Goal: Information Seeking & Learning: Learn about a topic

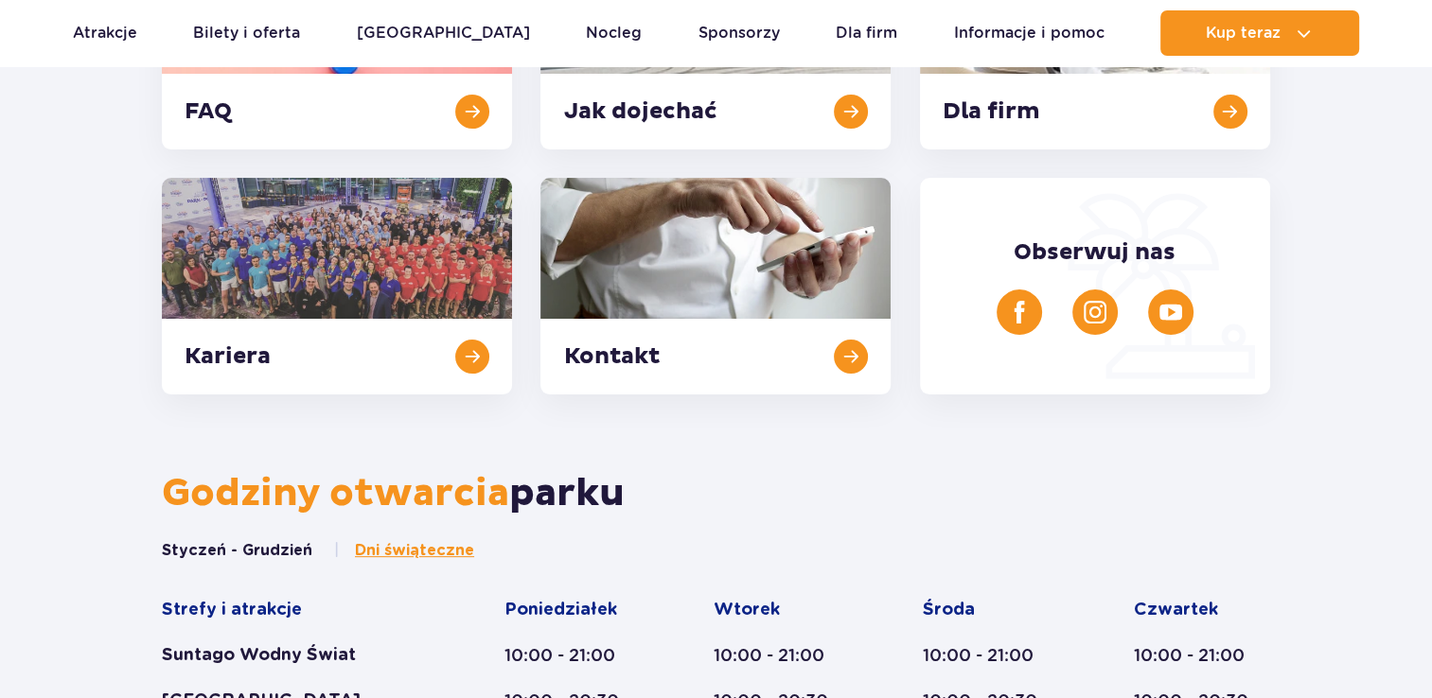
scroll to position [344, 0]
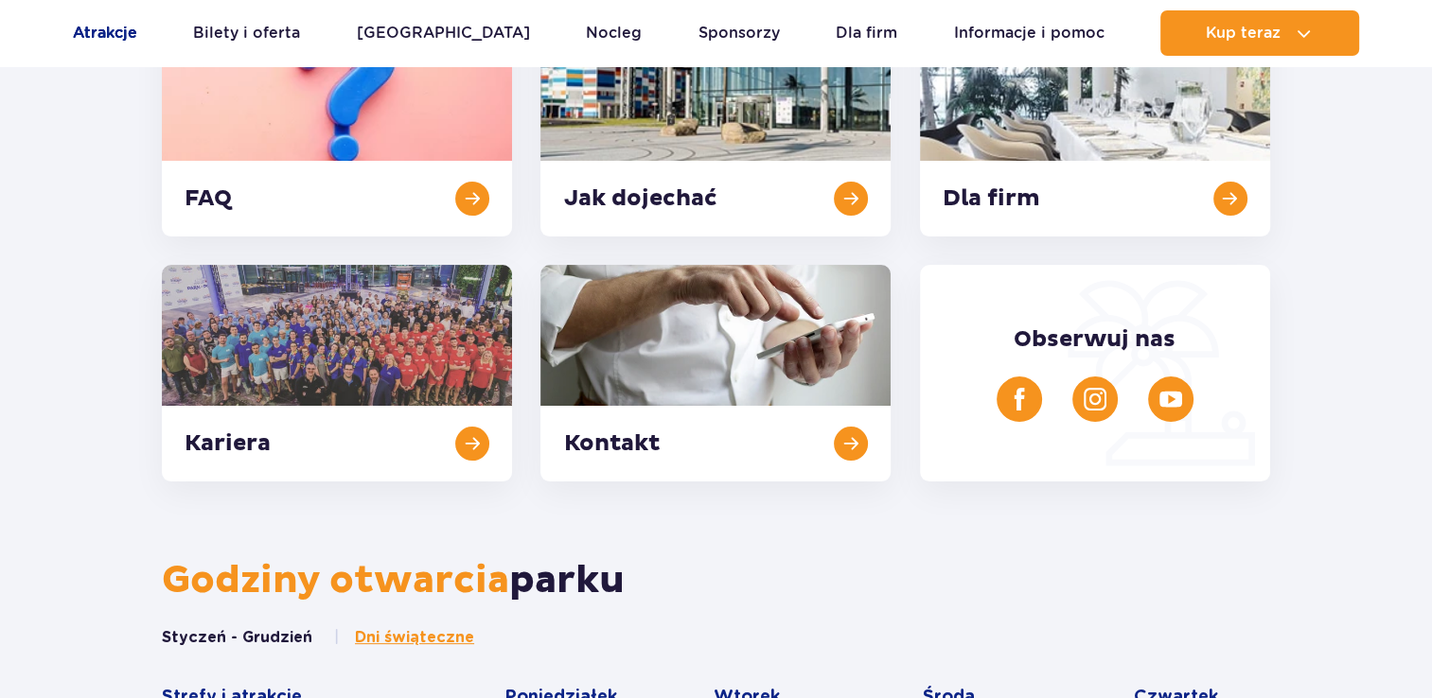
click at [102, 33] on link "Atrakcje" at bounding box center [105, 32] width 64 height 45
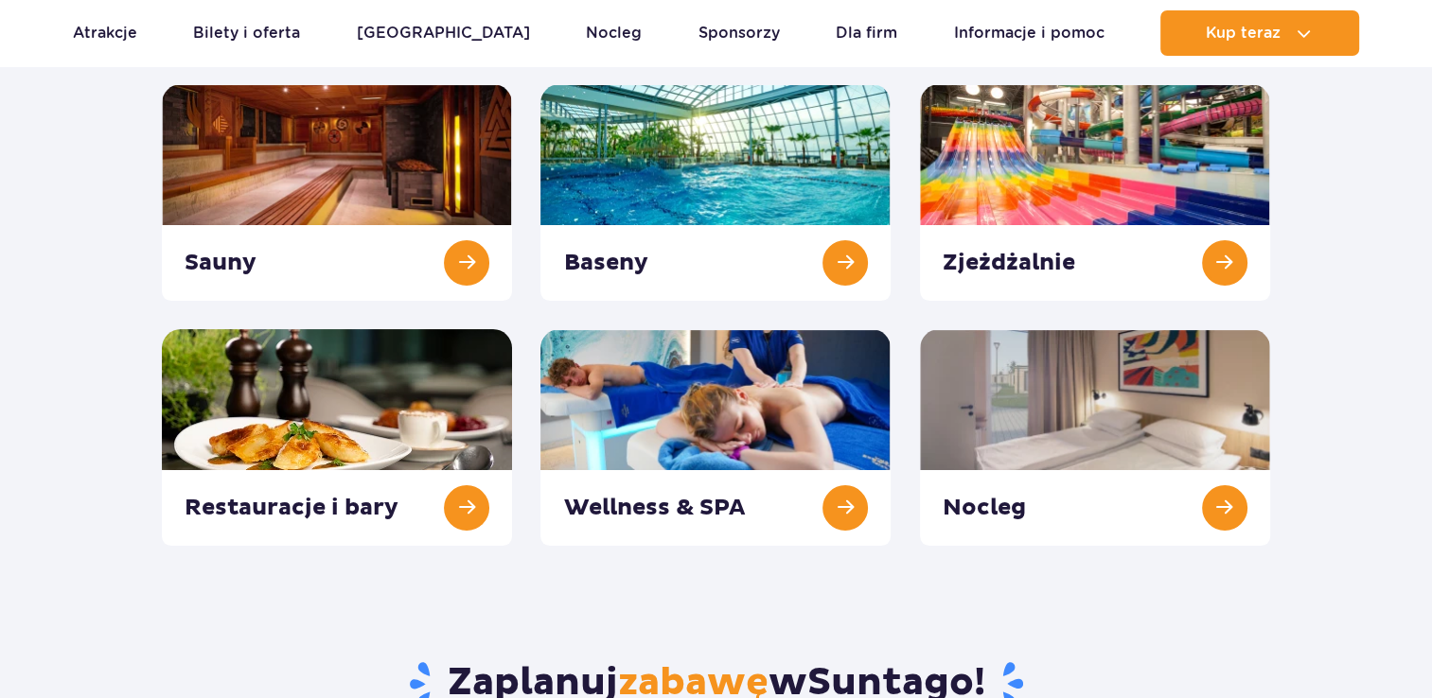
scroll to position [252, 0]
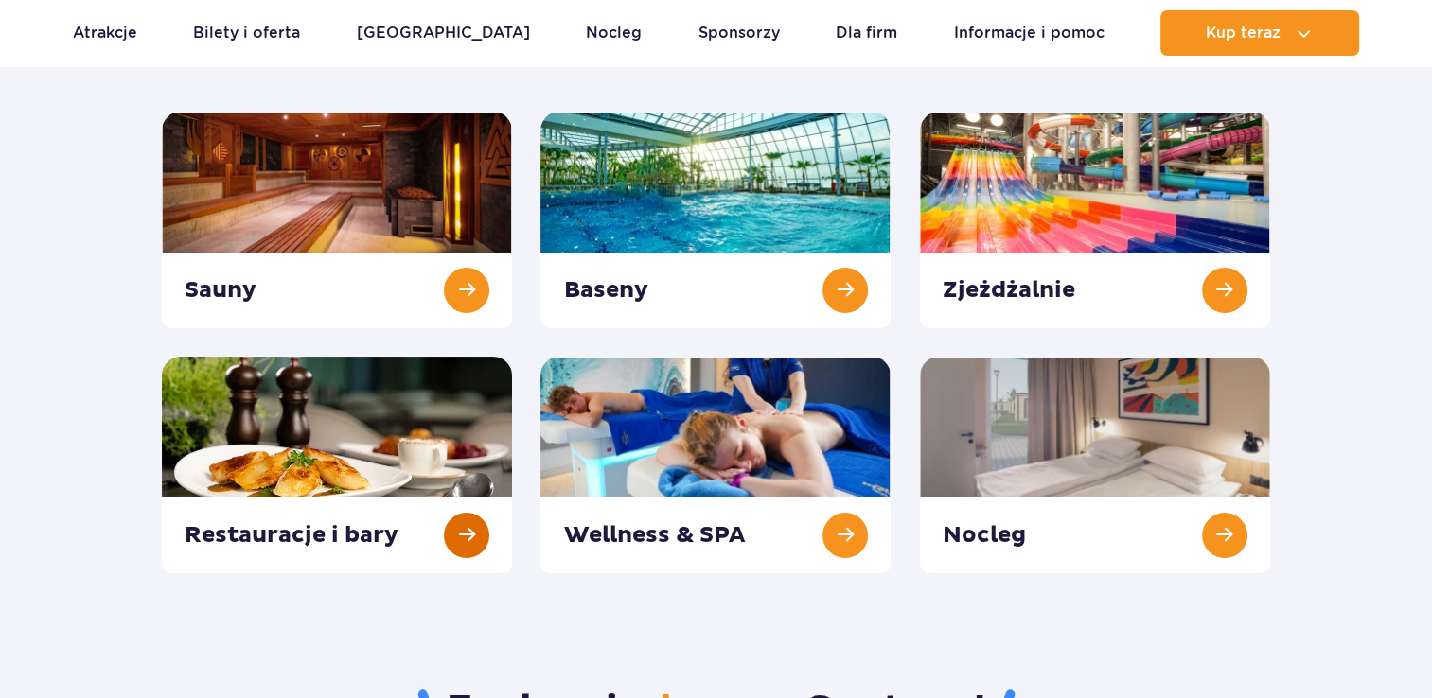
click at [447, 539] on link at bounding box center [337, 465] width 350 height 217
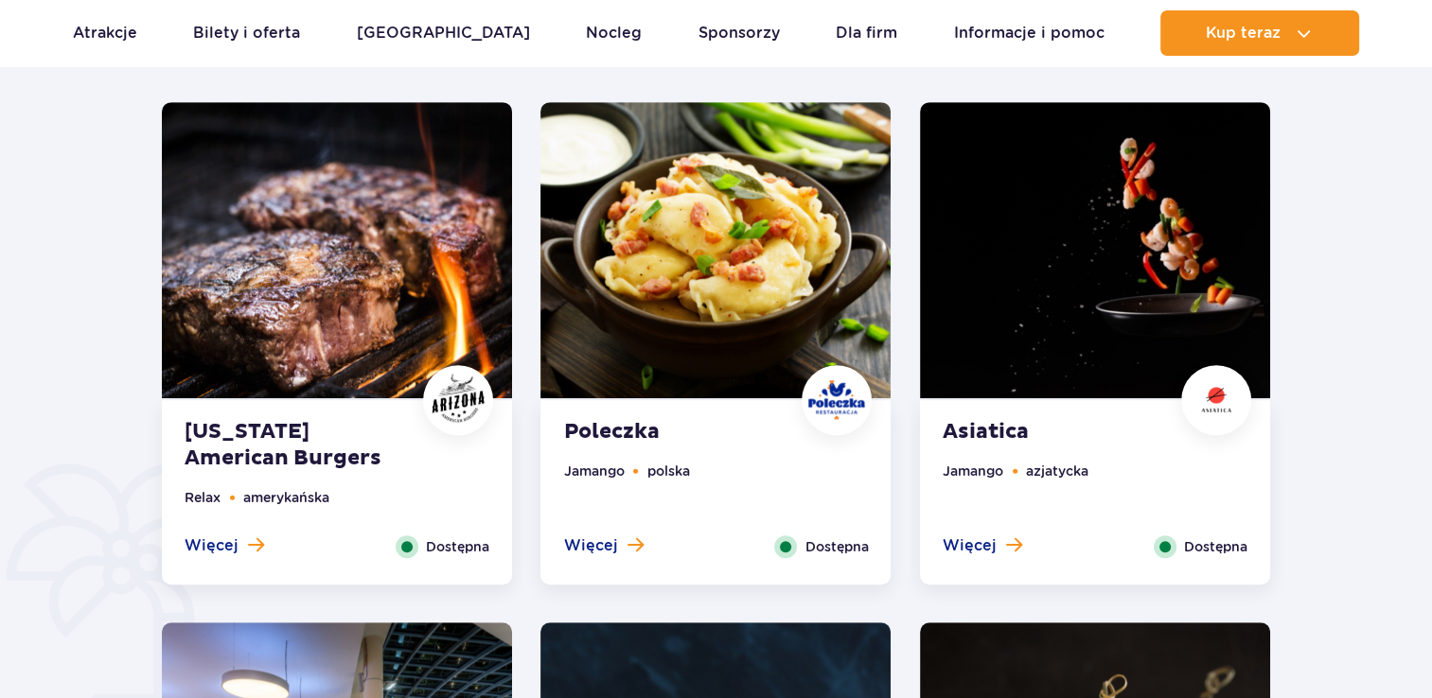
scroll to position [988, 0]
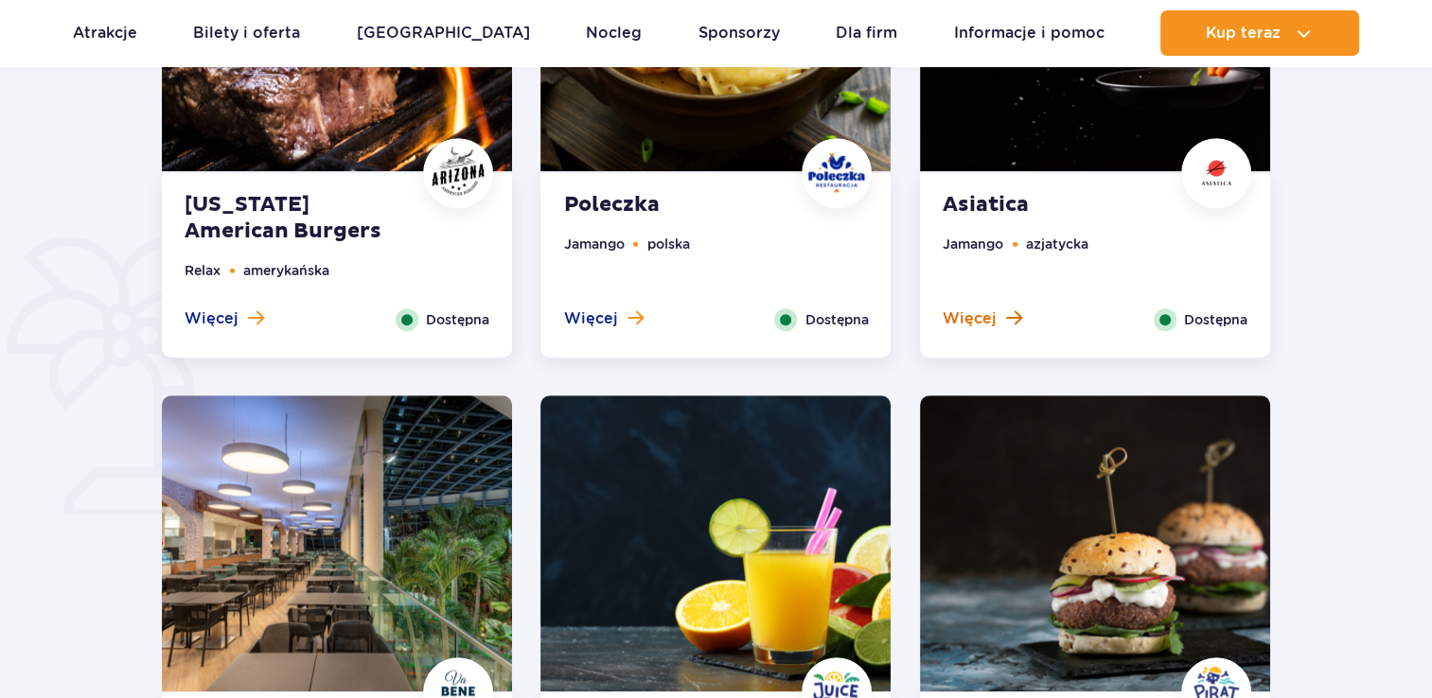
click at [978, 322] on span "Więcej" at bounding box center [970, 318] width 54 height 21
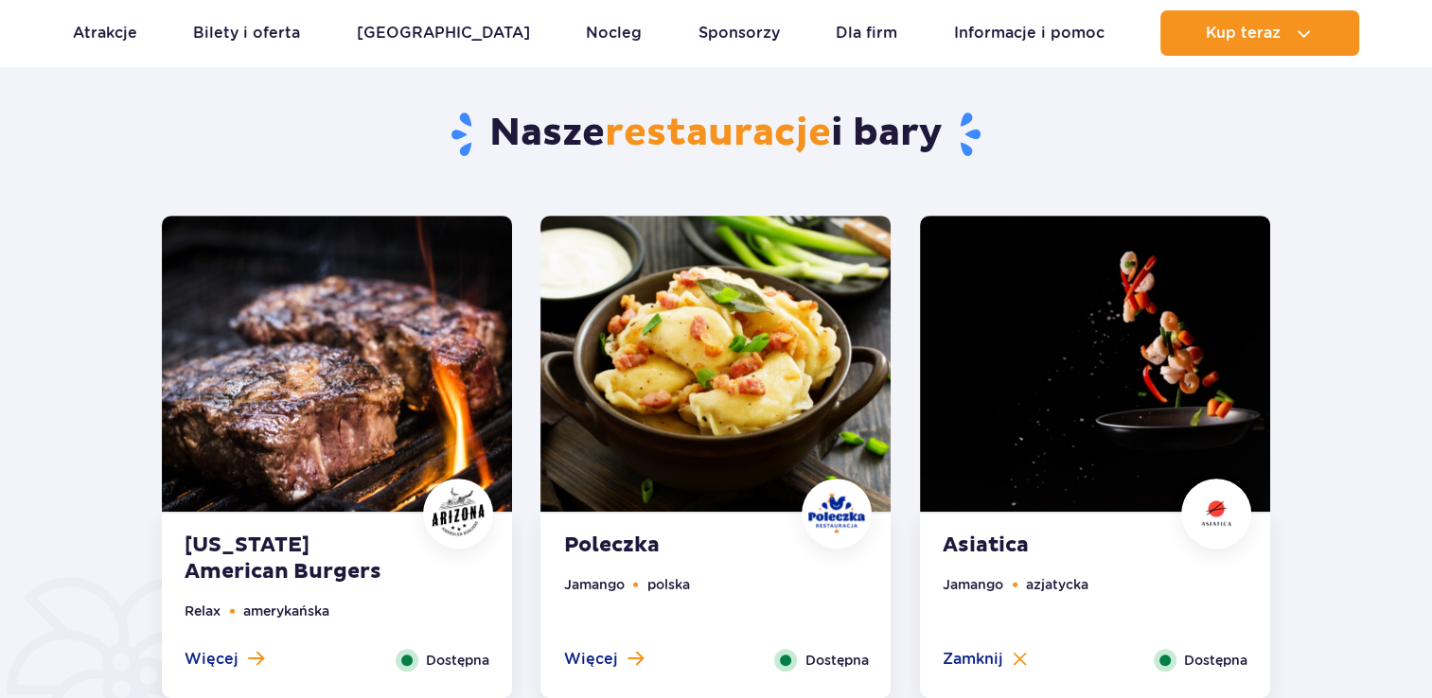
scroll to position [865, 0]
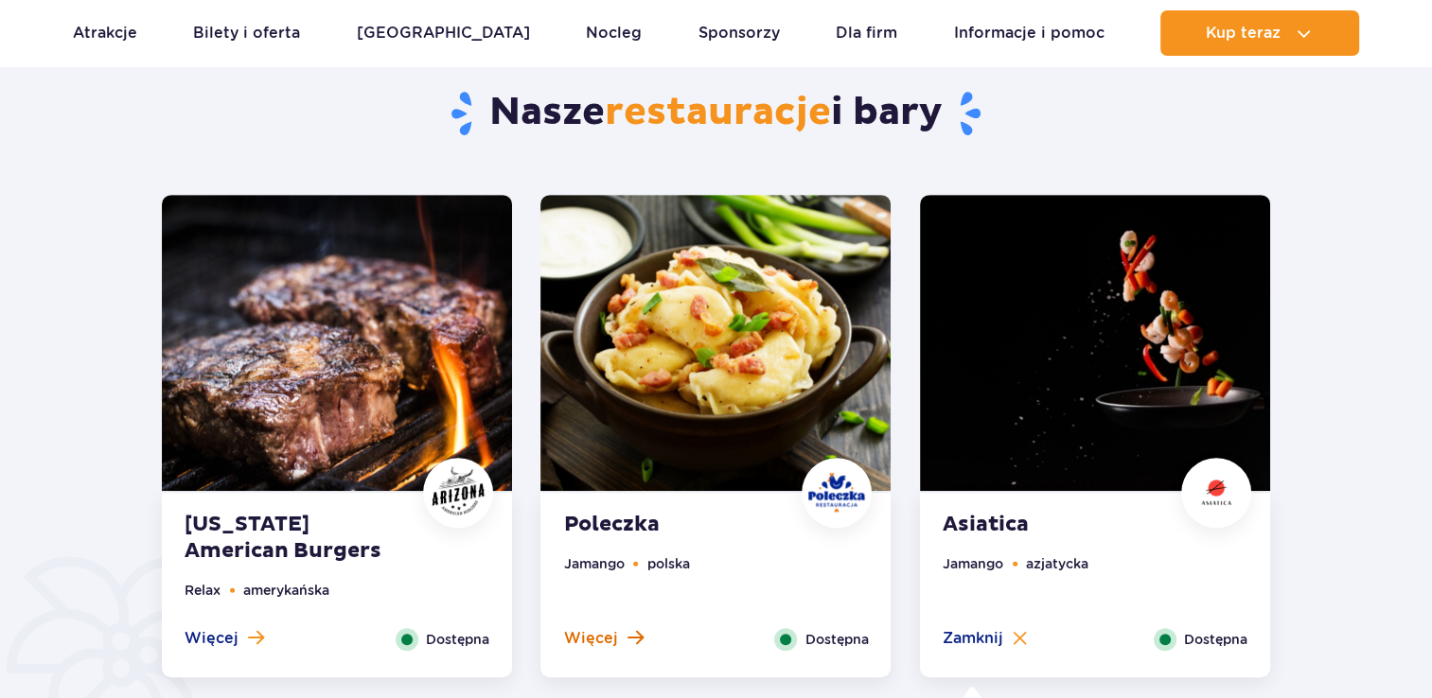
click at [619, 631] on button "Więcej" at bounding box center [602, 638] width 79 height 21
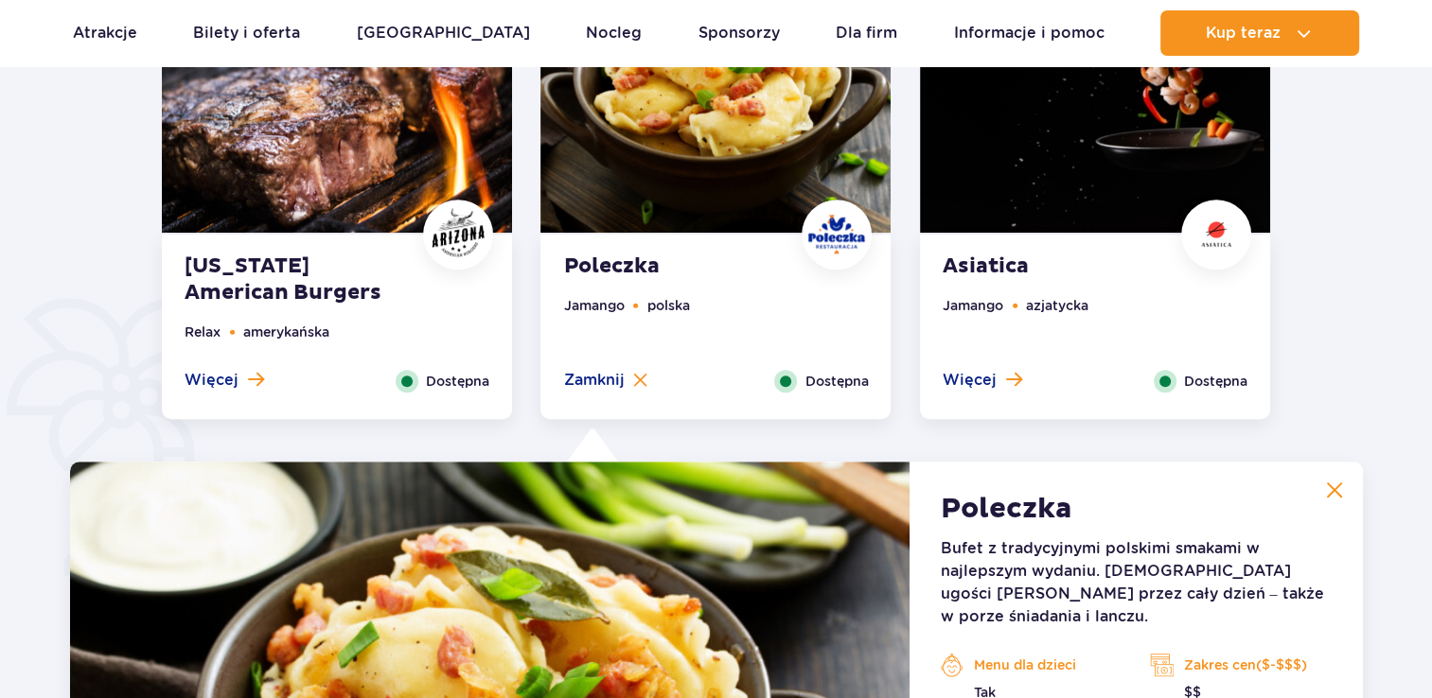
scroll to position [1084, 0]
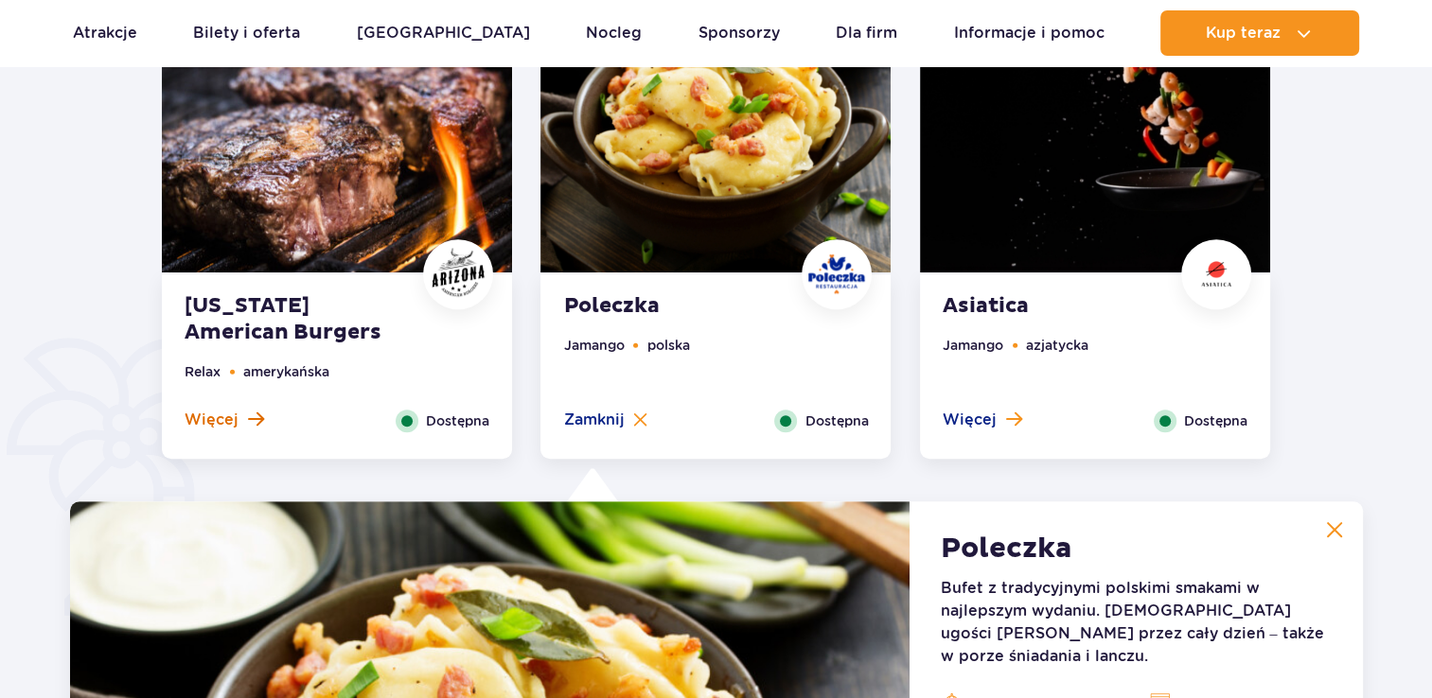
click at [250, 421] on span at bounding box center [256, 419] width 16 height 17
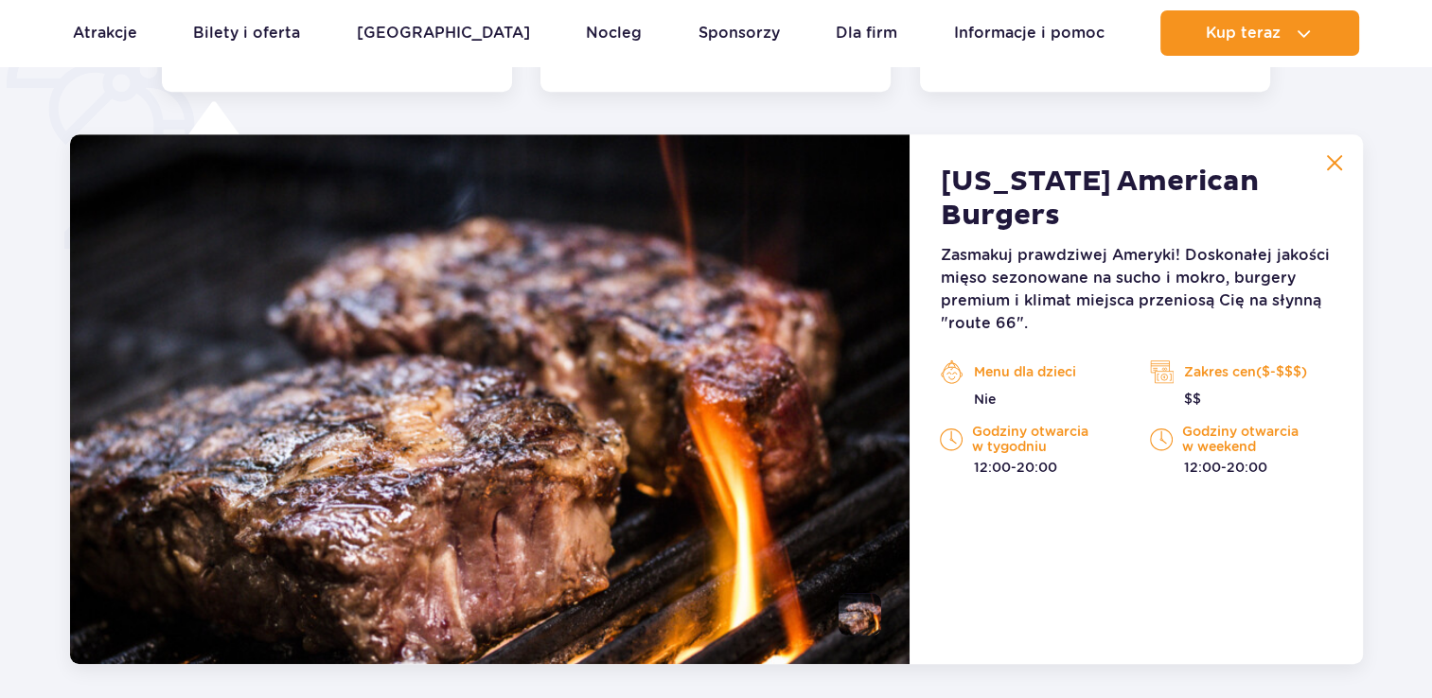
scroll to position [1472, 0]
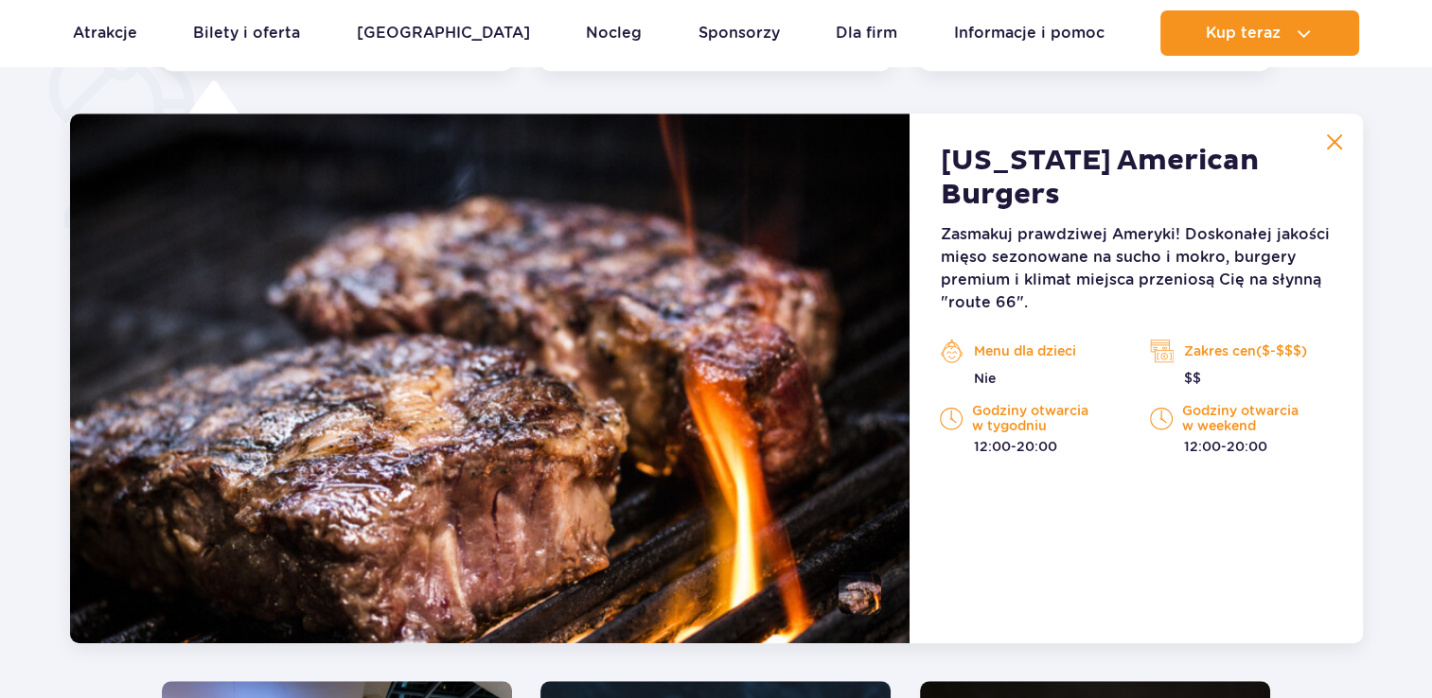
click at [1337, 136] on img at bounding box center [1334, 141] width 17 height 17
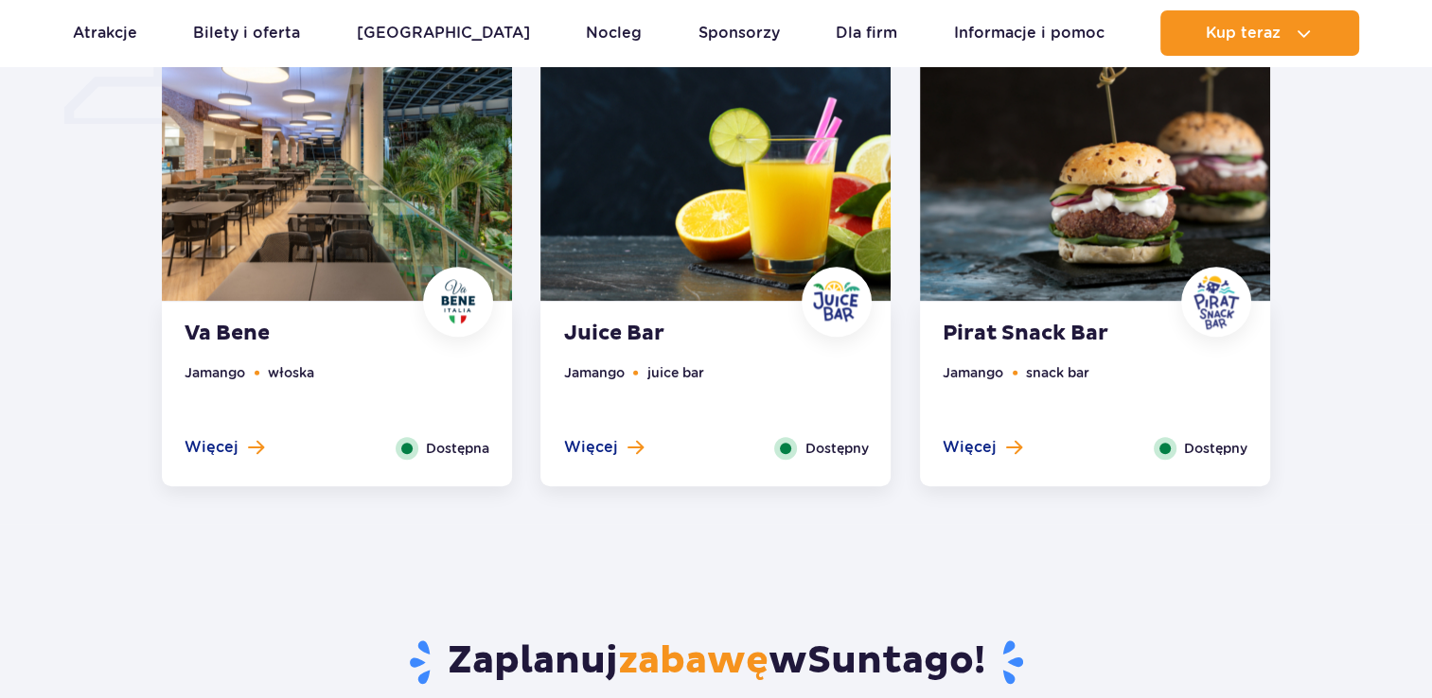
scroll to position [1563, 0]
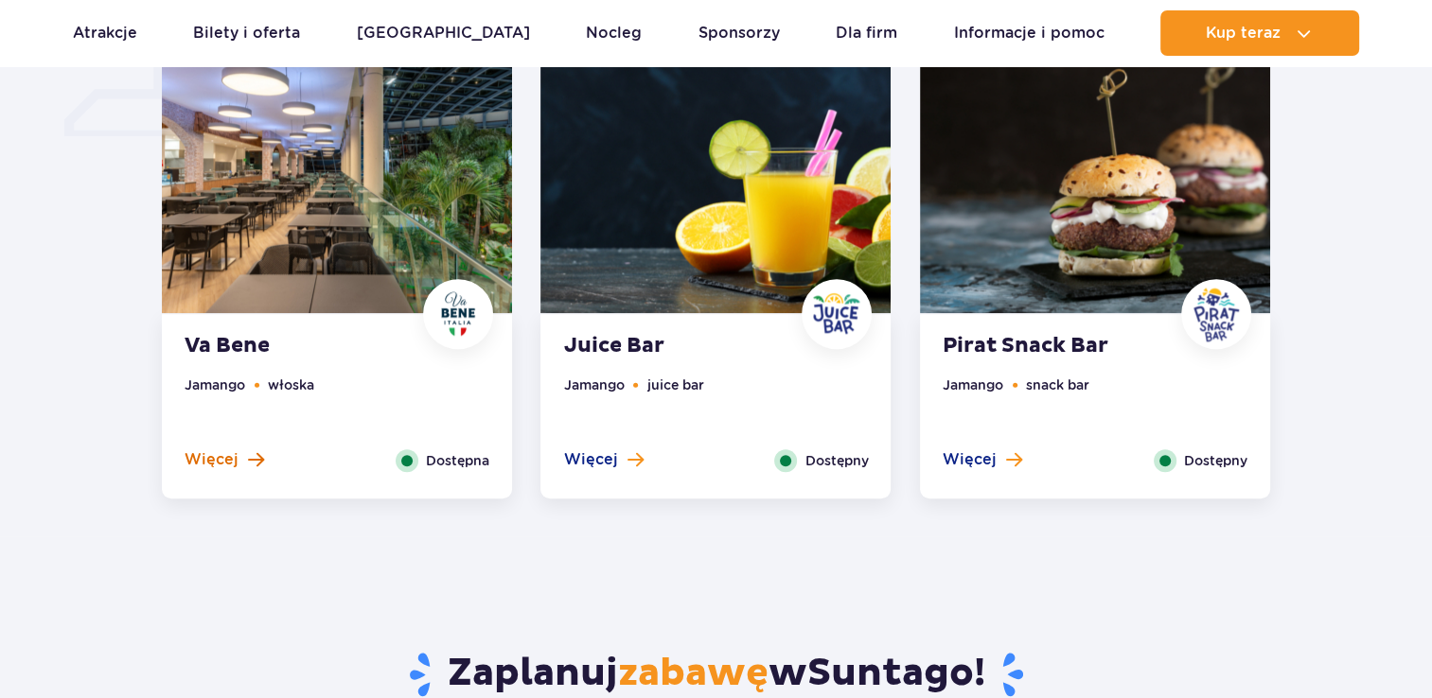
click at [231, 467] on span "Więcej" at bounding box center [212, 459] width 54 height 21
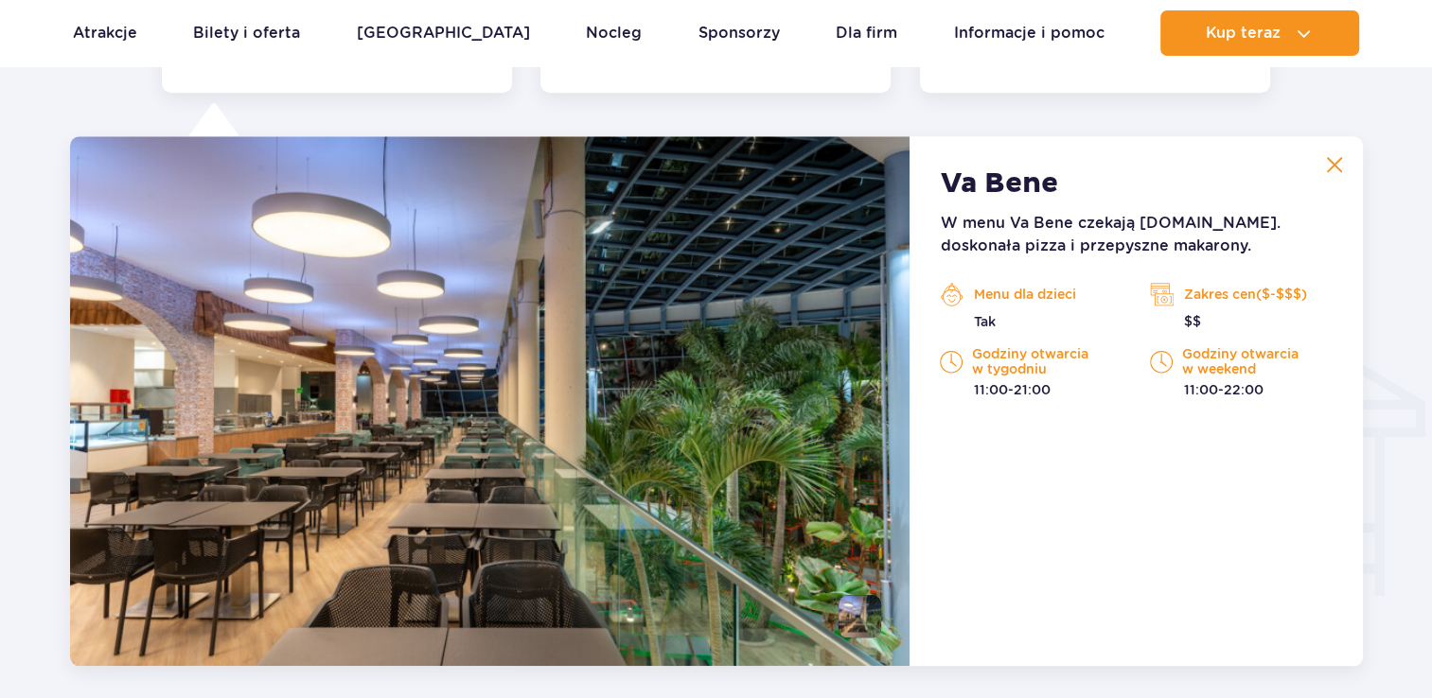
scroll to position [1991, 0]
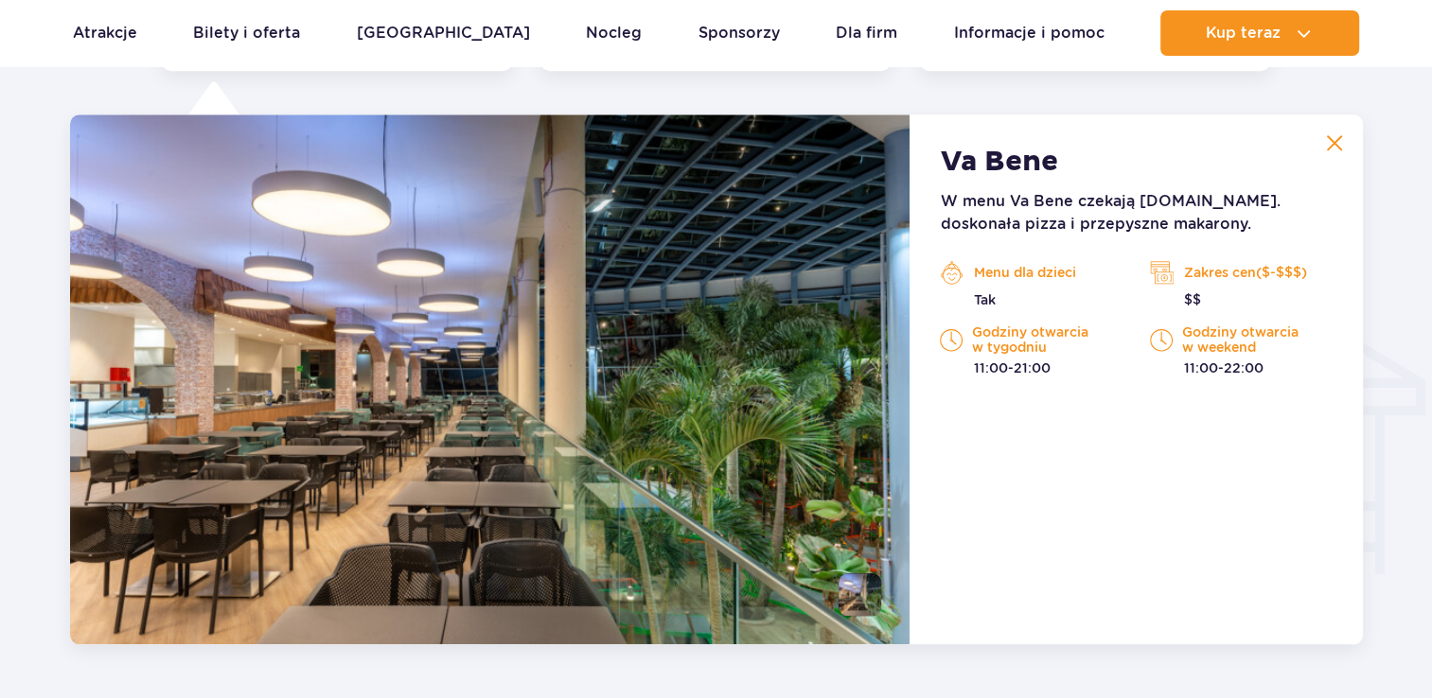
click at [1326, 150] on img at bounding box center [1334, 142] width 17 height 17
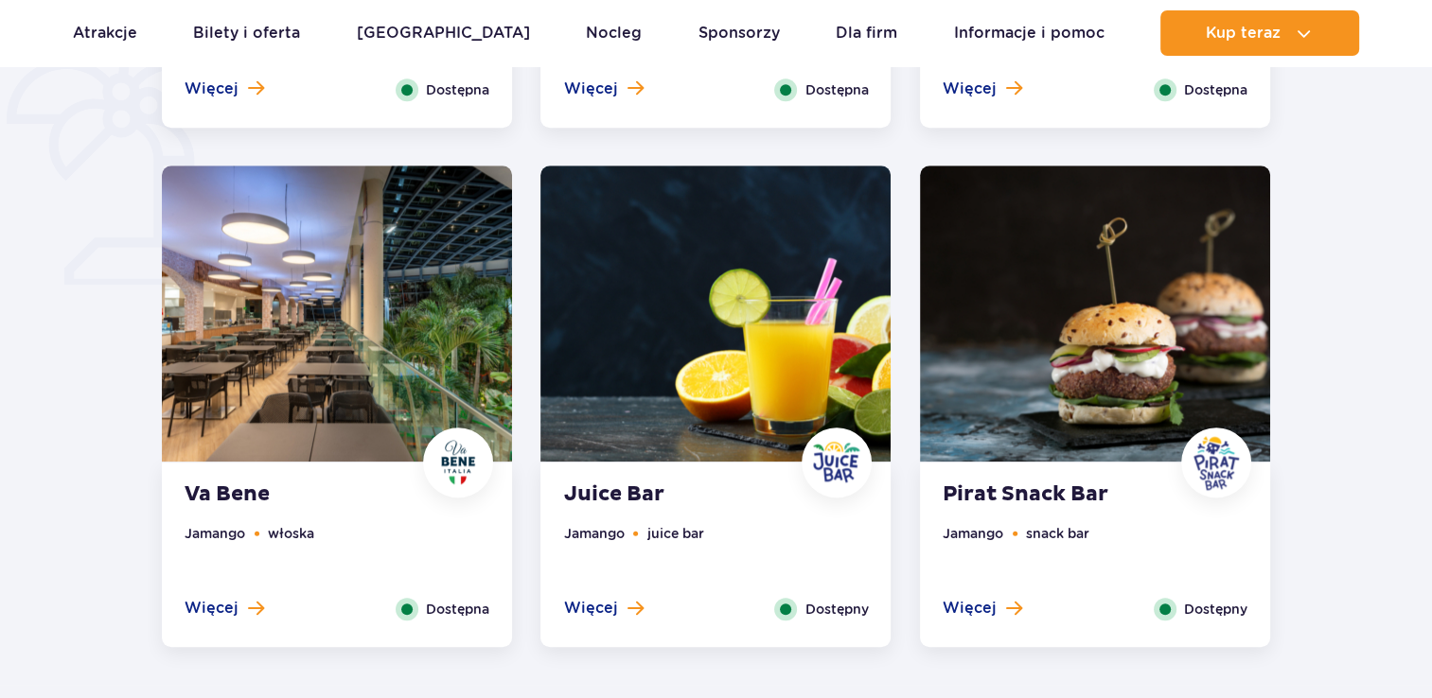
scroll to position [1510, 0]
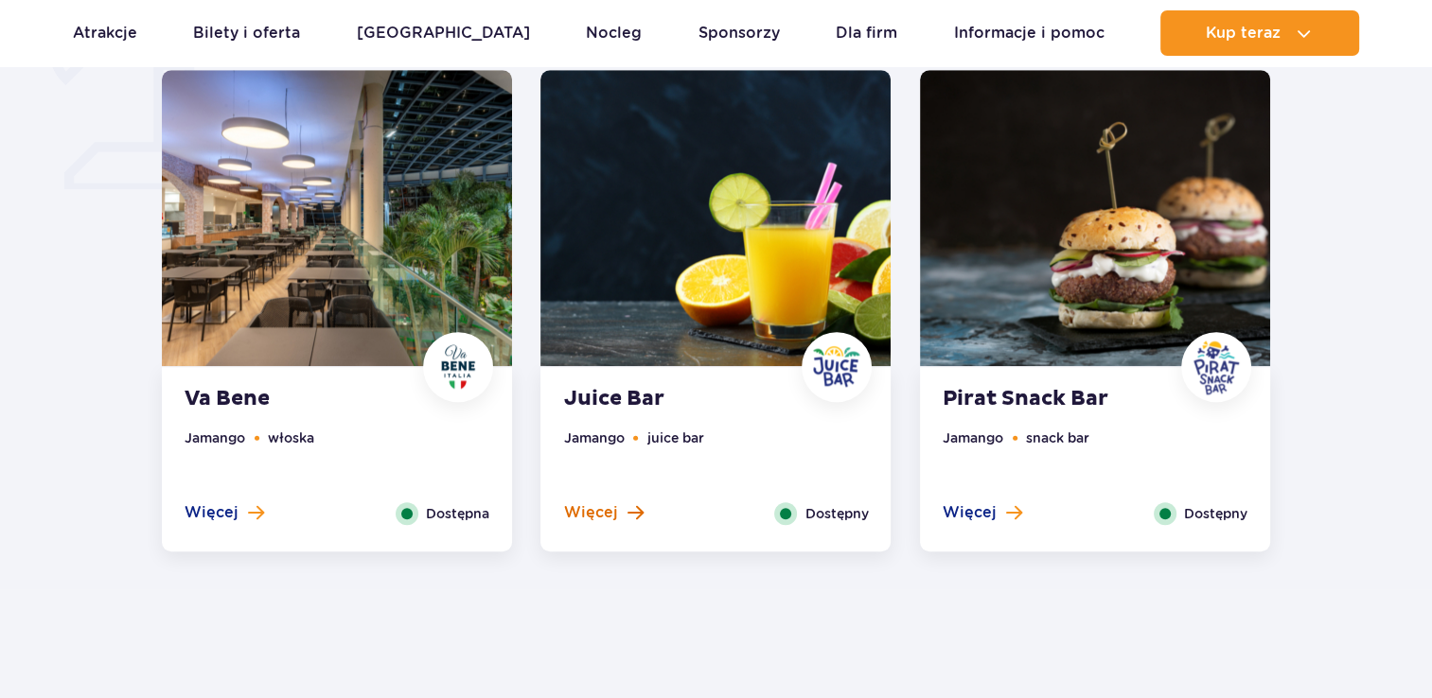
click at [631, 511] on span at bounding box center [634, 512] width 16 height 17
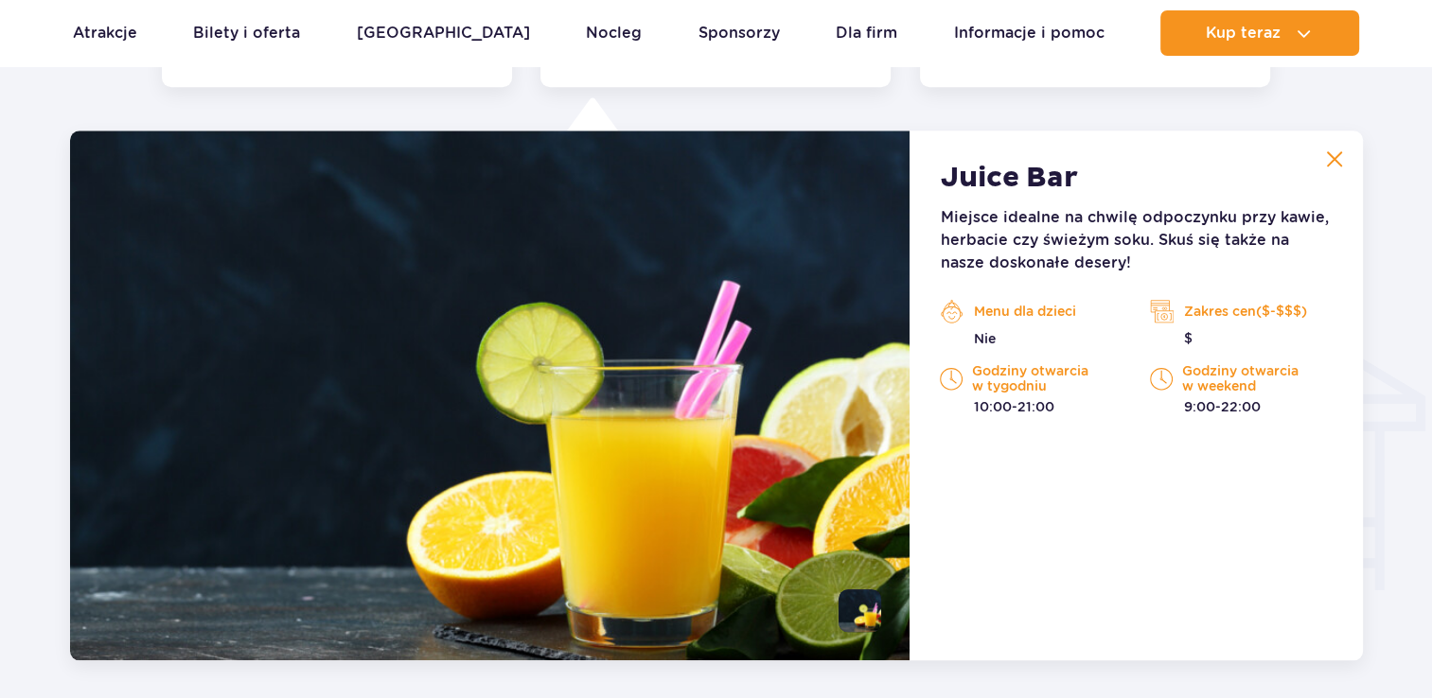
scroll to position [1991, 0]
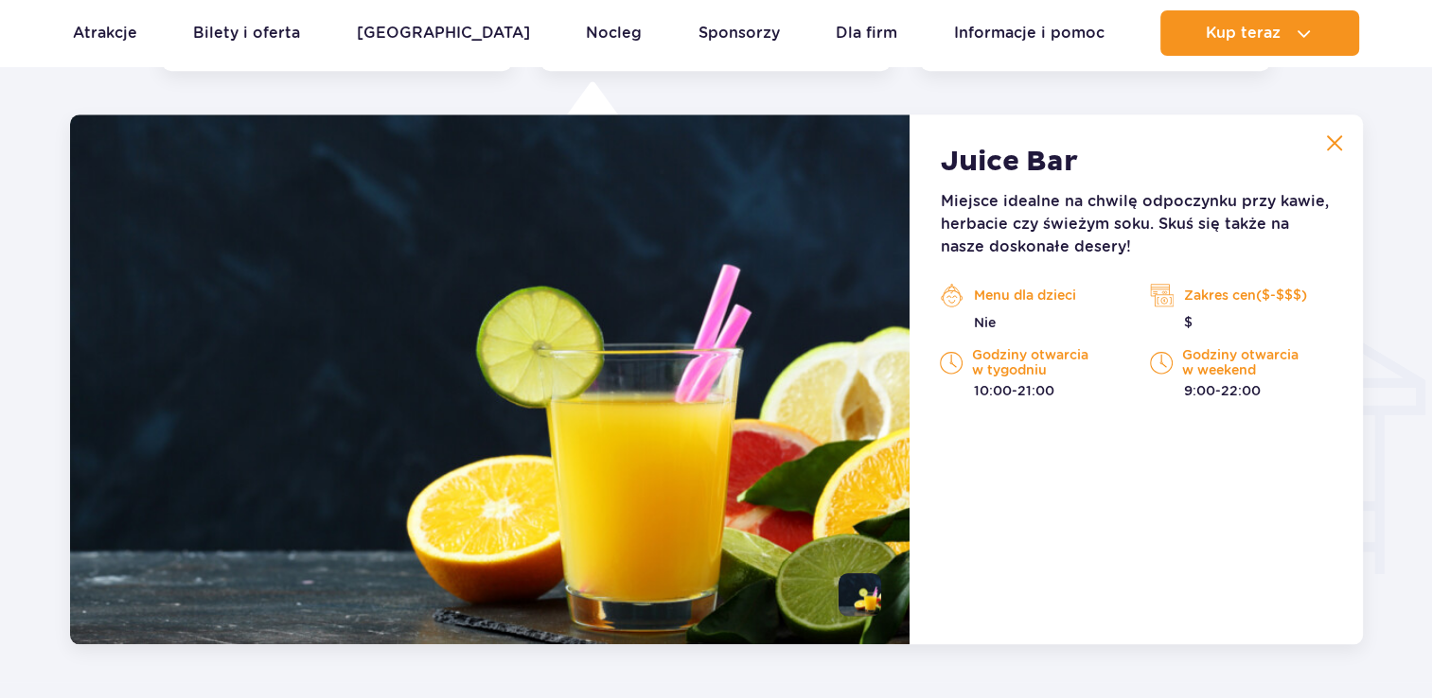
click at [1340, 145] on img at bounding box center [1334, 142] width 17 height 17
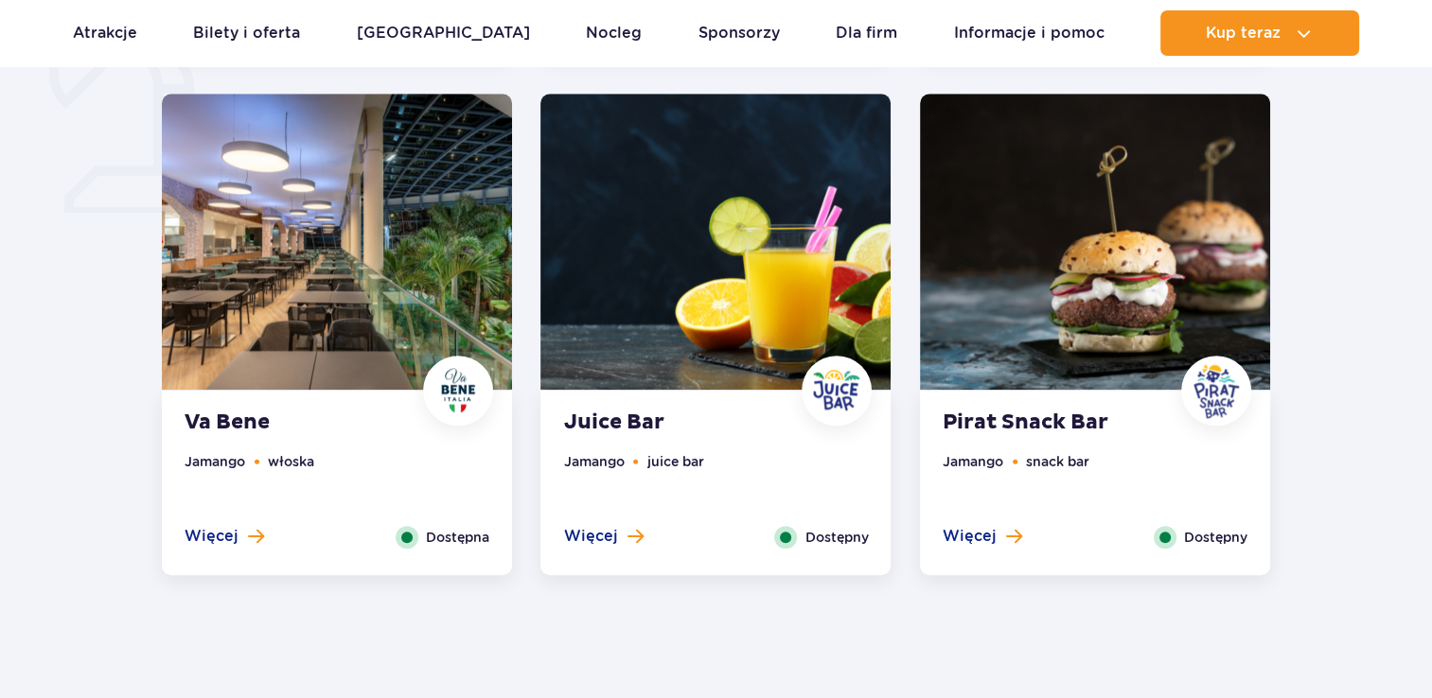
click at [1032, 536] on div "Więcej Zamknij" at bounding box center [982, 537] width 108 height 23
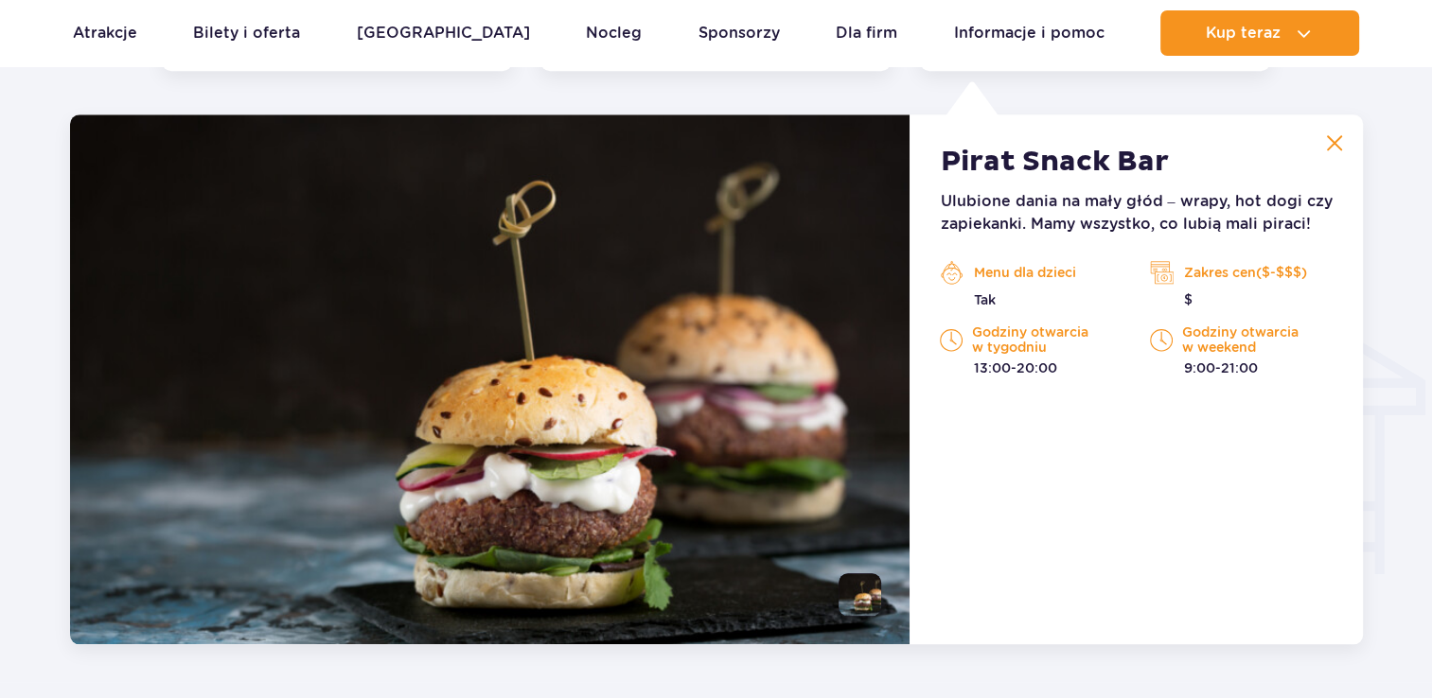
click at [1340, 140] on img at bounding box center [1334, 142] width 17 height 17
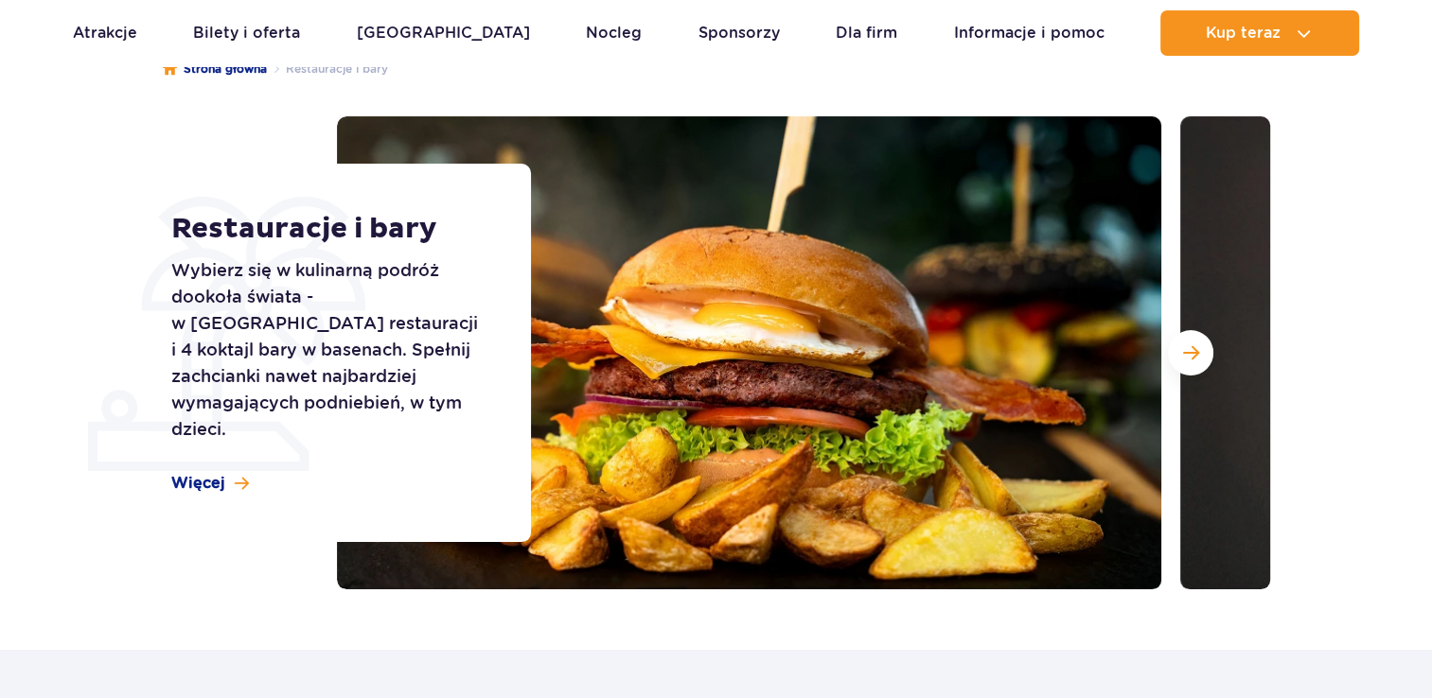
scroll to position [203, 0]
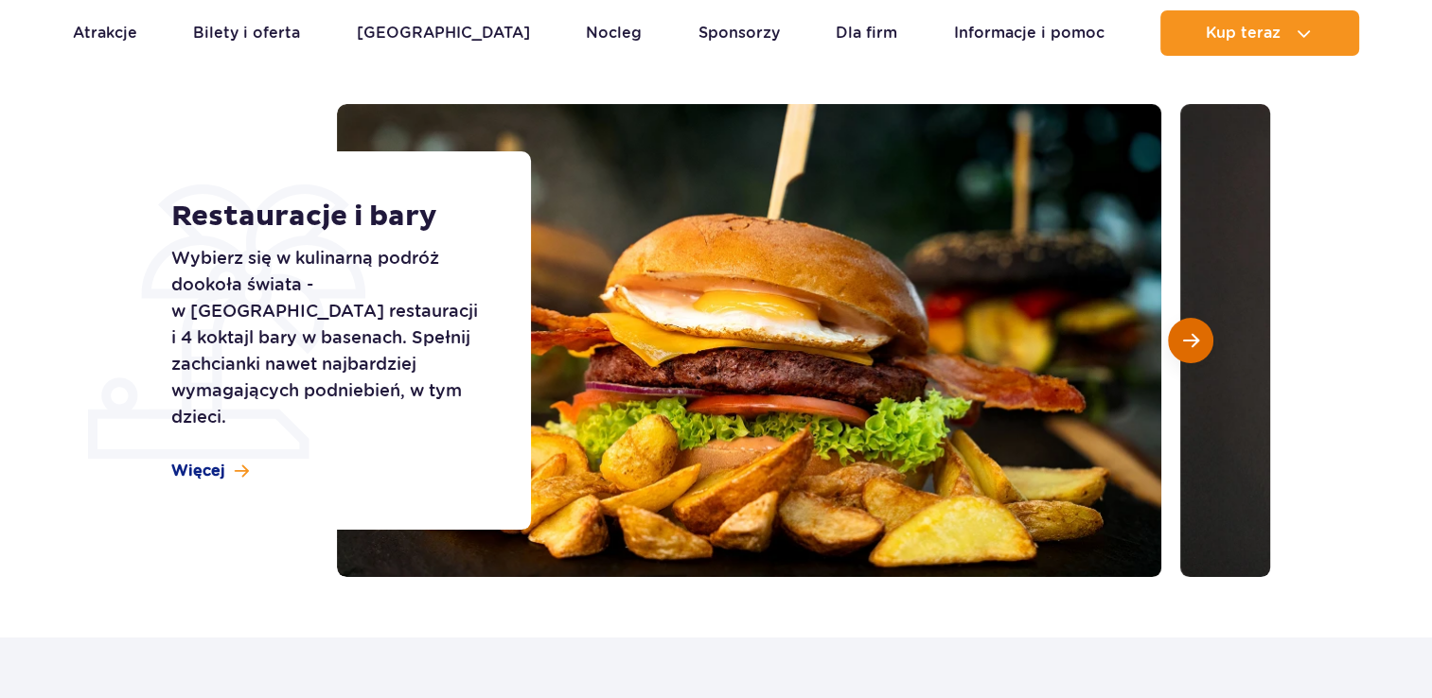
click at [1183, 335] on span "Następny slajd" at bounding box center [1191, 340] width 16 height 17
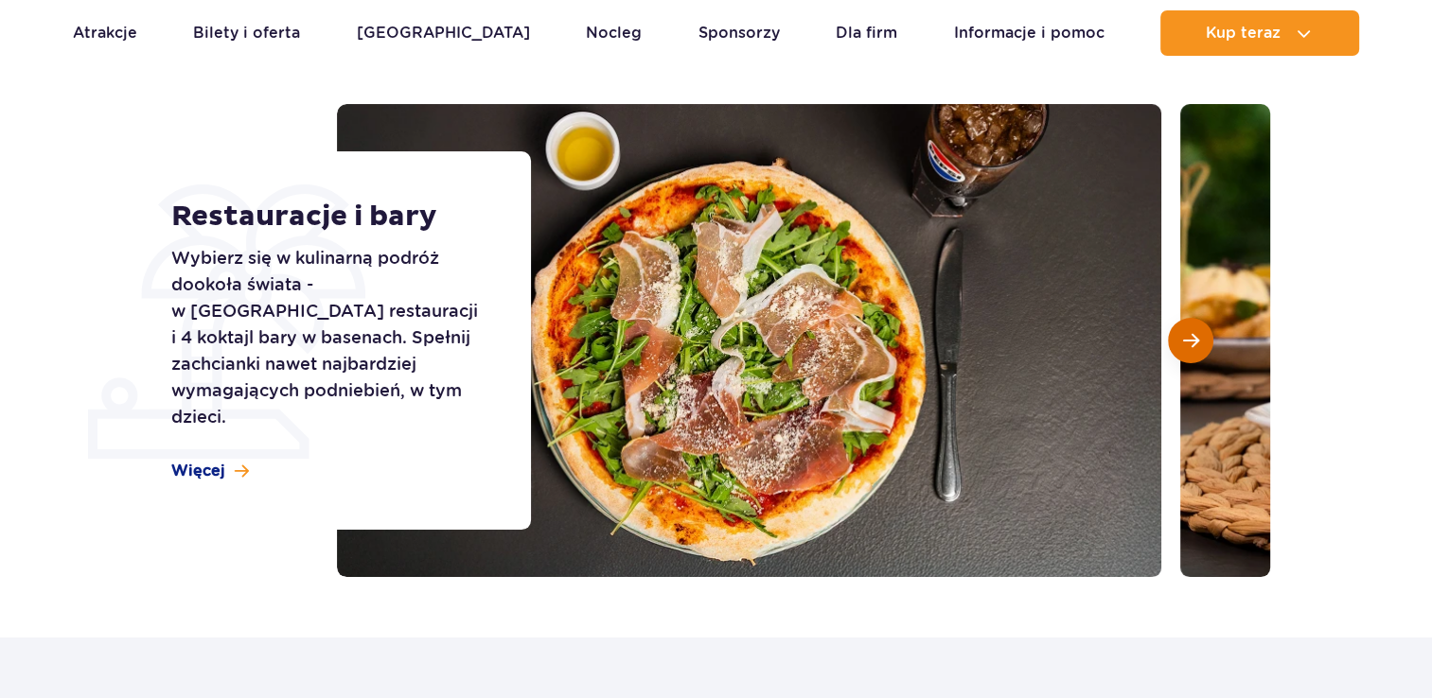
click at [1183, 335] on span "Następny slajd" at bounding box center [1191, 340] width 16 height 17
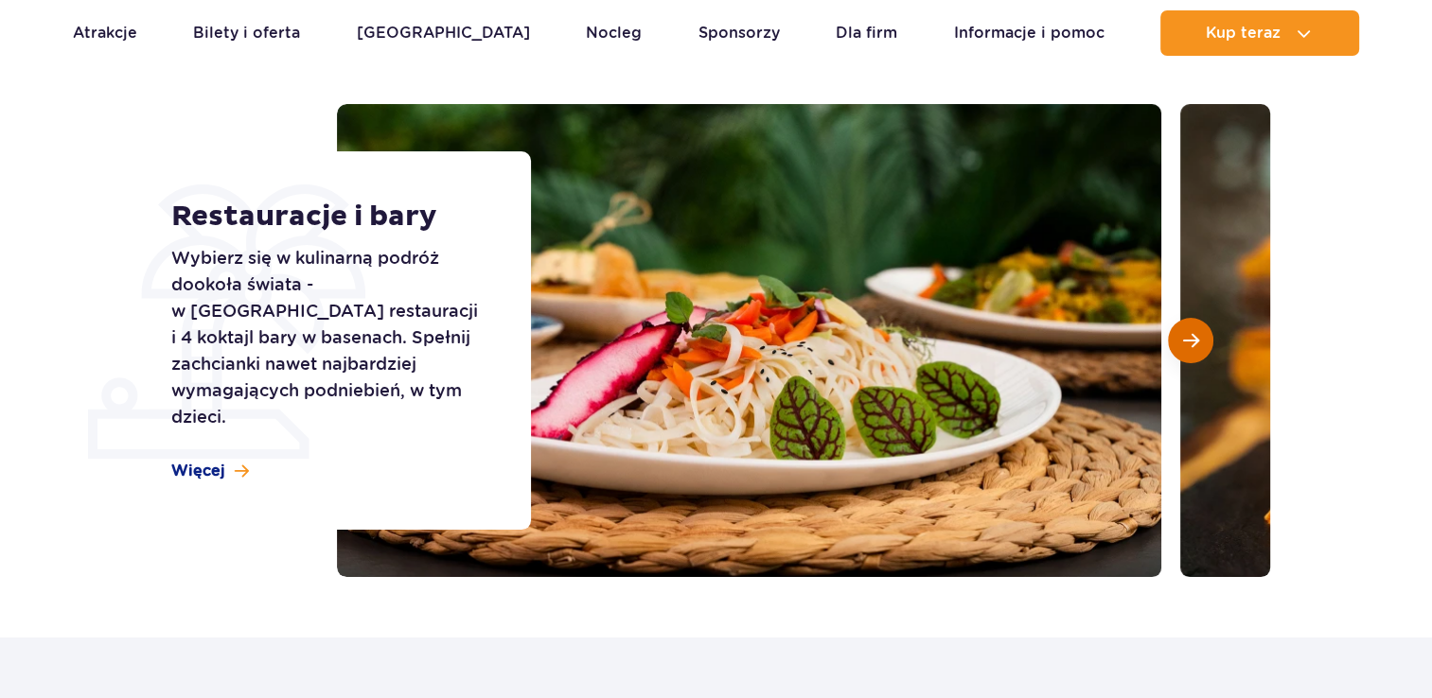
click at [1183, 335] on span "Następny slajd" at bounding box center [1191, 340] width 16 height 17
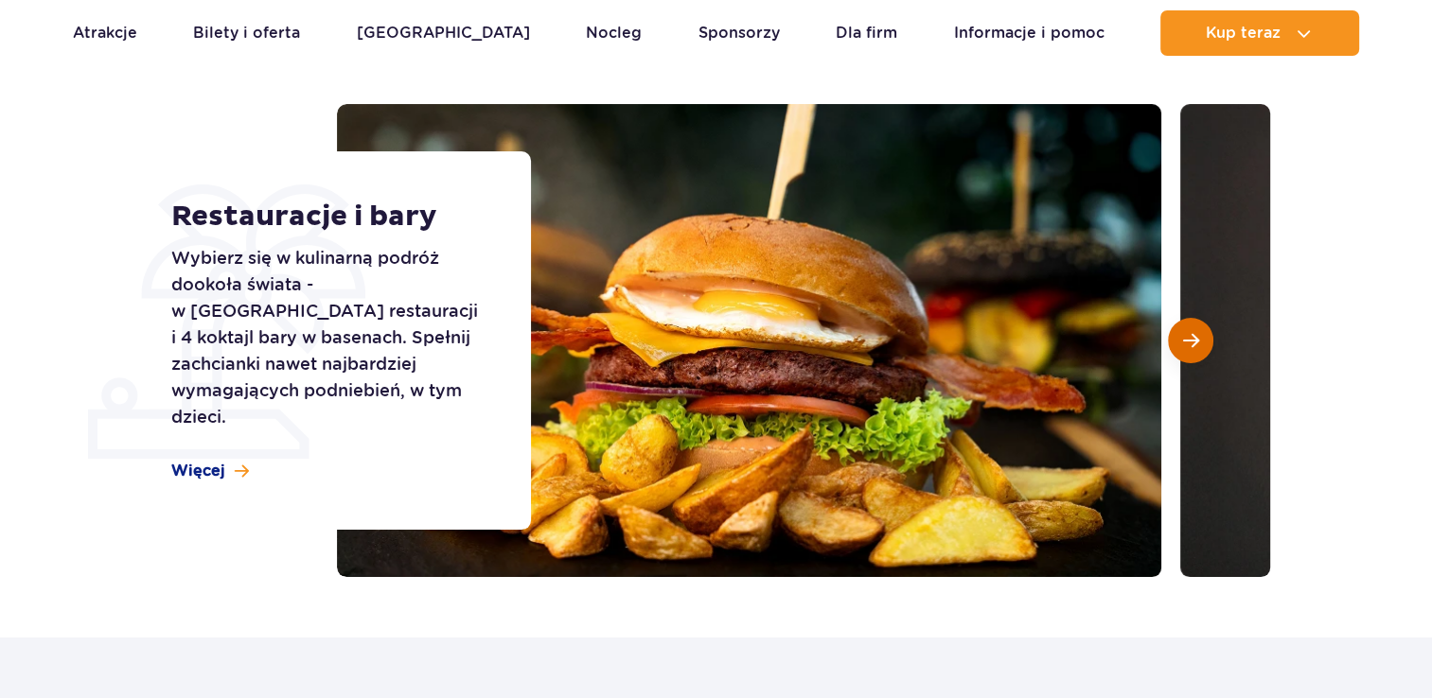
click at [1183, 335] on span "Następny slajd" at bounding box center [1191, 340] width 16 height 17
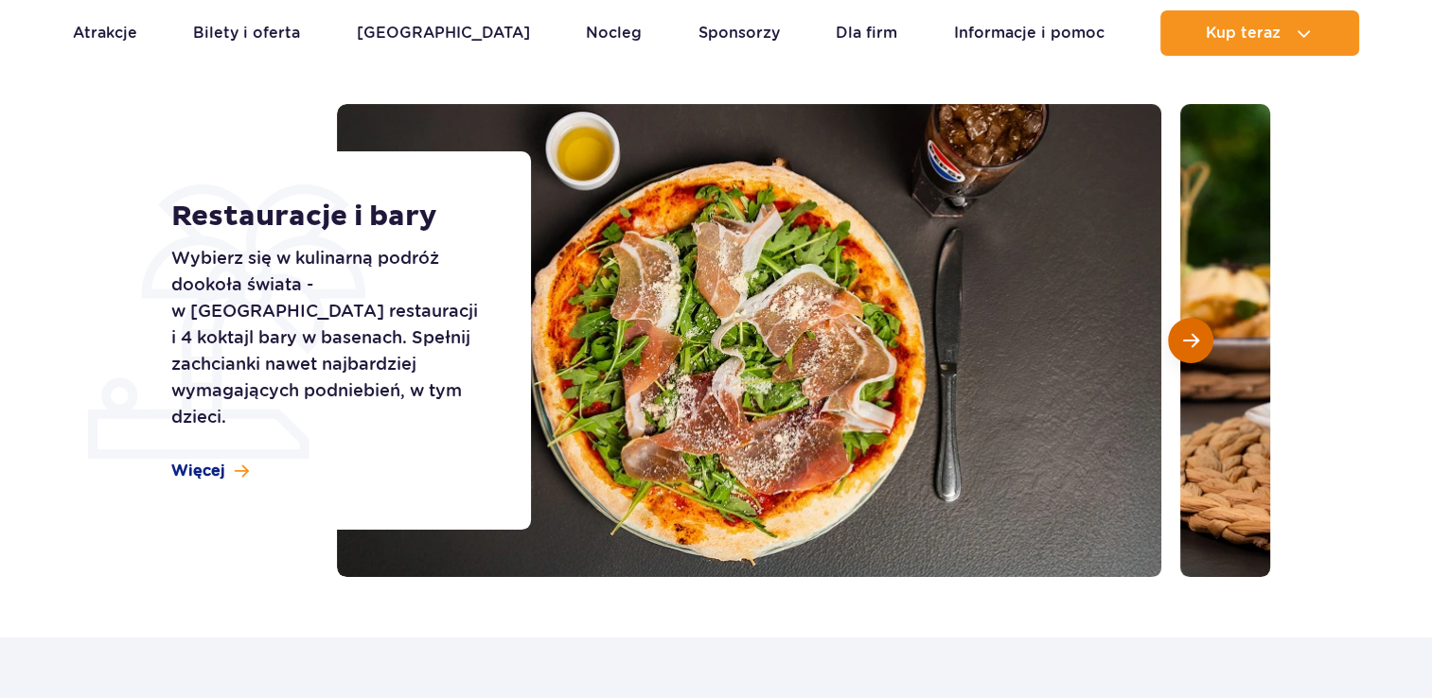
click at [1183, 335] on span "Następny slajd" at bounding box center [1191, 340] width 16 height 17
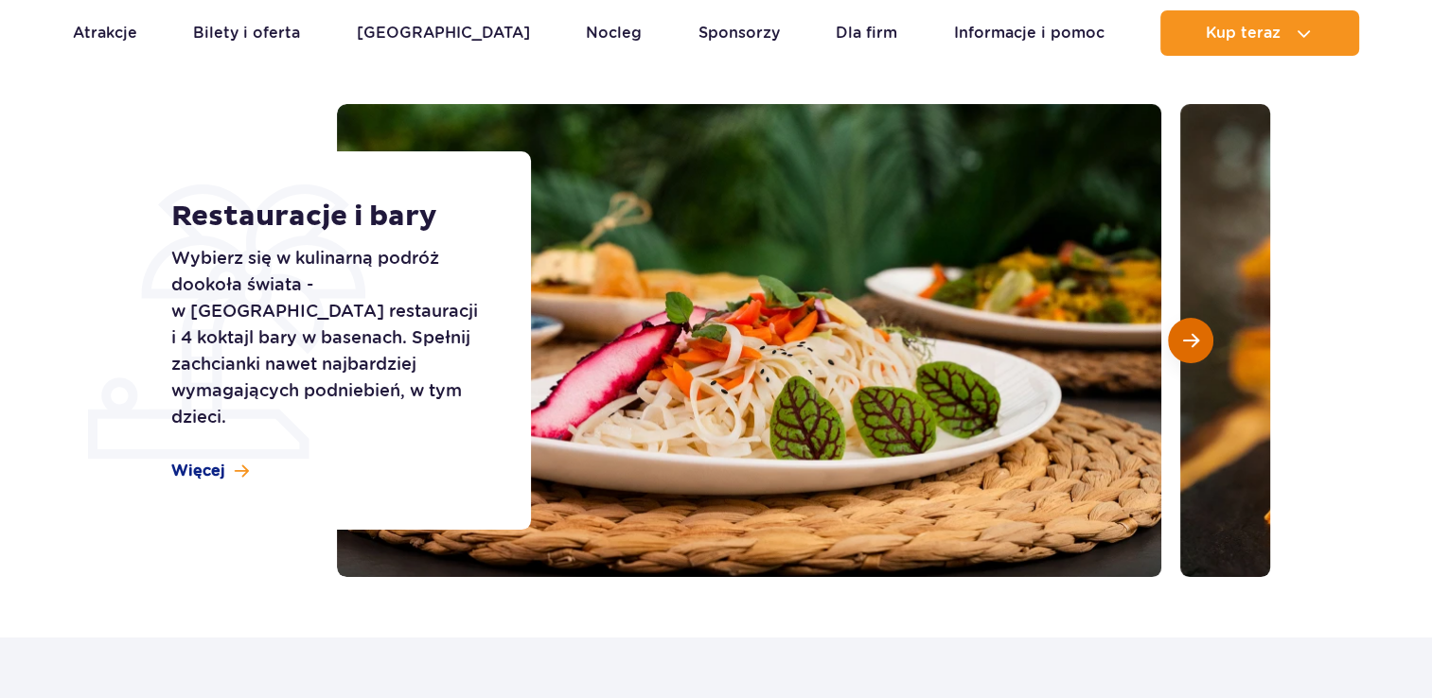
click at [1183, 335] on span "Następny slajd" at bounding box center [1191, 340] width 16 height 17
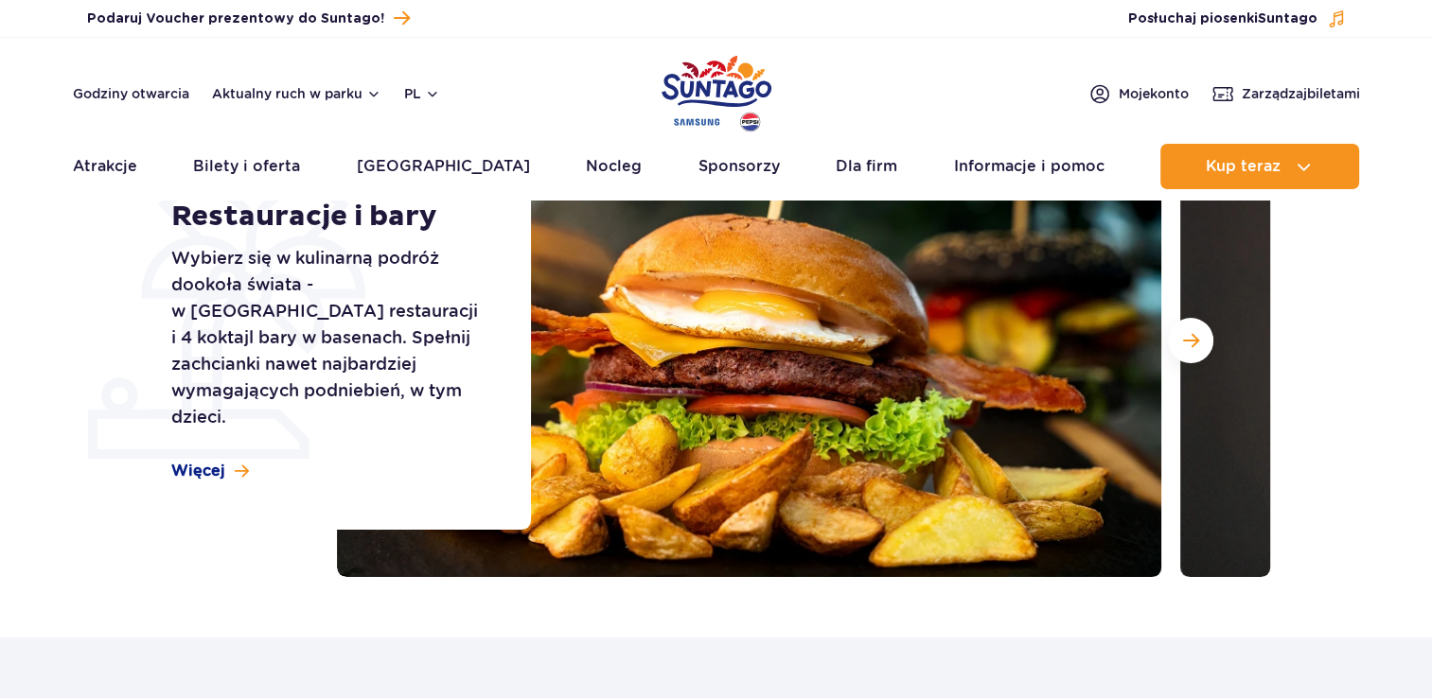
scroll to position [0, 0]
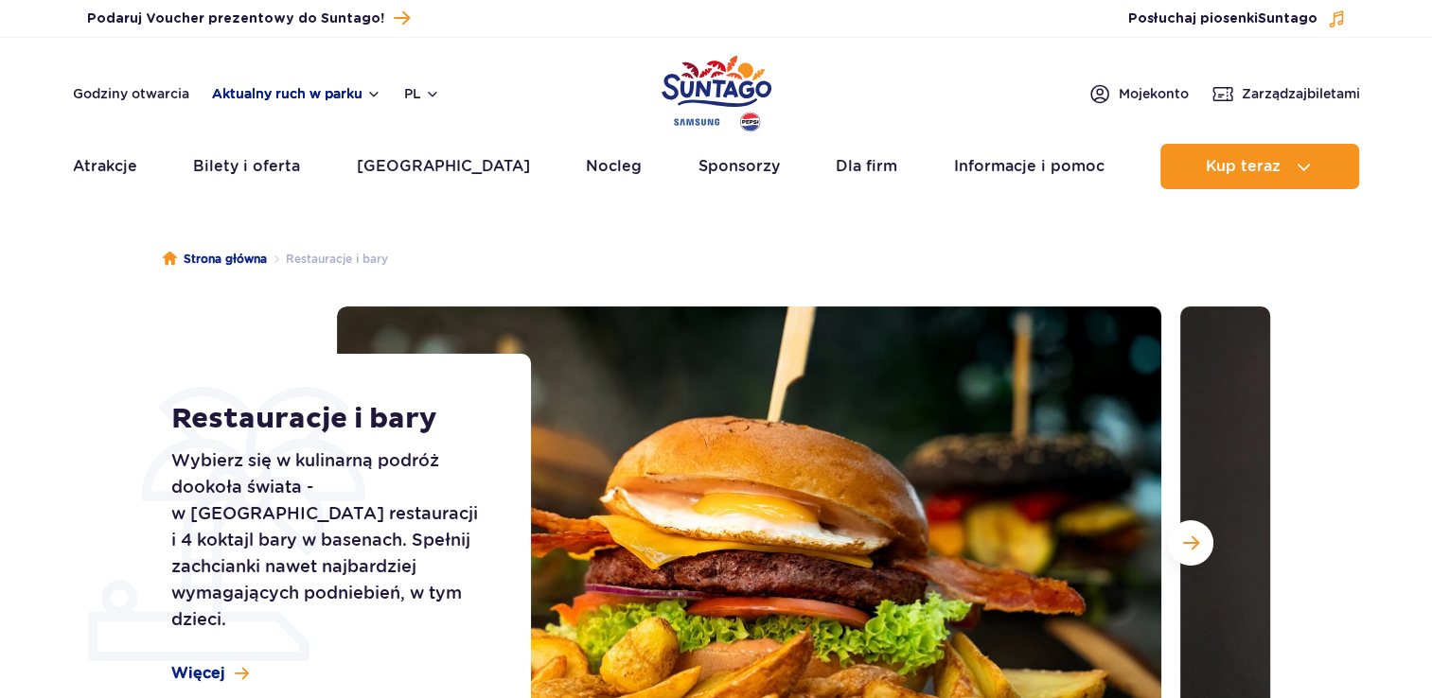
click at [282, 96] on button "Aktualny ruch w parku" at bounding box center [296, 93] width 169 height 15
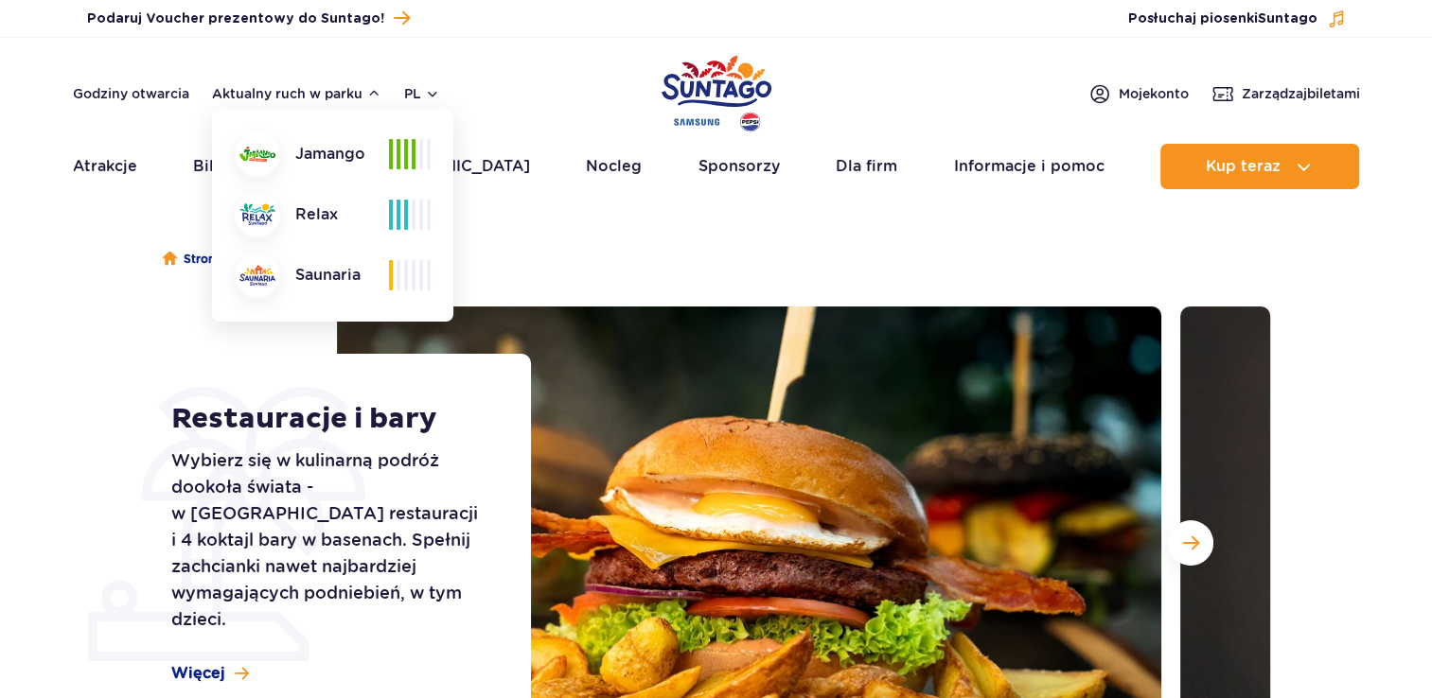
click at [274, 251] on div "Jamango Relax Saunaria" at bounding box center [333, 215] width 196 height 167
click at [268, 214] on img at bounding box center [257, 214] width 36 height 22
click at [837, 237] on ul "Strona główna Restauracje i bary" at bounding box center [716, 259] width 1107 height 95
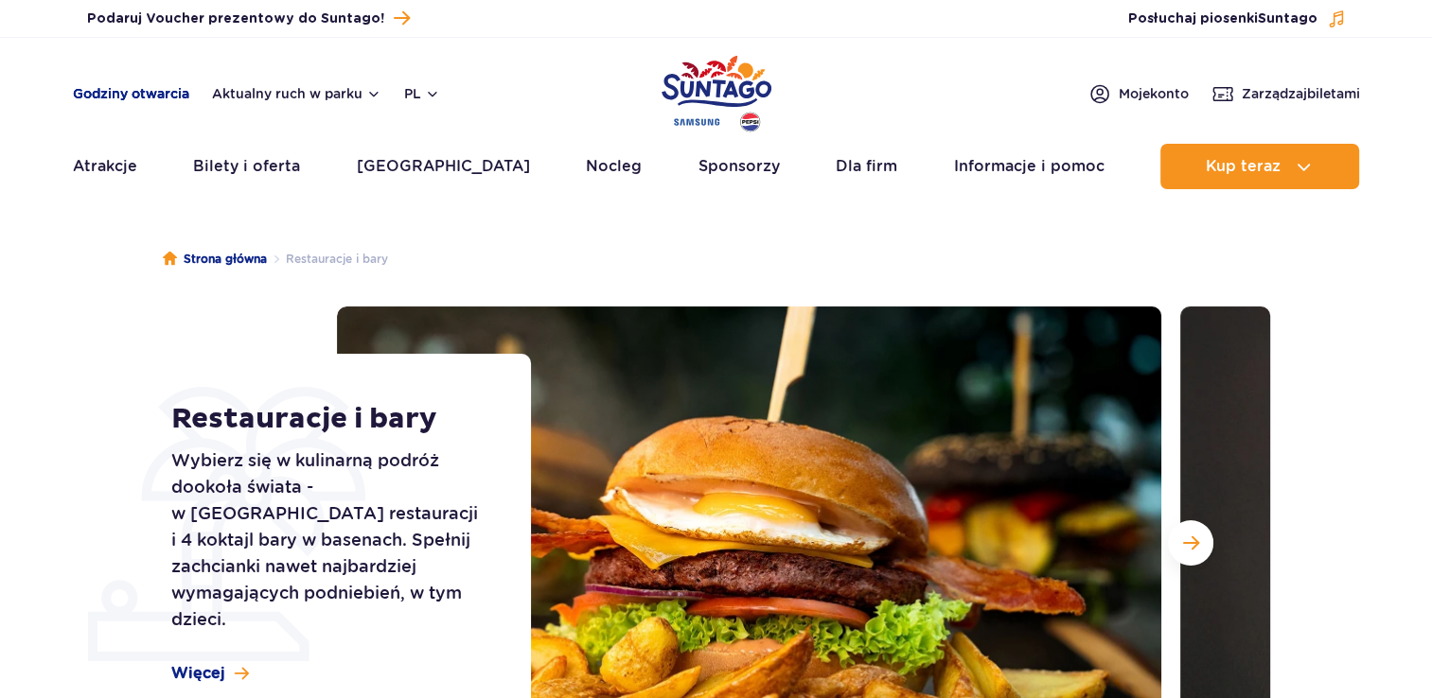
click at [157, 97] on link "Godziny otwarcia" at bounding box center [131, 93] width 116 height 19
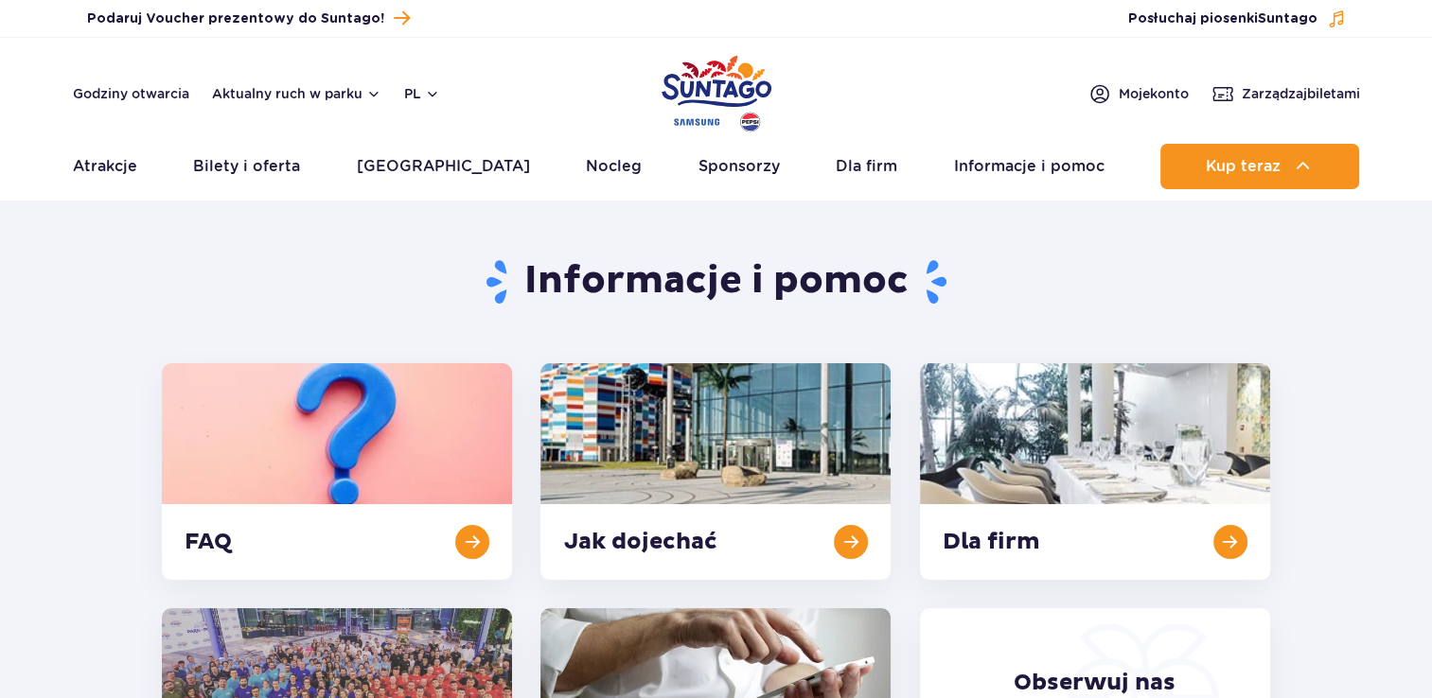
click at [719, 106] on img "Park of Poland" at bounding box center [716, 93] width 110 height 87
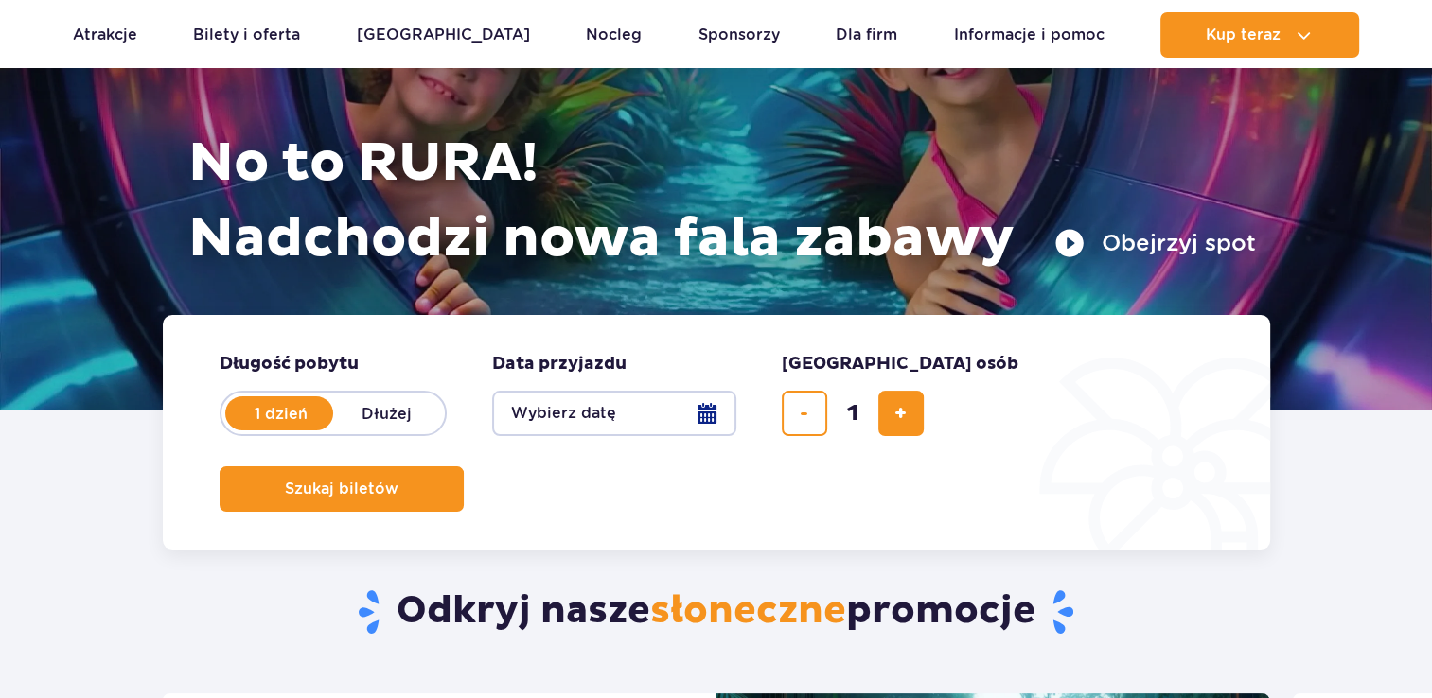
scroll to position [97, 0]
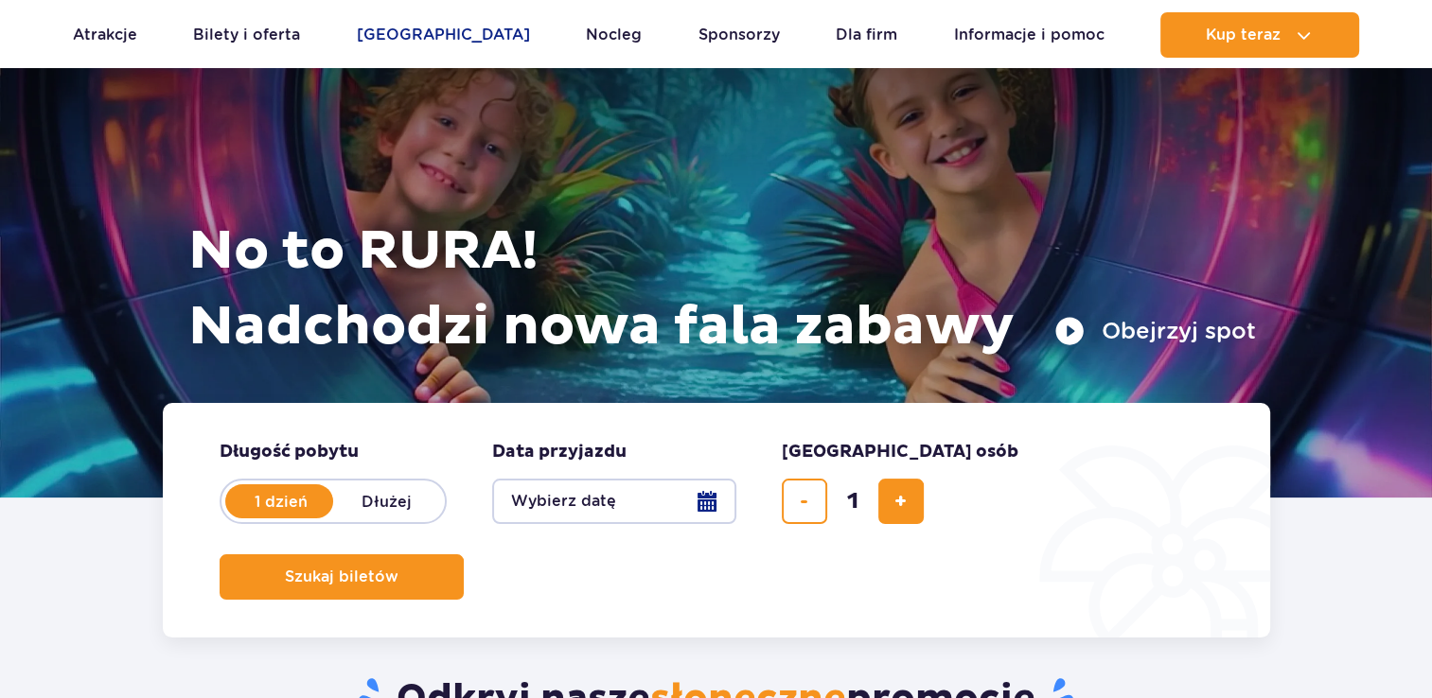
click at [416, 34] on link "[GEOGRAPHIC_DATA]" at bounding box center [443, 34] width 173 height 45
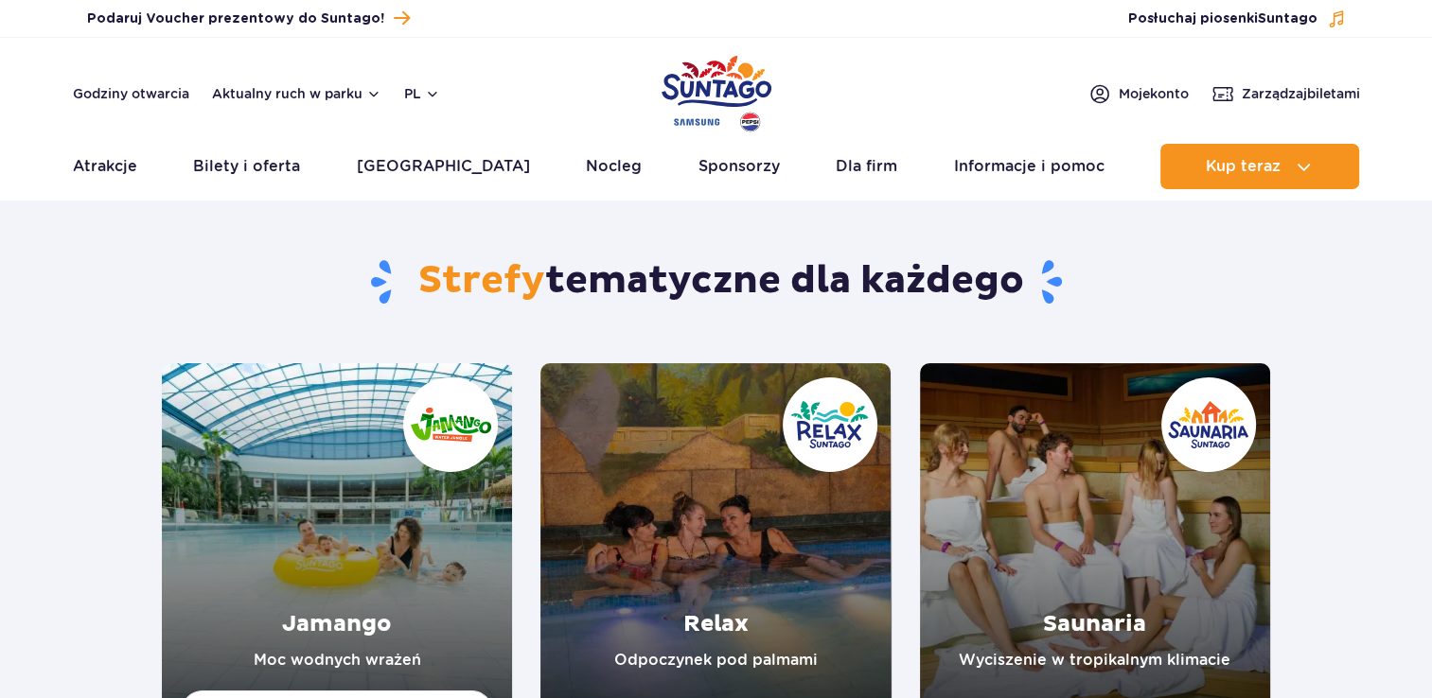
click at [793, 485] on link "Relax" at bounding box center [715, 538] width 350 height 350
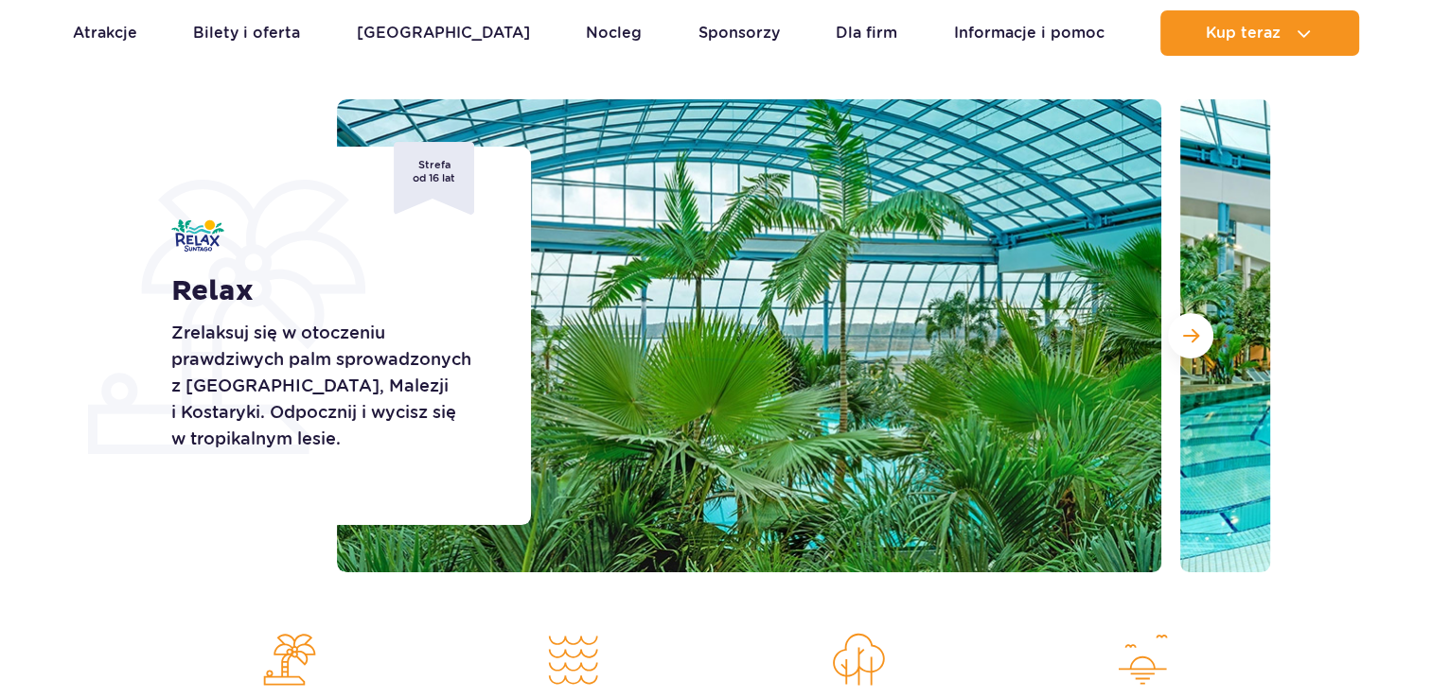
scroll to position [227, 0]
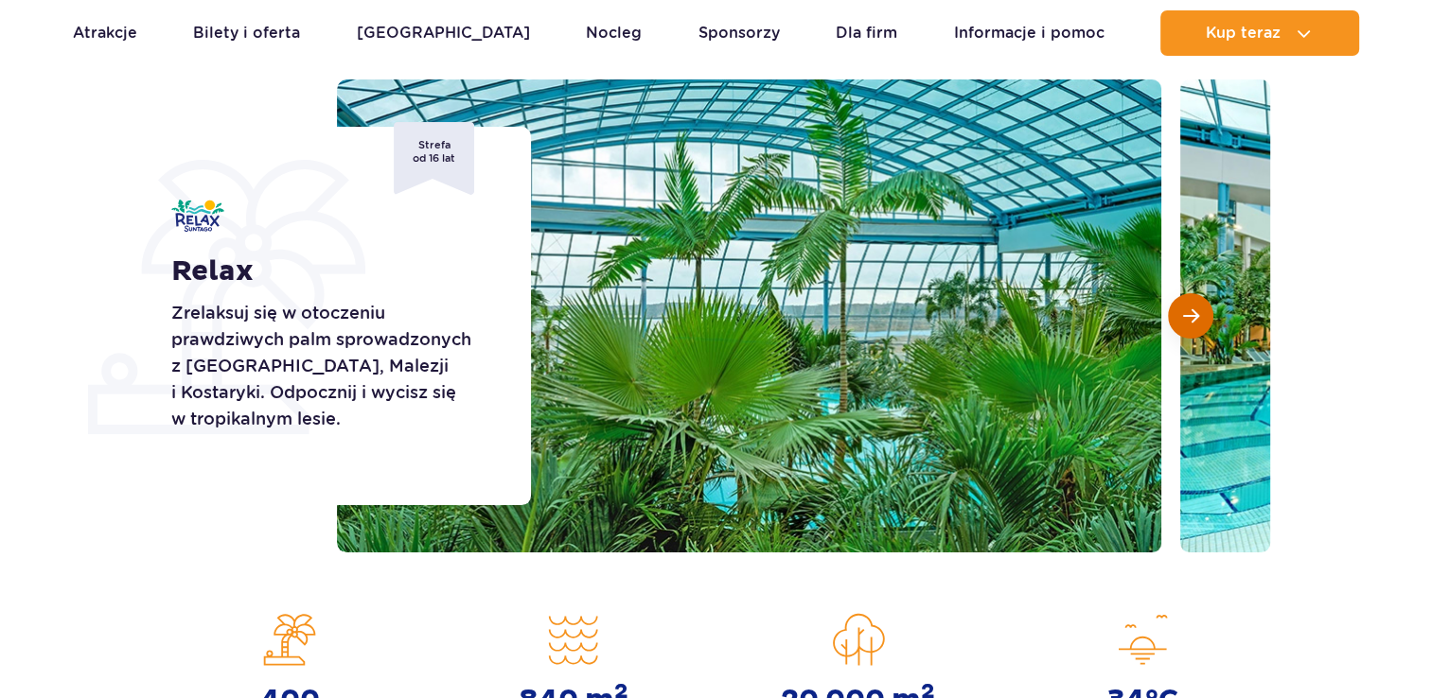
click at [1185, 311] on span "Następny slajd" at bounding box center [1191, 316] width 16 height 17
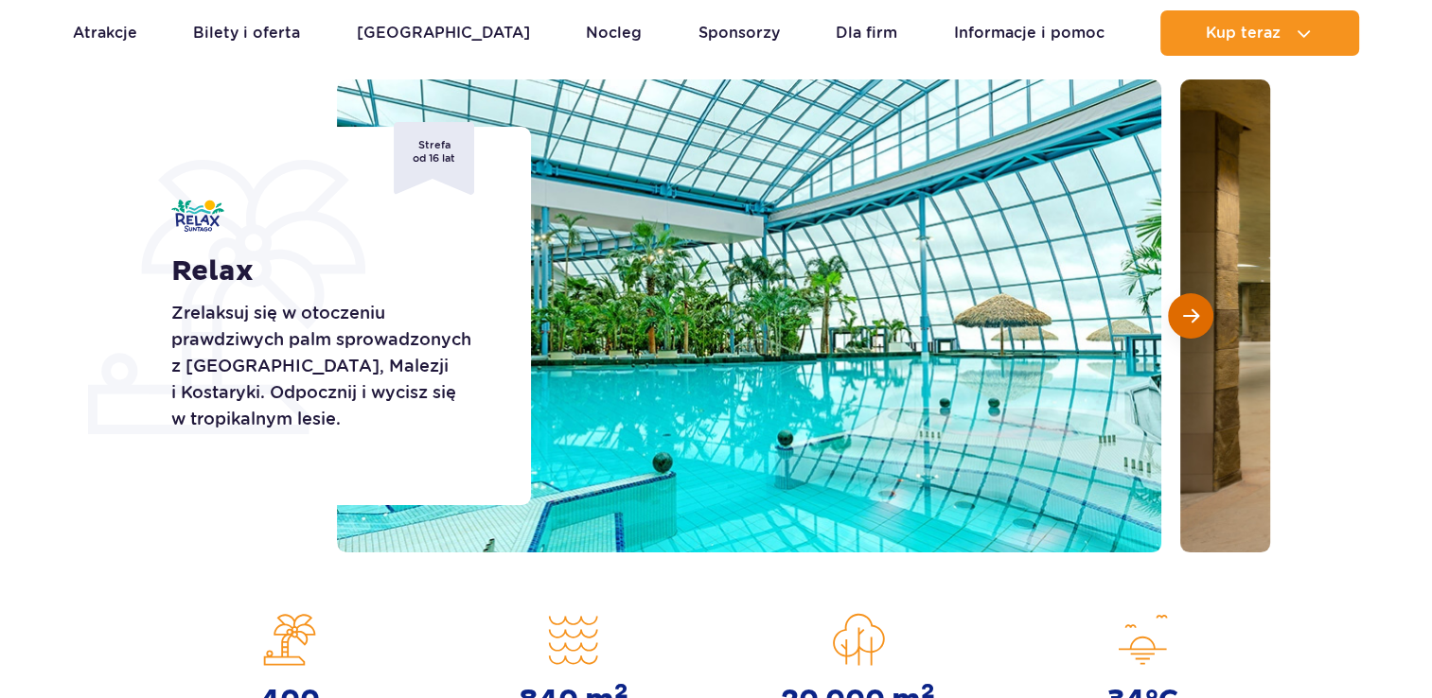
click at [1185, 311] on span "Następny slajd" at bounding box center [1191, 316] width 16 height 17
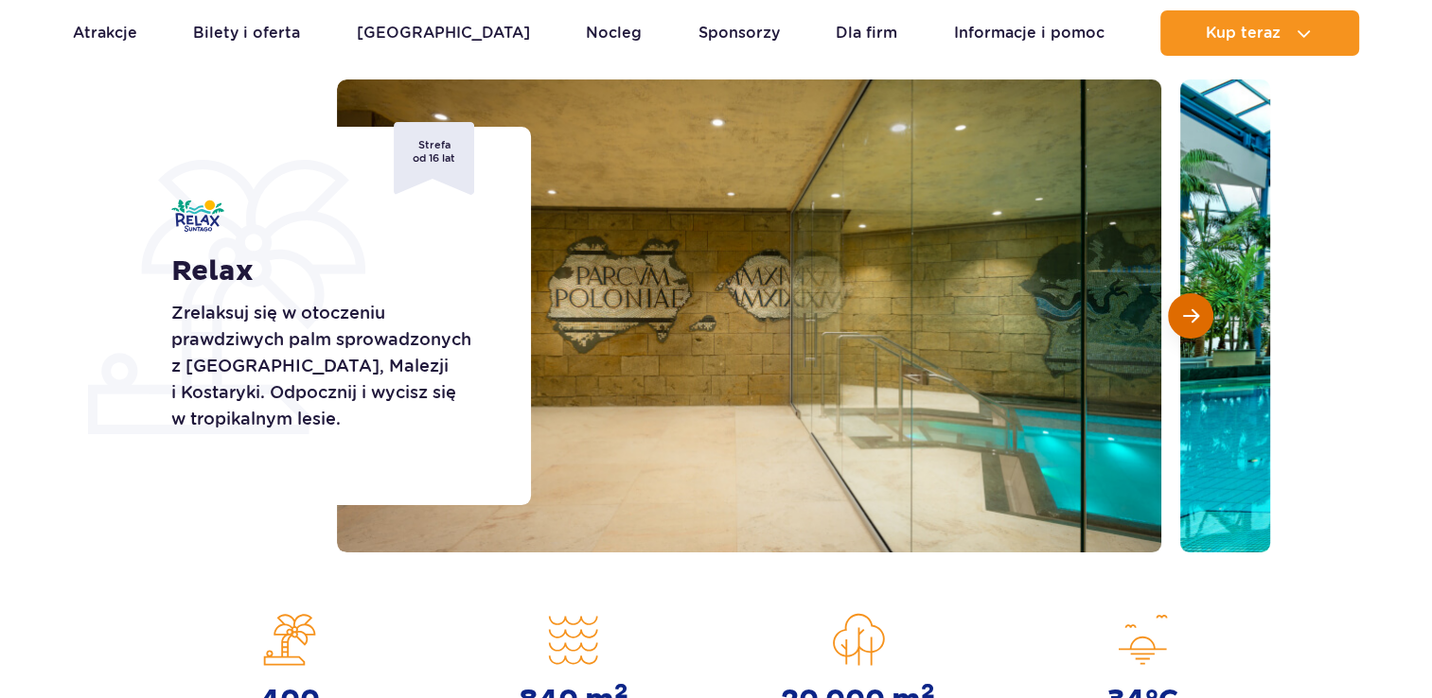
click at [1185, 311] on span "Następny slajd" at bounding box center [1191, 316] width 16 height 17
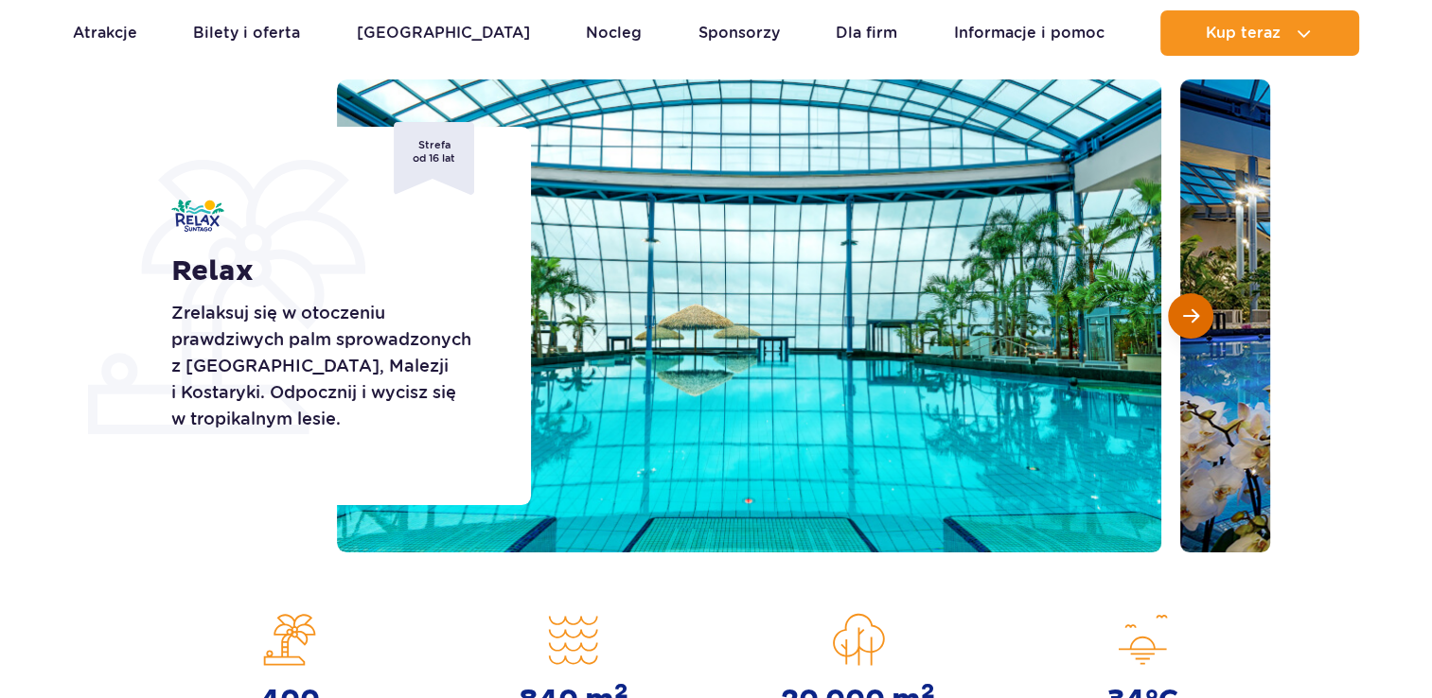
click at [1185, 311] on span "Następny slajd" at bounding box center [1191, 316] width 16 height 17
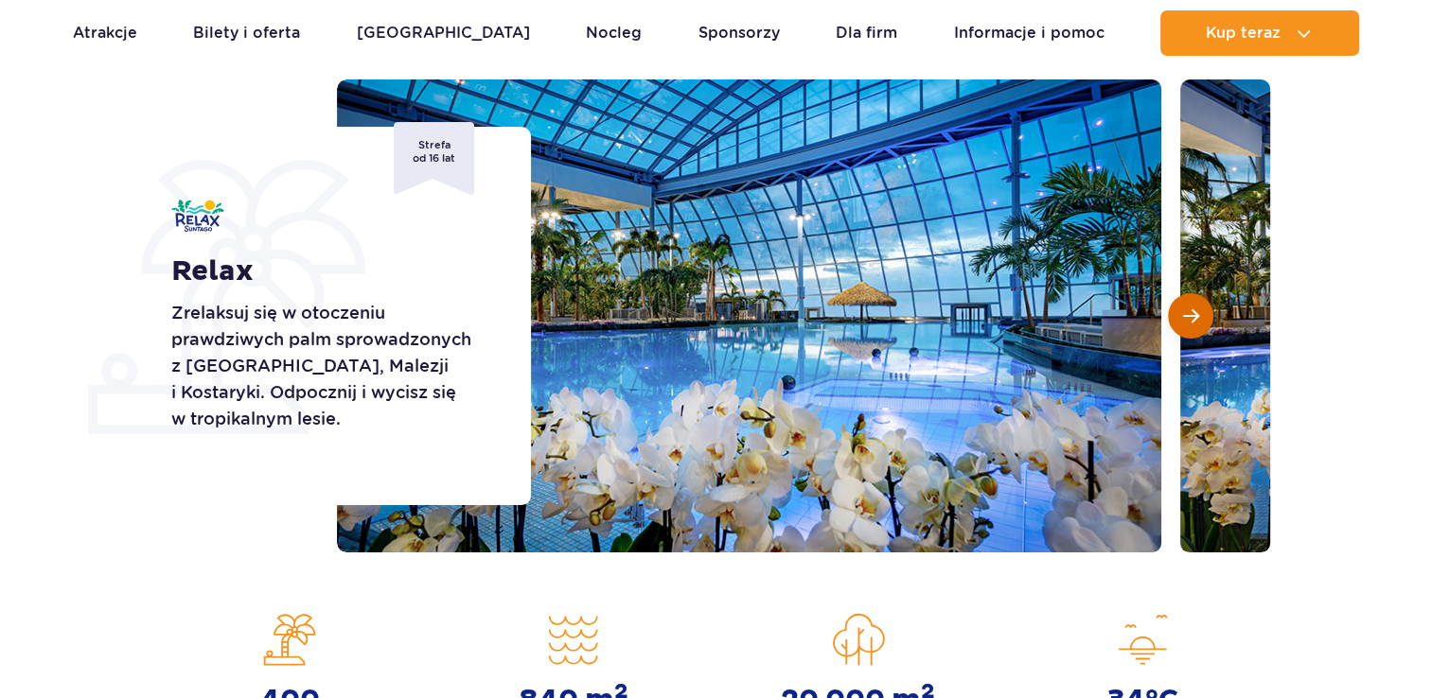
click at [1185, 311] on span "Następny slajd" at bounding box center [1191, 316] width 16 height 17
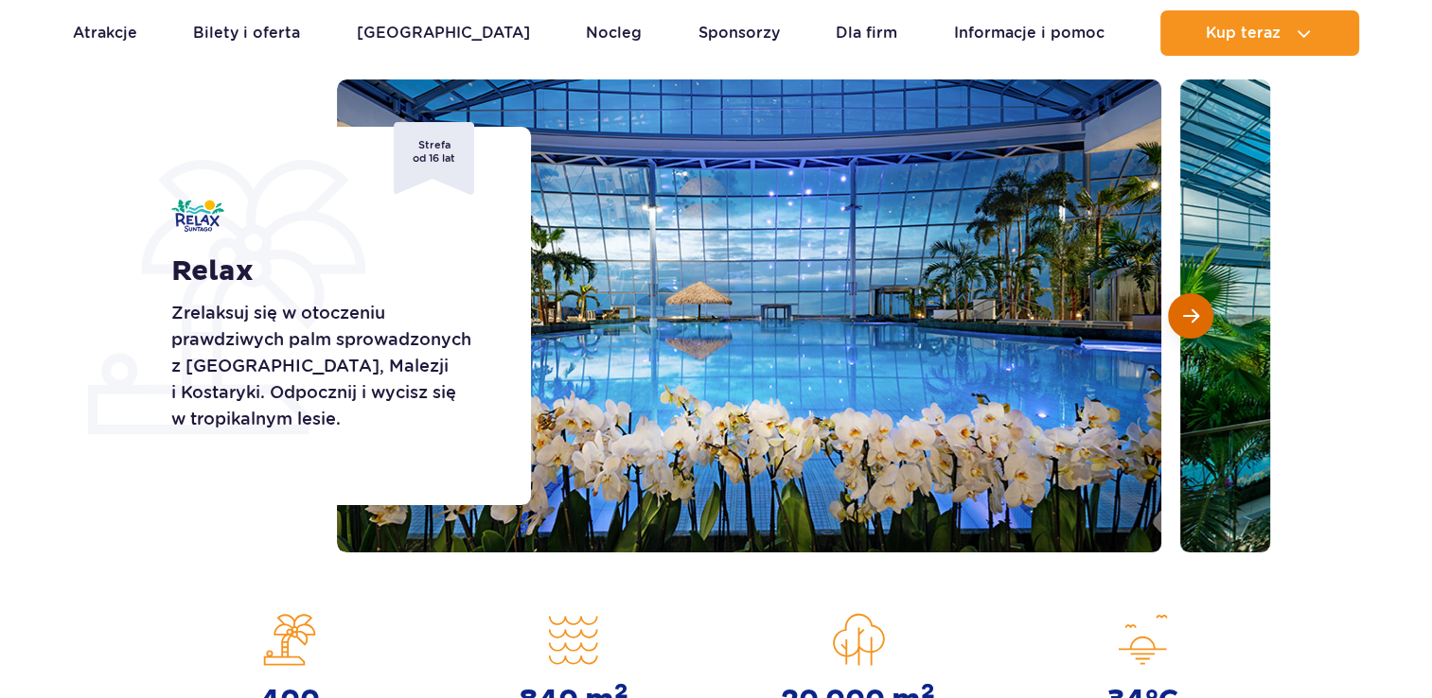
click at [1185, 311] on span "Następny slajd" at bounding box center [1191, 316] width 16 height 17
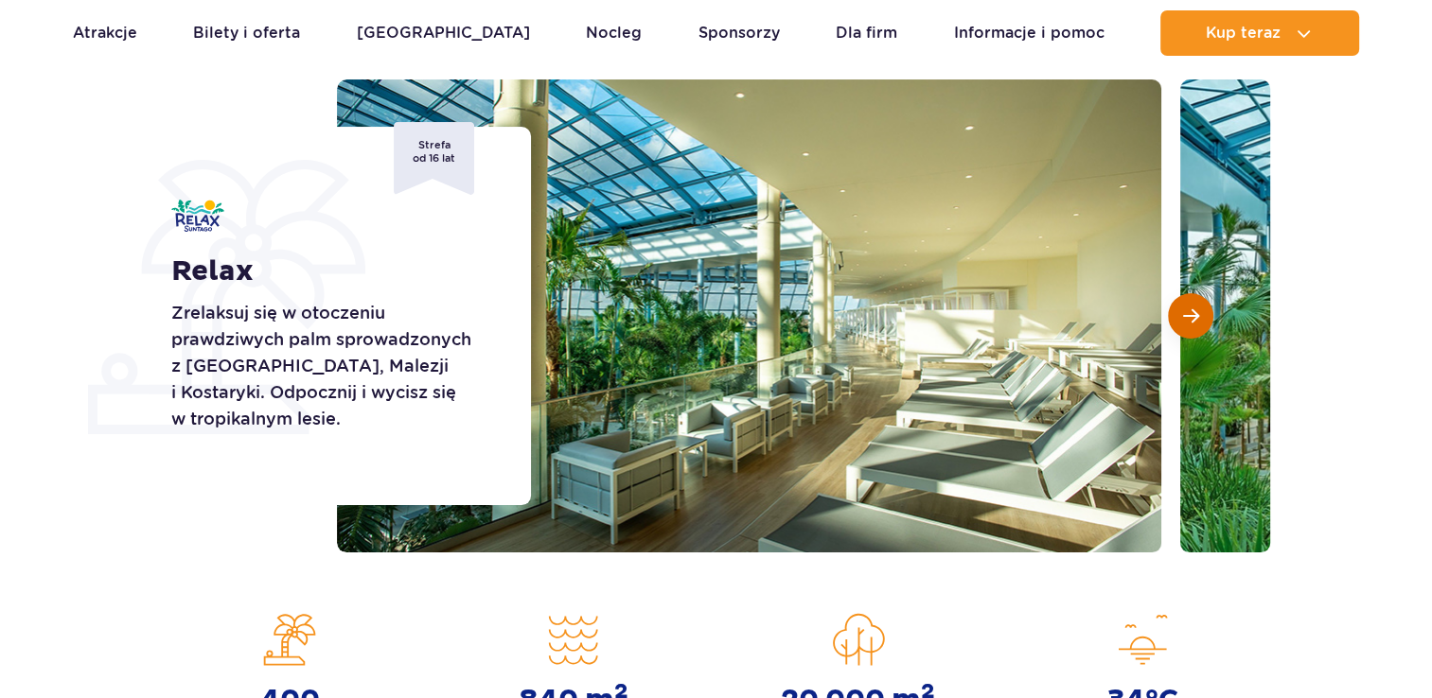
click at [1185, 311] on span "Następny slajd" at bounding box center [1191, 316] width 16 height 17
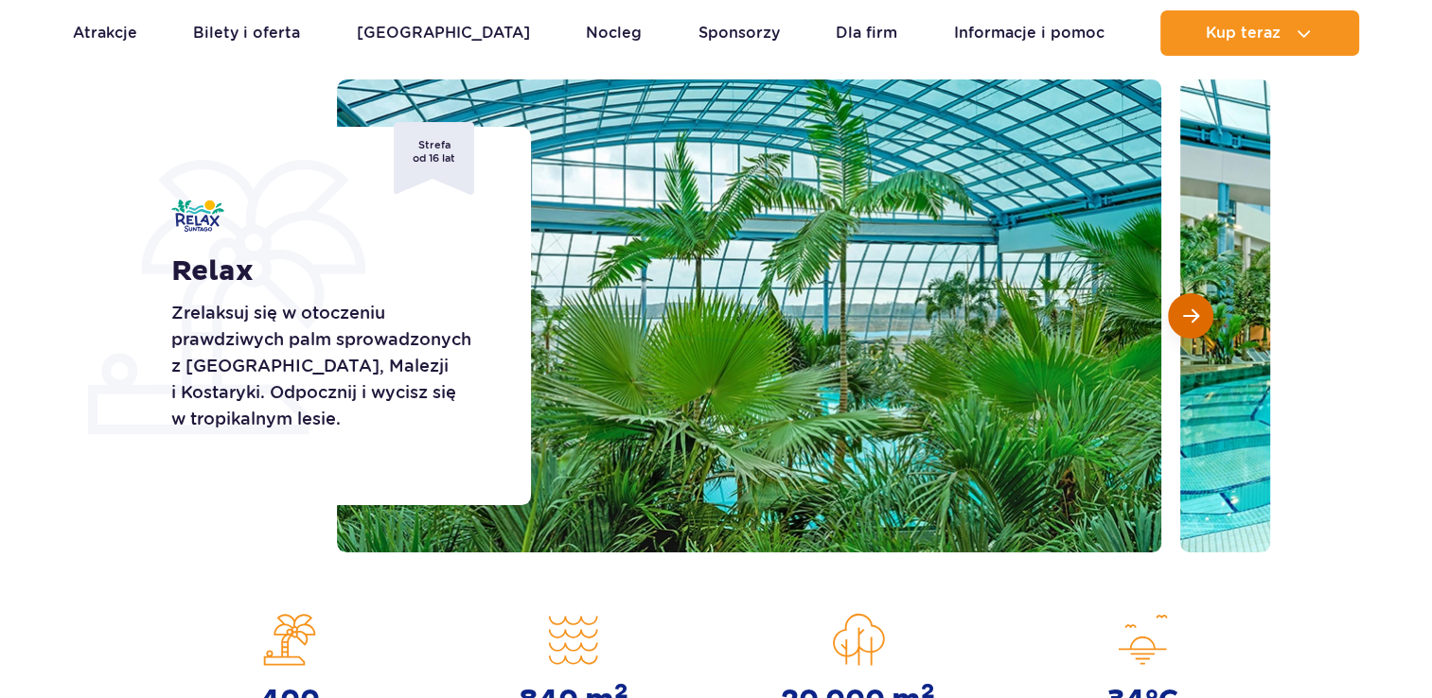
click at [1185, 311] on span "Następny slajd" at bounding box center [1191, 316] width 16 height 17
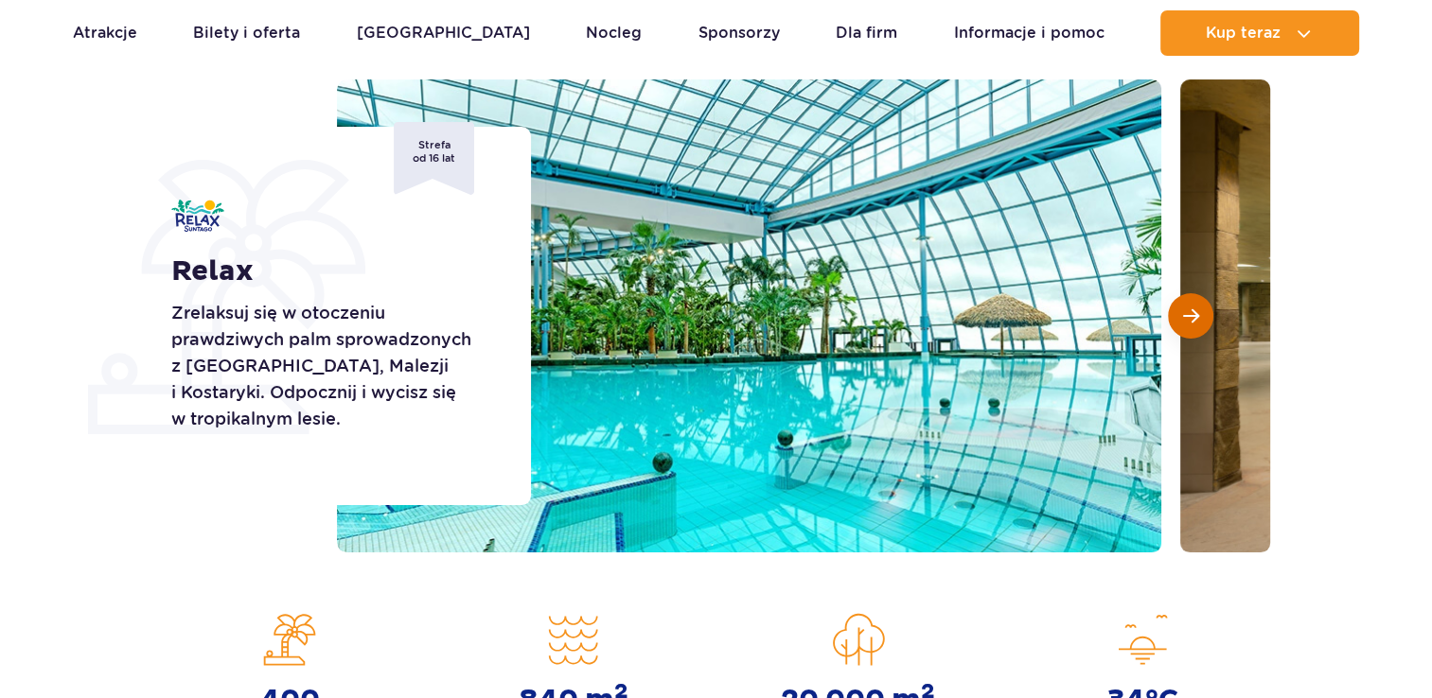
click at [1185, 311] on span "Następny slajd" at bounding box center [1191, 316] width 16 height 17
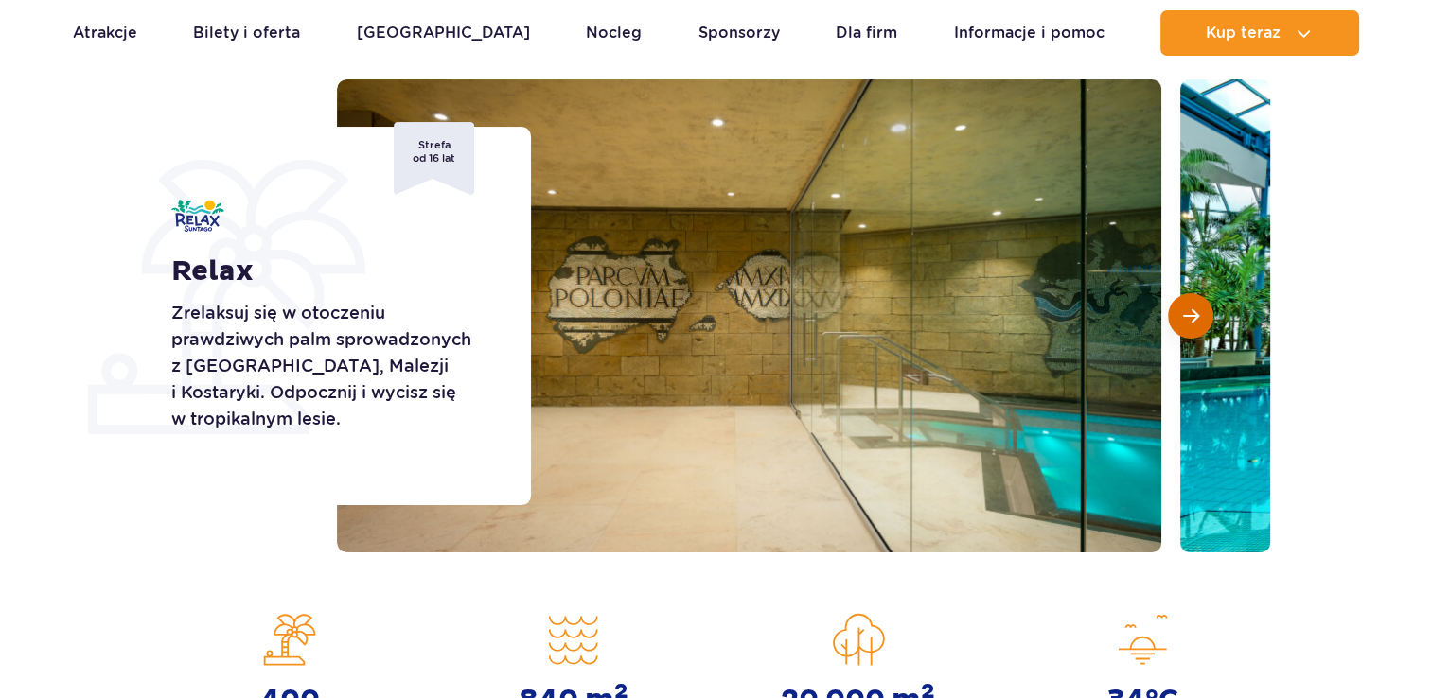
click at [1185, 311] on span "Następny slajd" at bounding box center [1191, 316] width 16 height 17
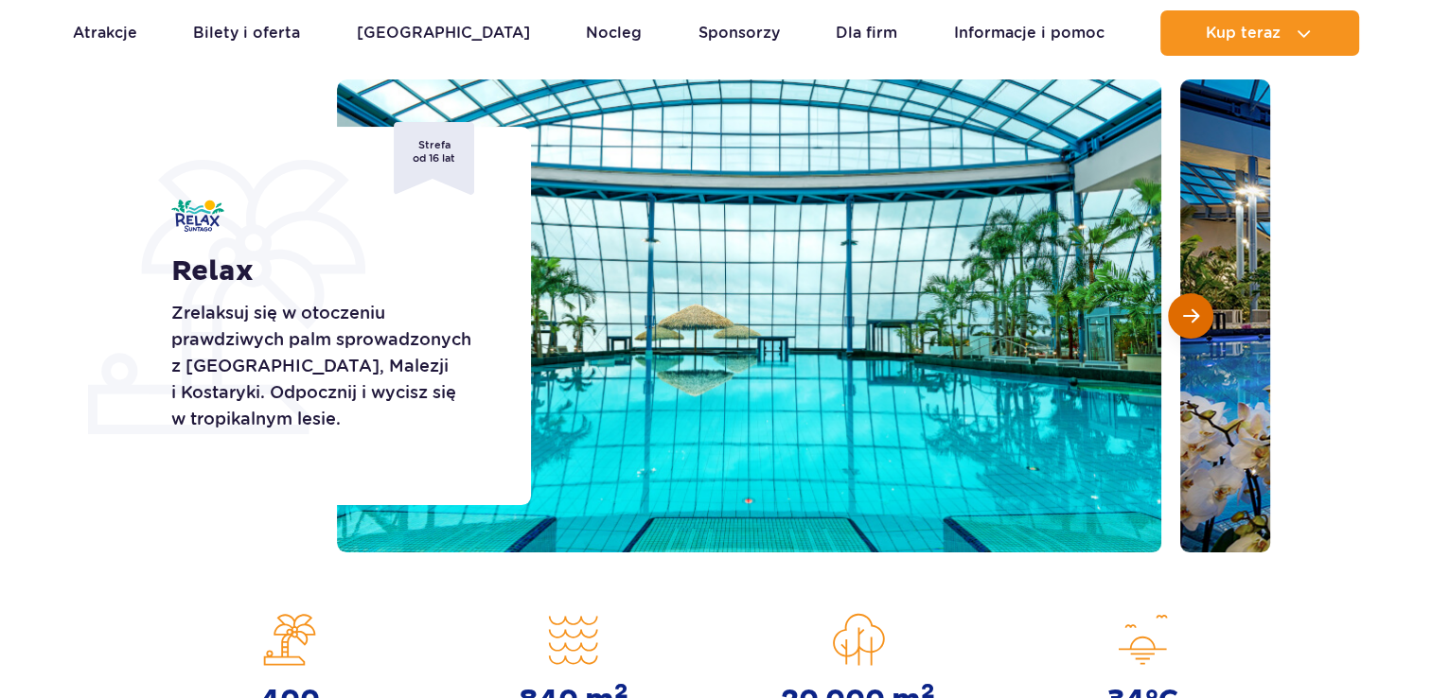
click at [1185, 311] on span "Następny slajd" at bounding box center [1191, 316] width 16 height 17
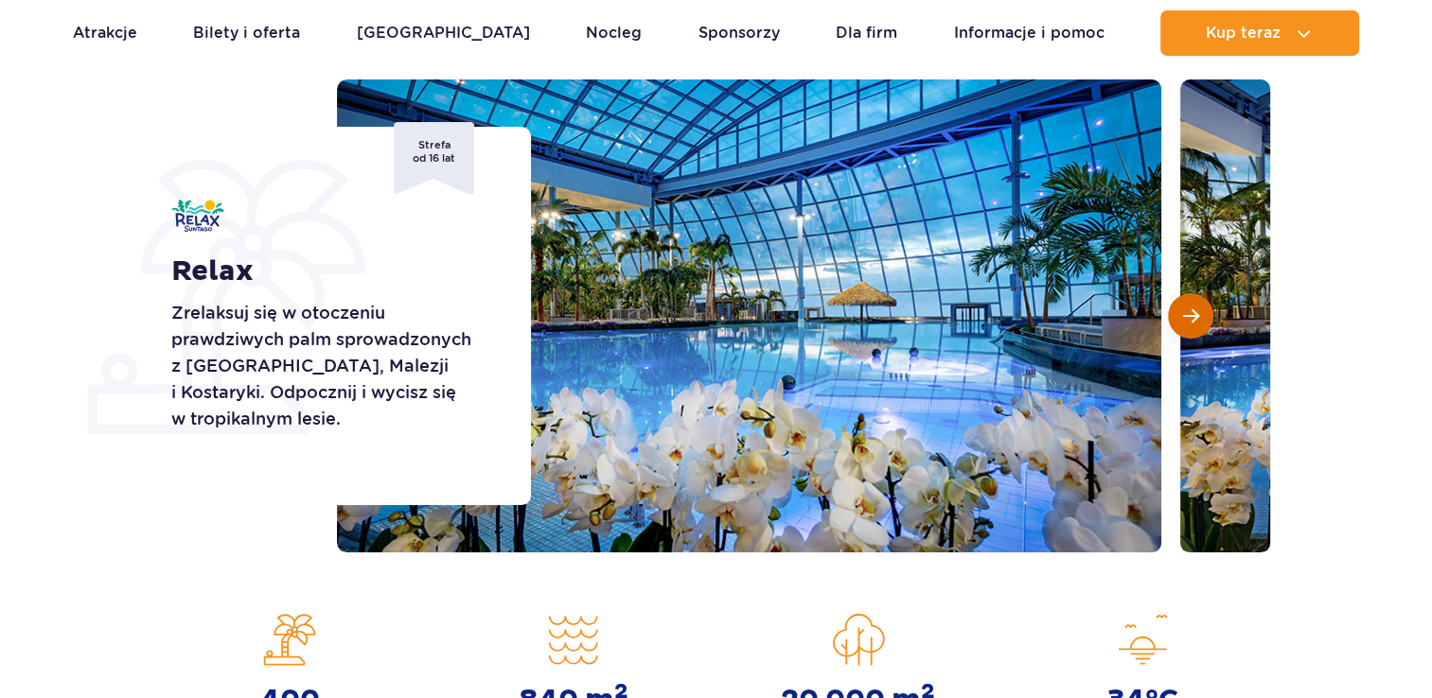
click at [1185, 311] on span "Następny slajd" at bounding box center [1191, 316] width 16 height 17
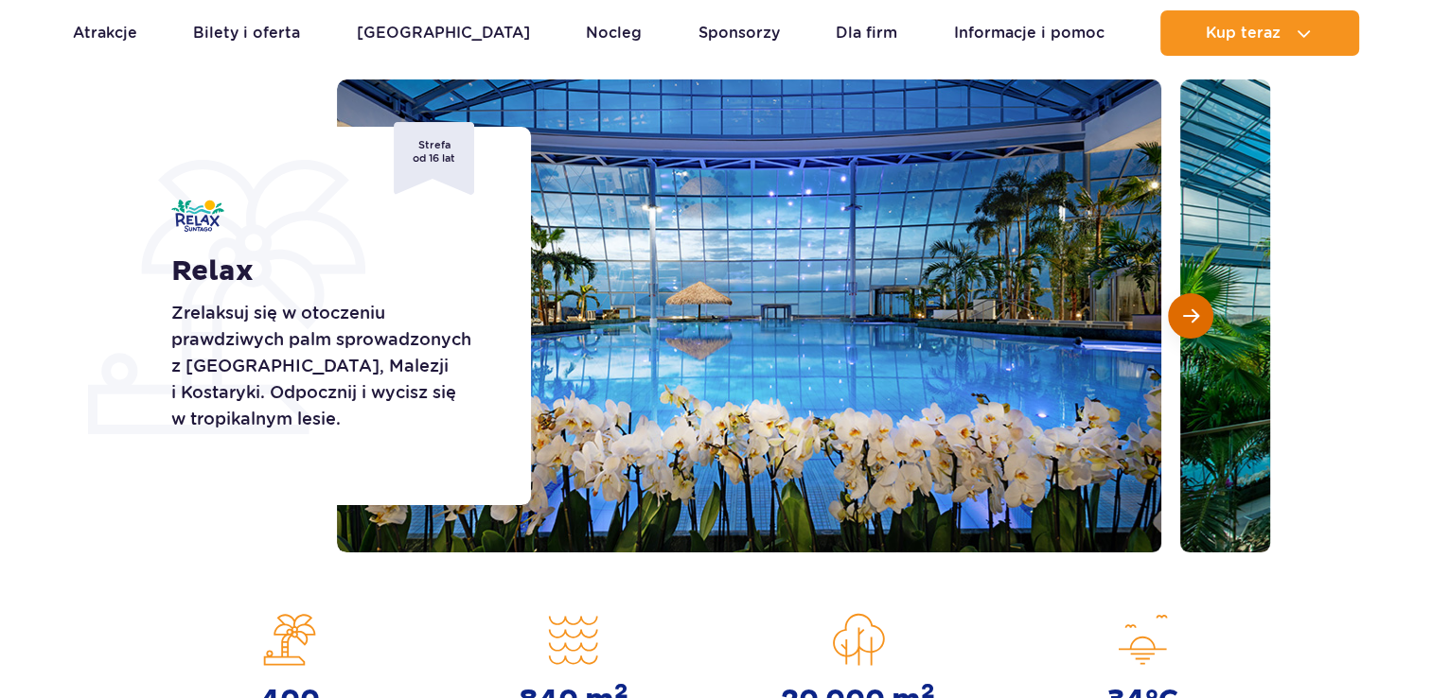
click at [1185, 311] on span "Następny slajd" at bounding box center [1191, 316] width 16 height 17
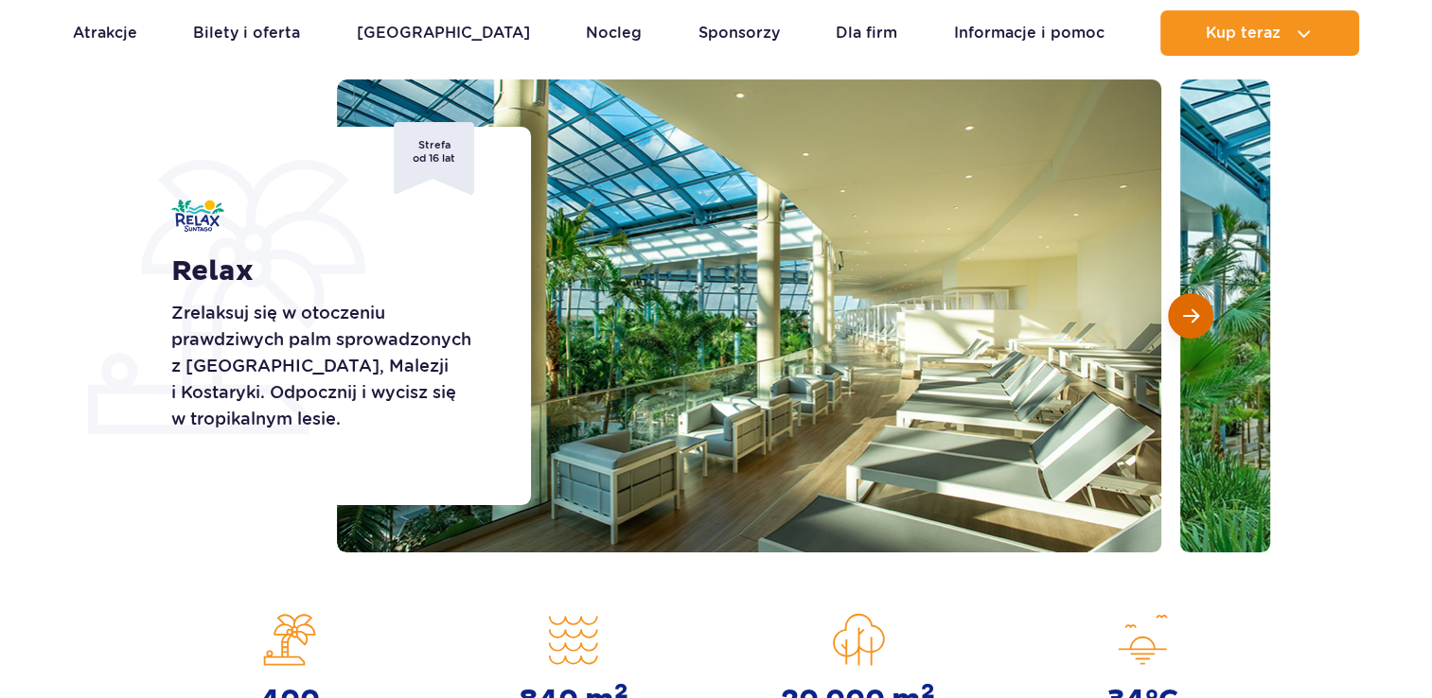
click at [1185, 311] on span "Następny slajd" at bounding box center [1191, 316] width 16 height 17
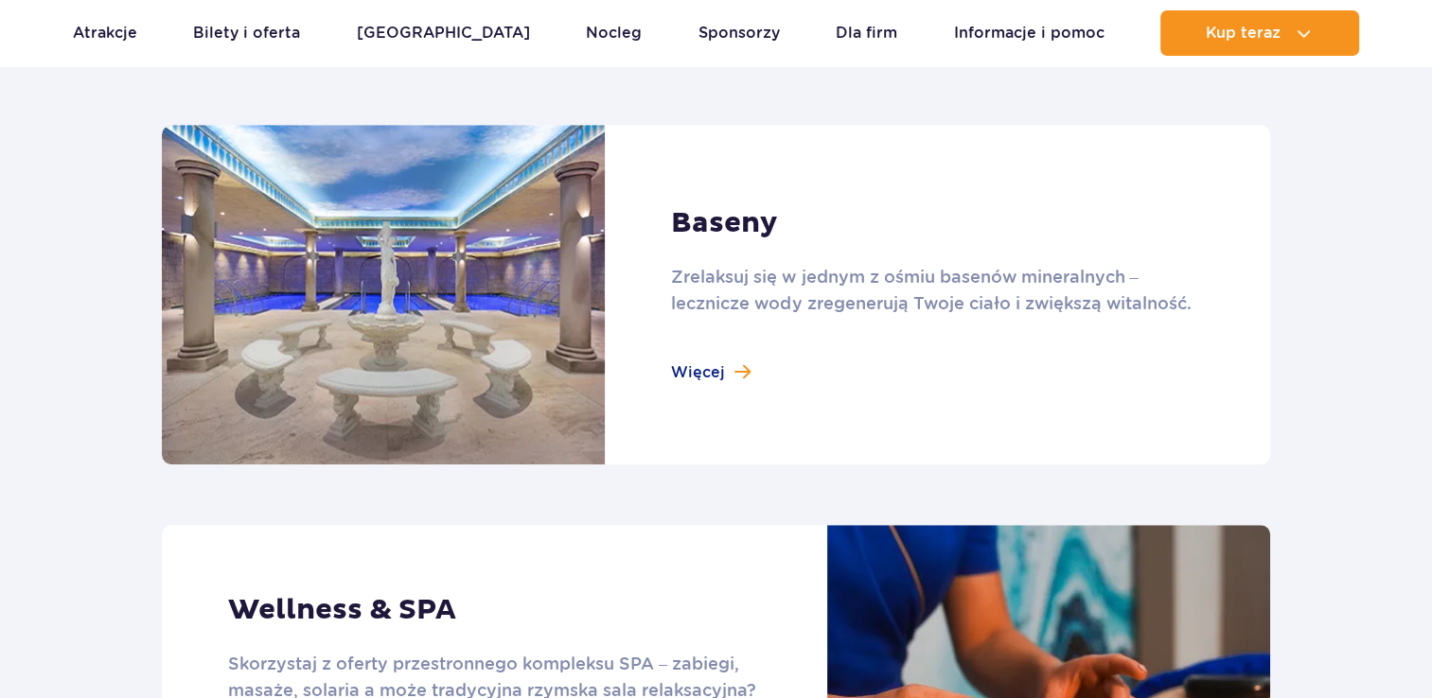
scroll to position [1249, 0]
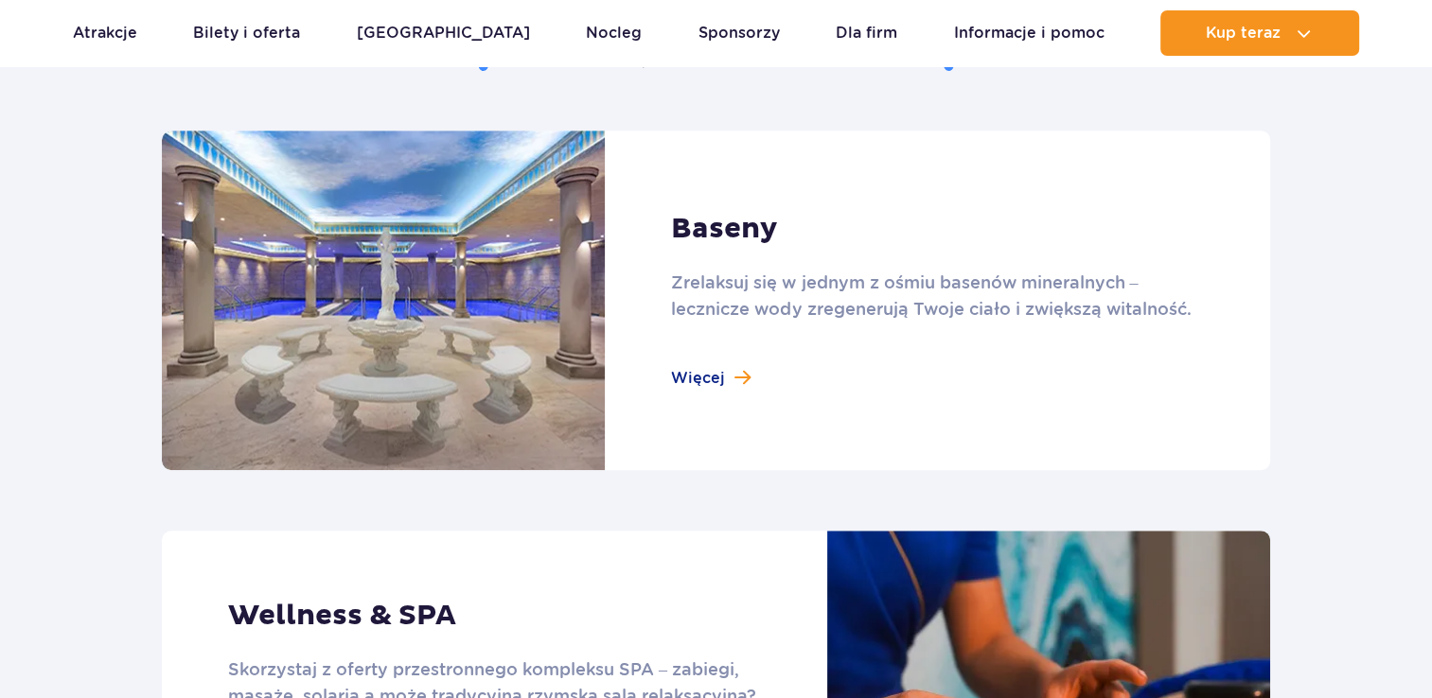
click at [707, 374] on link at bounding box center [716, 301] width 1108 height 340
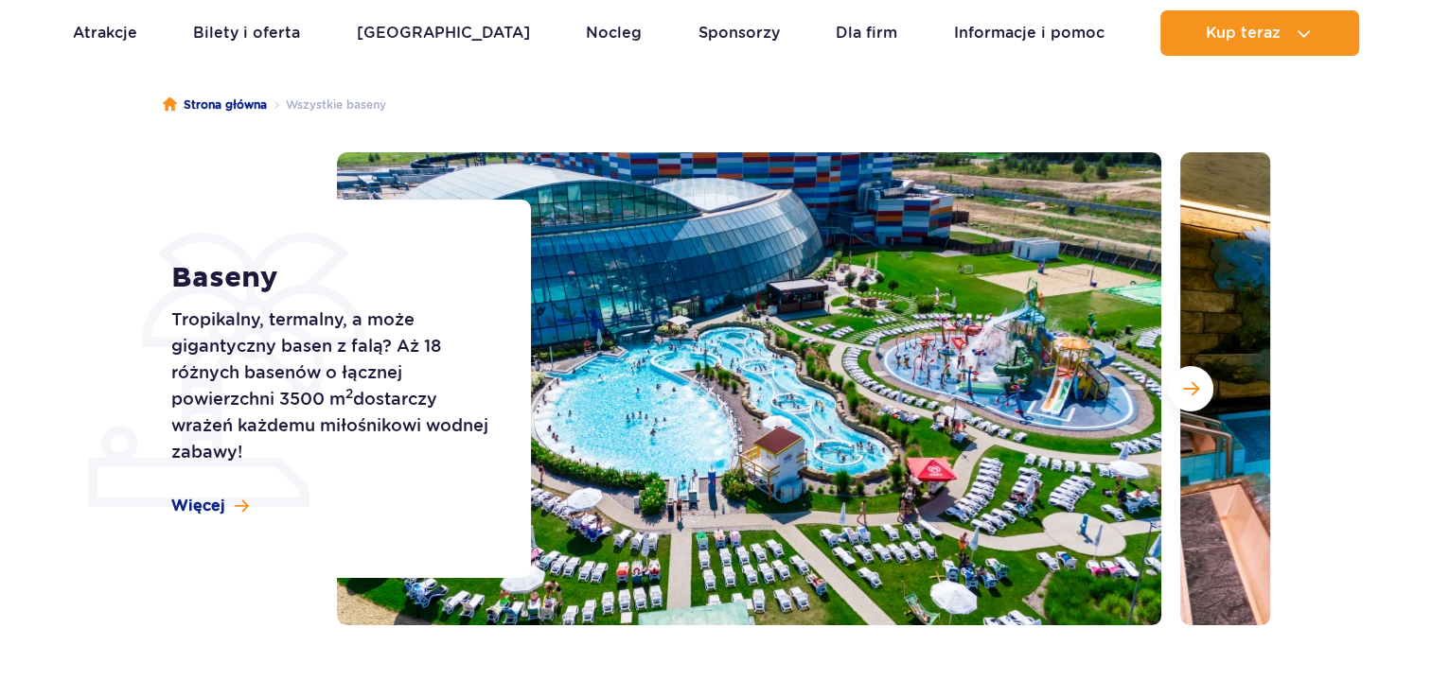
scroll to position [210, 0]
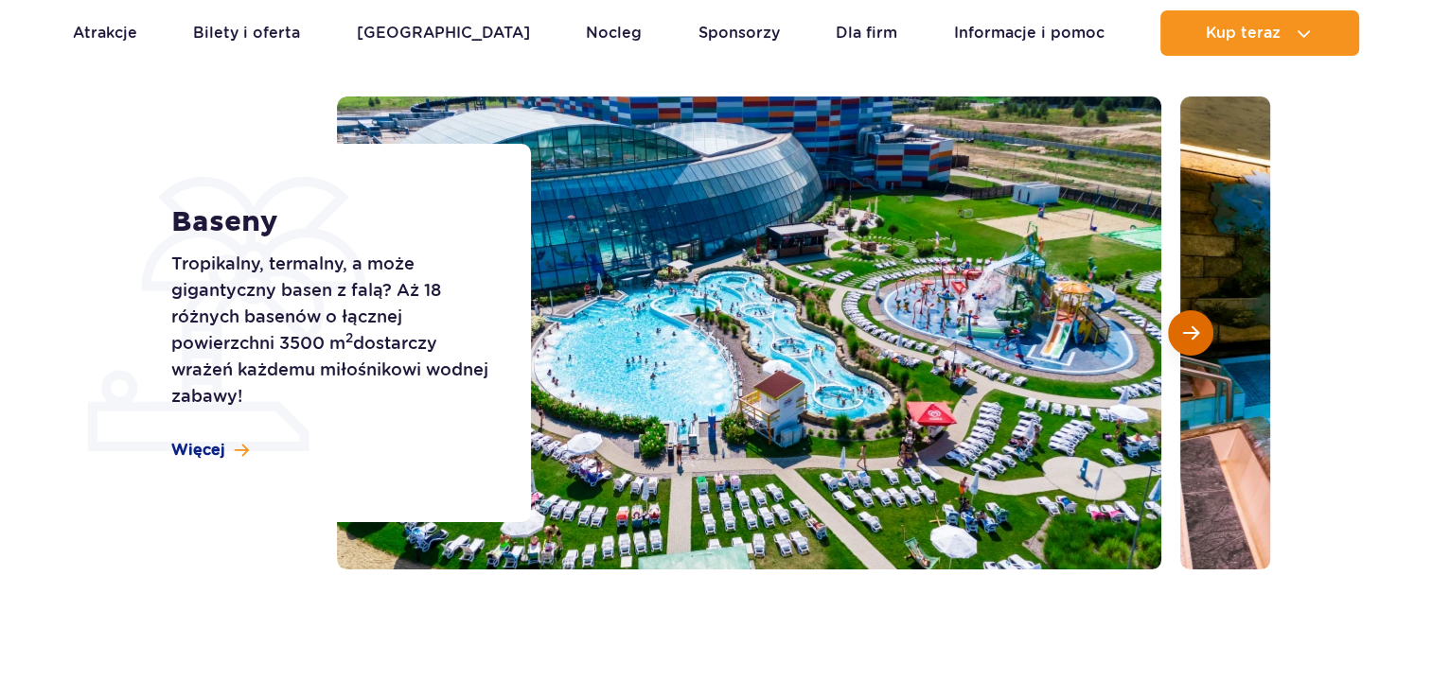
click at [1190, 337] on span "Następny slajd" at bounding box center [1191, 333] width 16 height 17
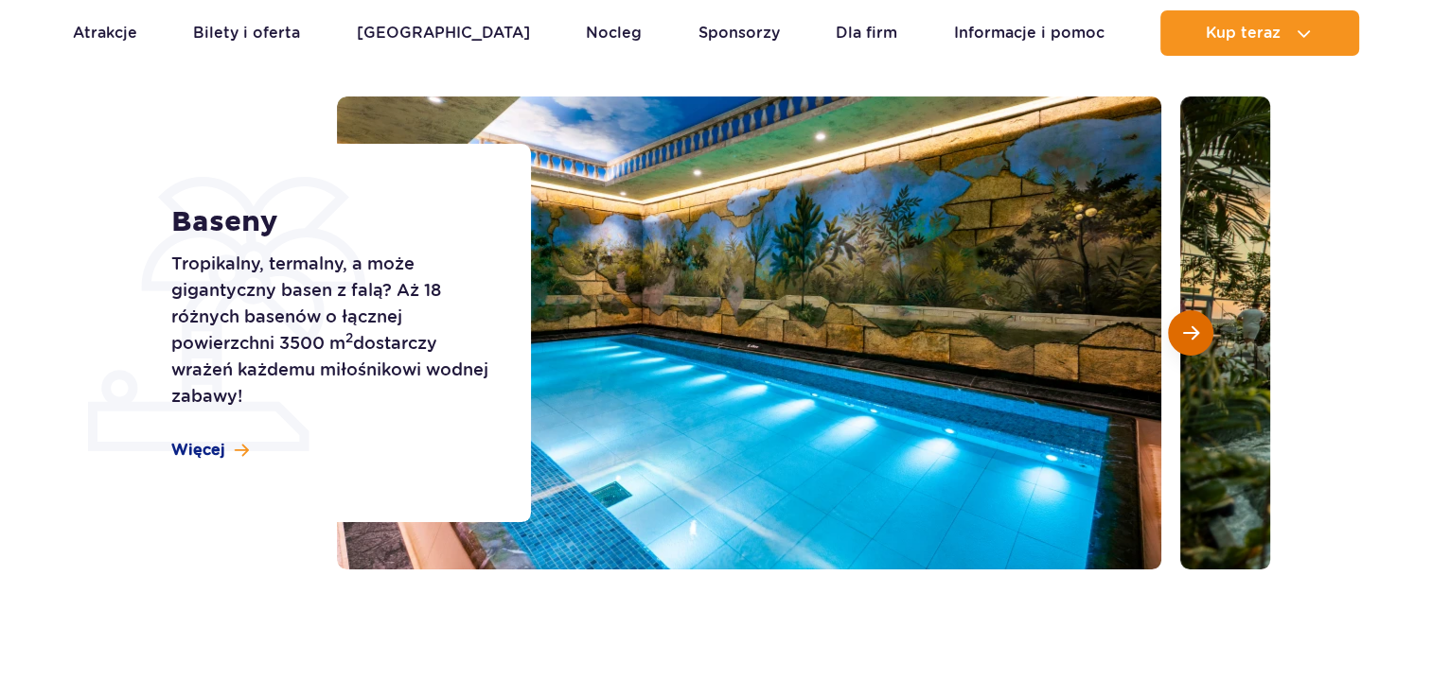
click at [1190, 337] on span "Następny slajd" at bounding box center [1191, 333] width 16 height 17
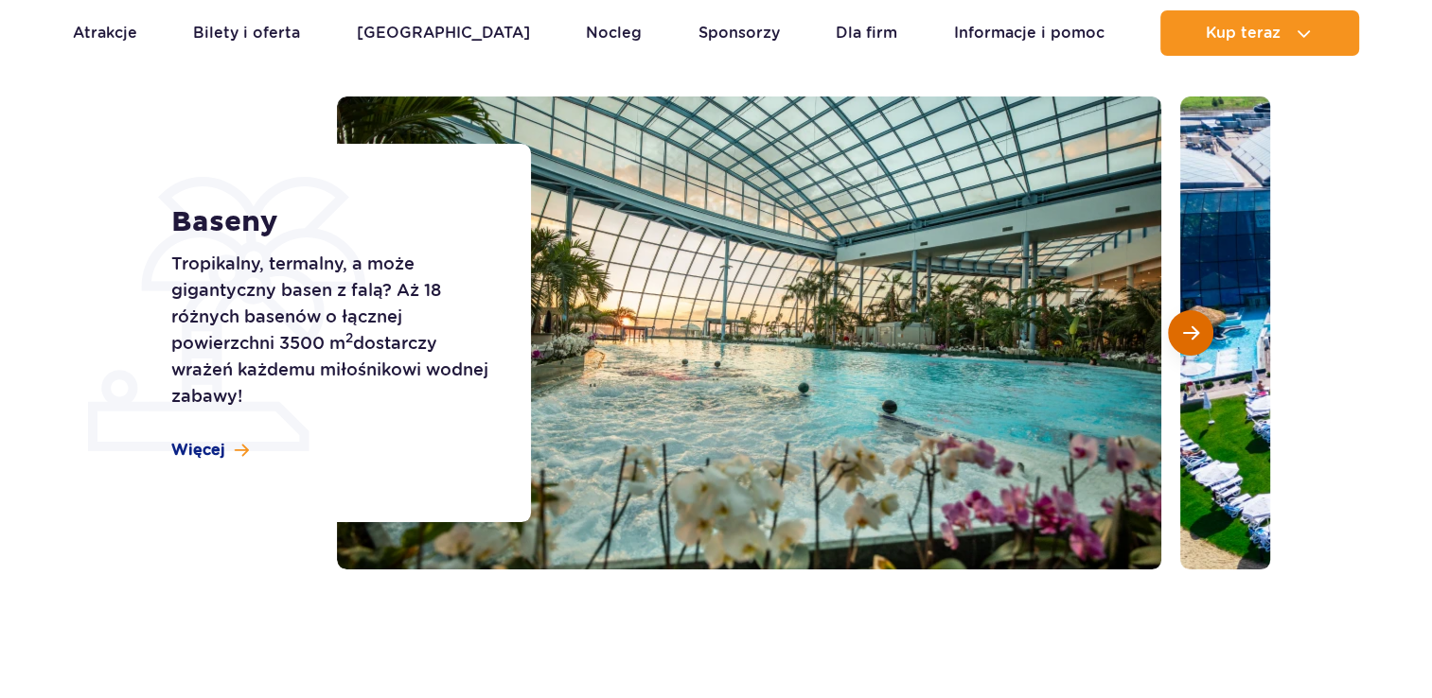
click at [1190, 337] on span "Następny slajd" at bounding box center [1191, 333] width 16 height 17
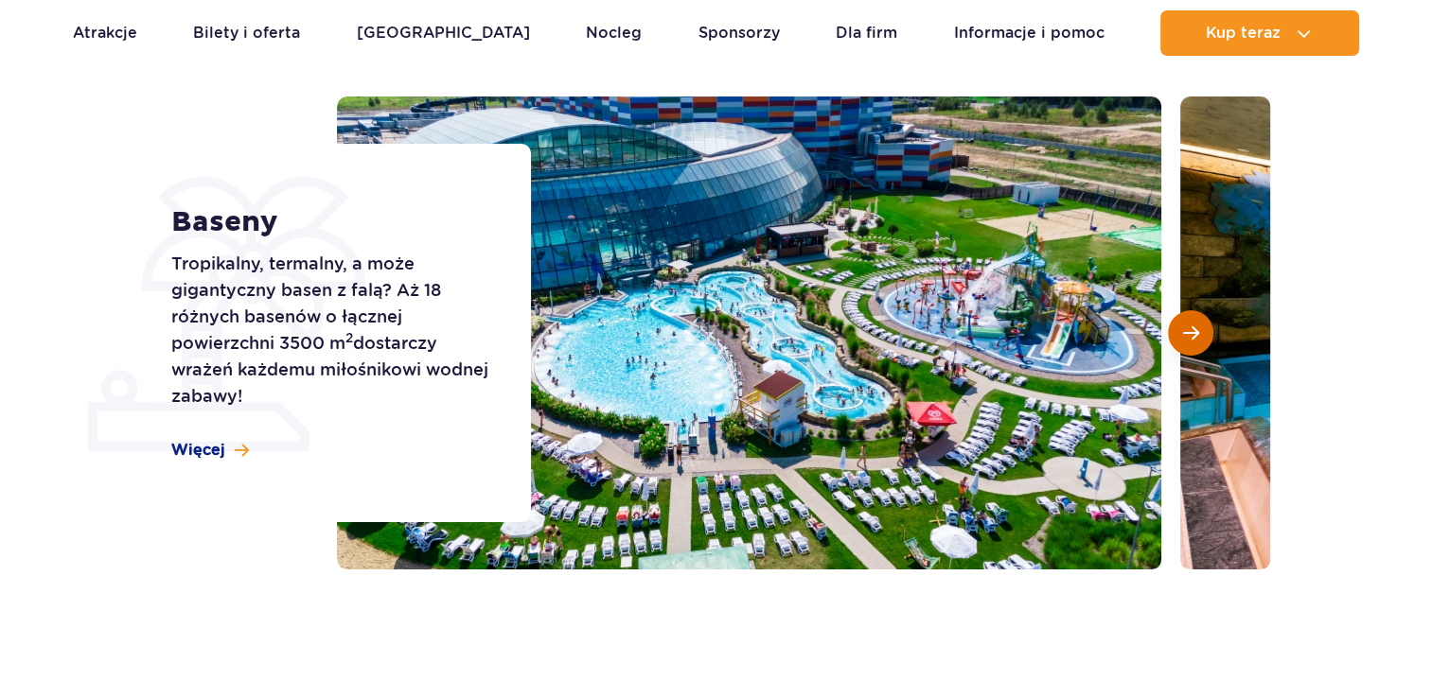
click at [1190, 337] on span "Następny slajd" at bounding box center [1191, 333] width 16 height 17
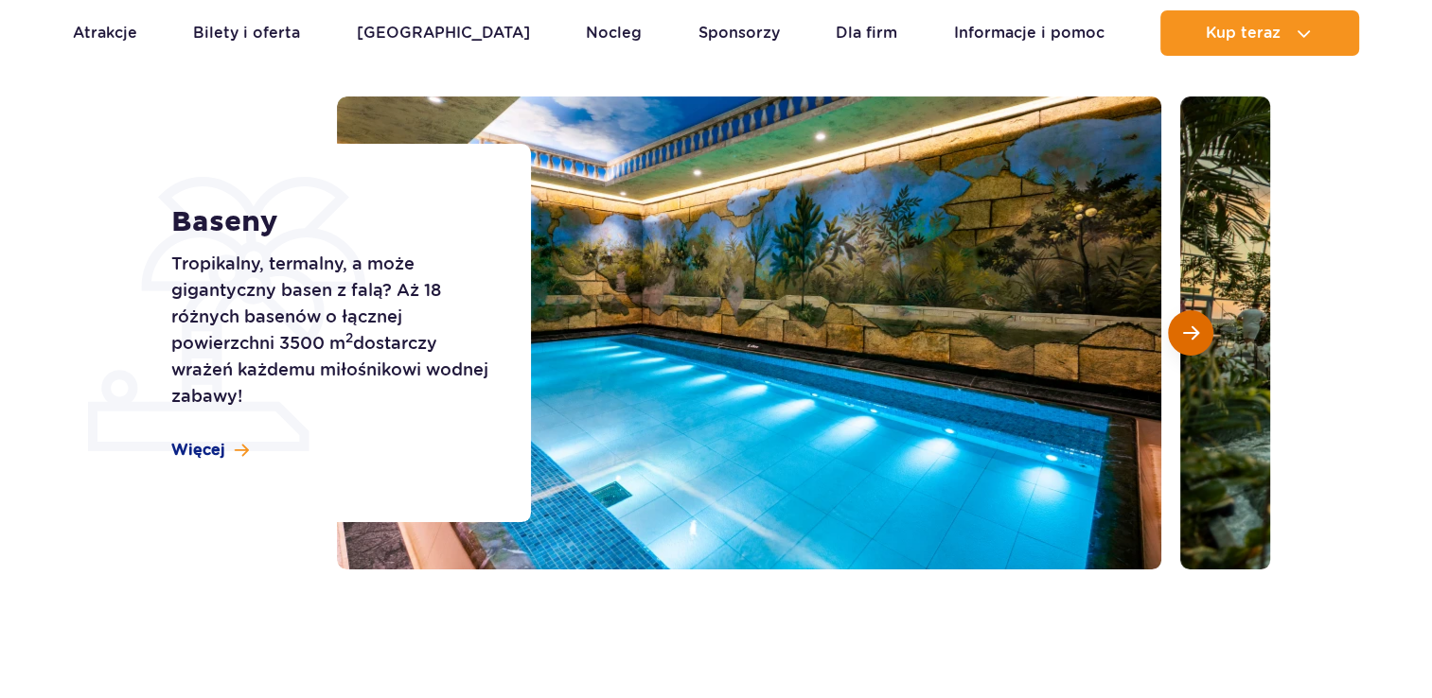
click at [1190, 337] on span "Następny slajd" at bounding box center [1191, 333] width 16 height 17
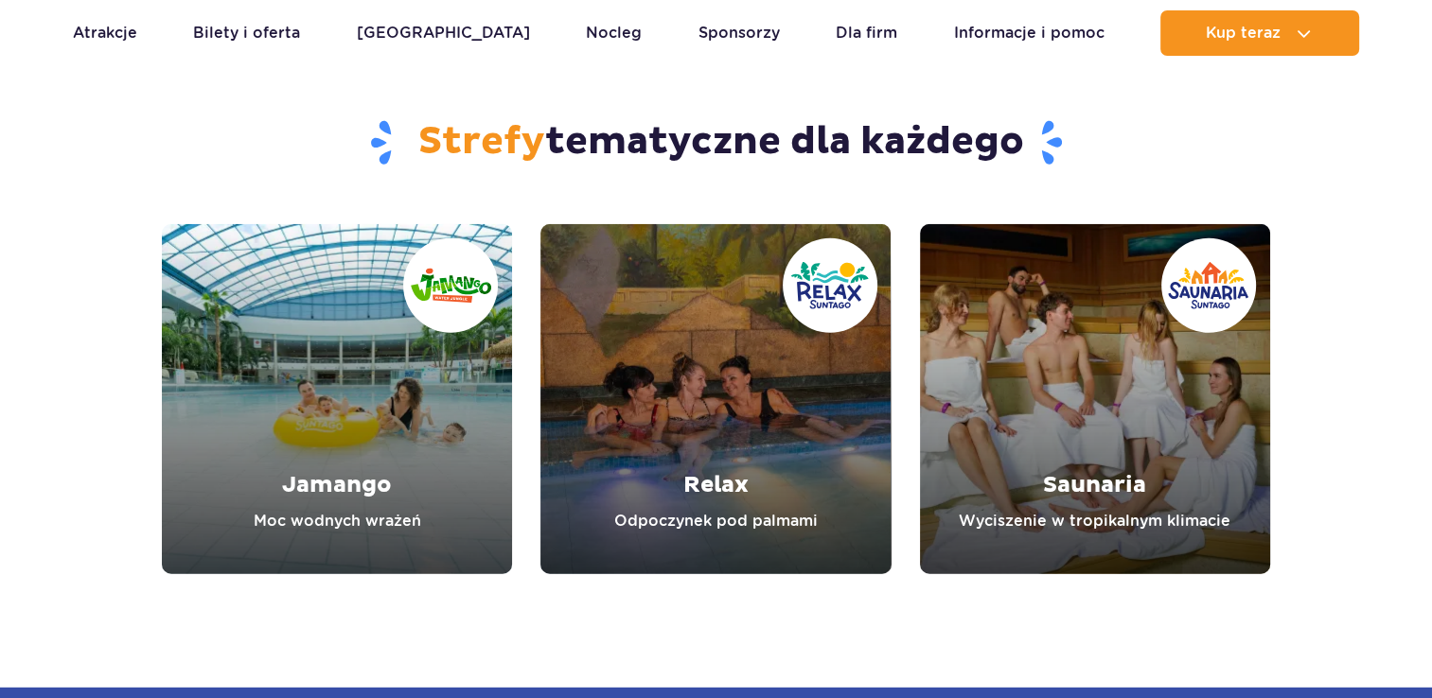
scroll to position [5099, 0]
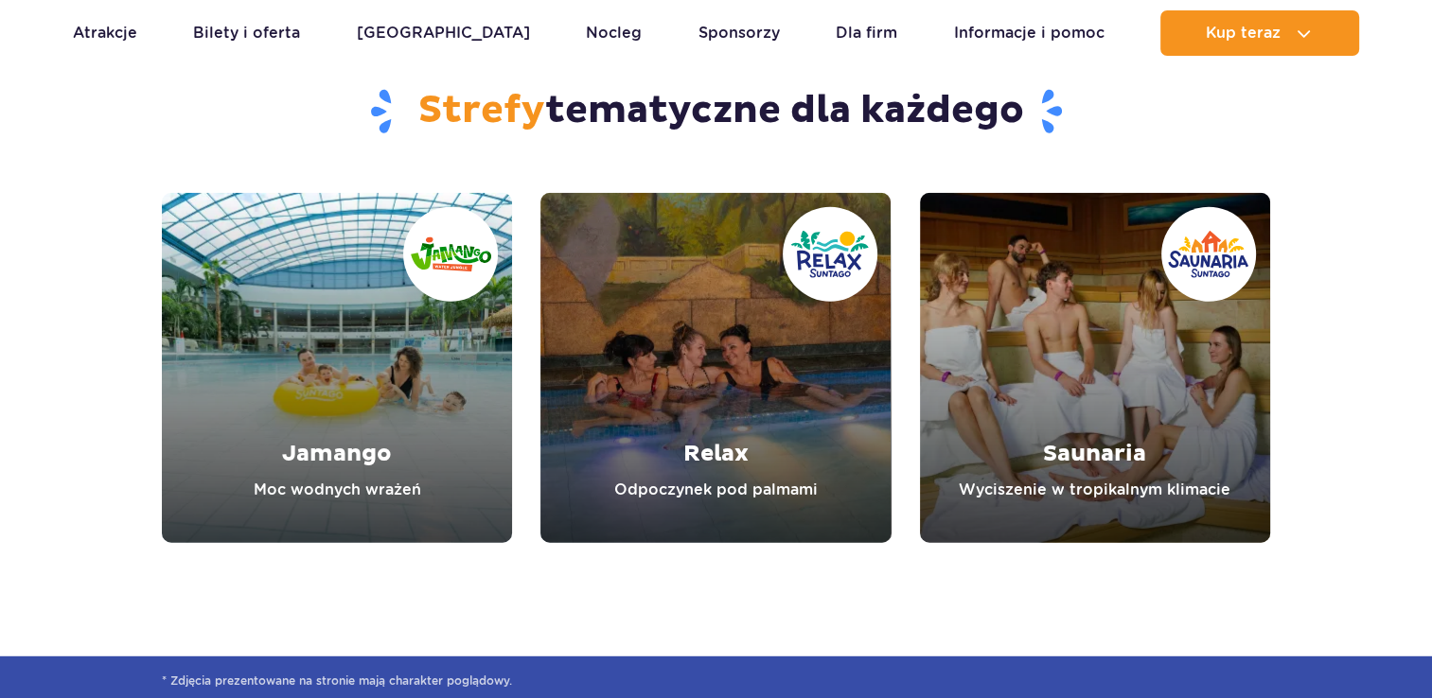
click at [269, 414] on link "Jamango" at bounding box center [337, 368] width 350 height 350
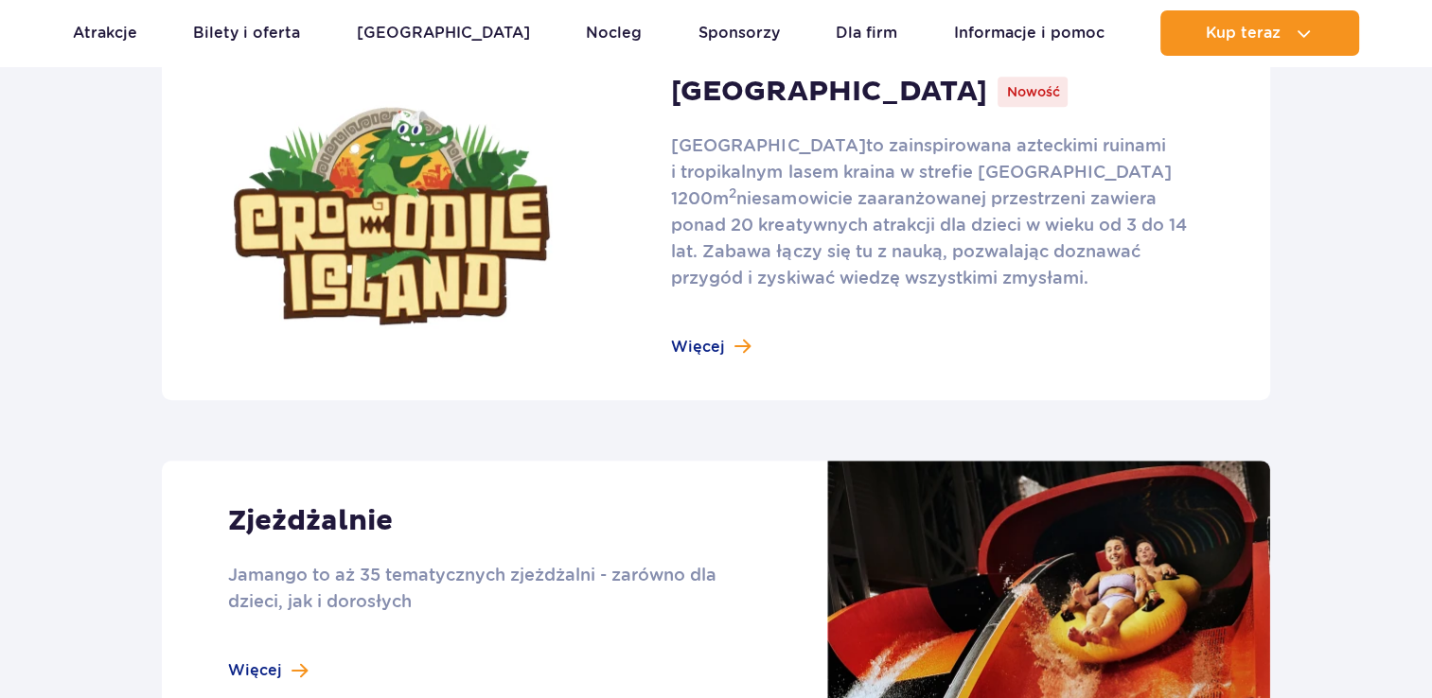
scroll to position [1313, 0]
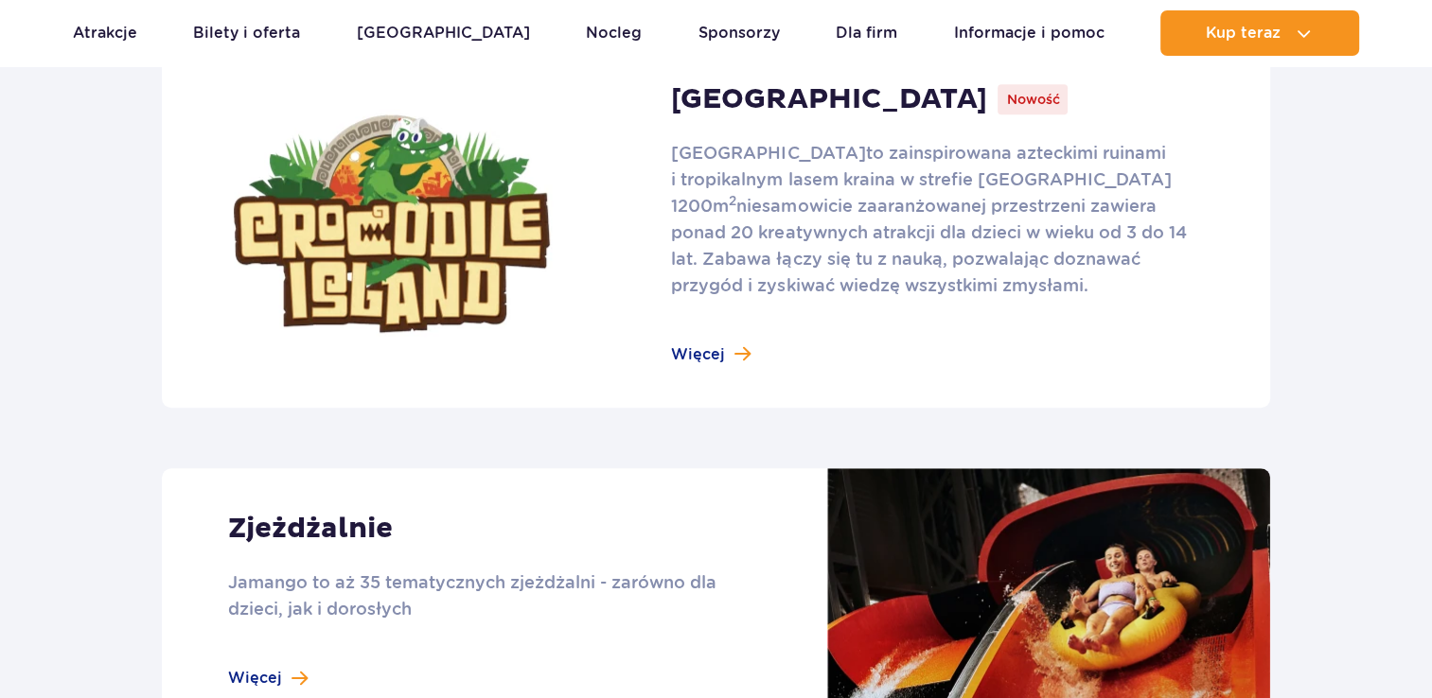
click at [715, 350] on link at bounding box center [716, 224] width 1108 height 368
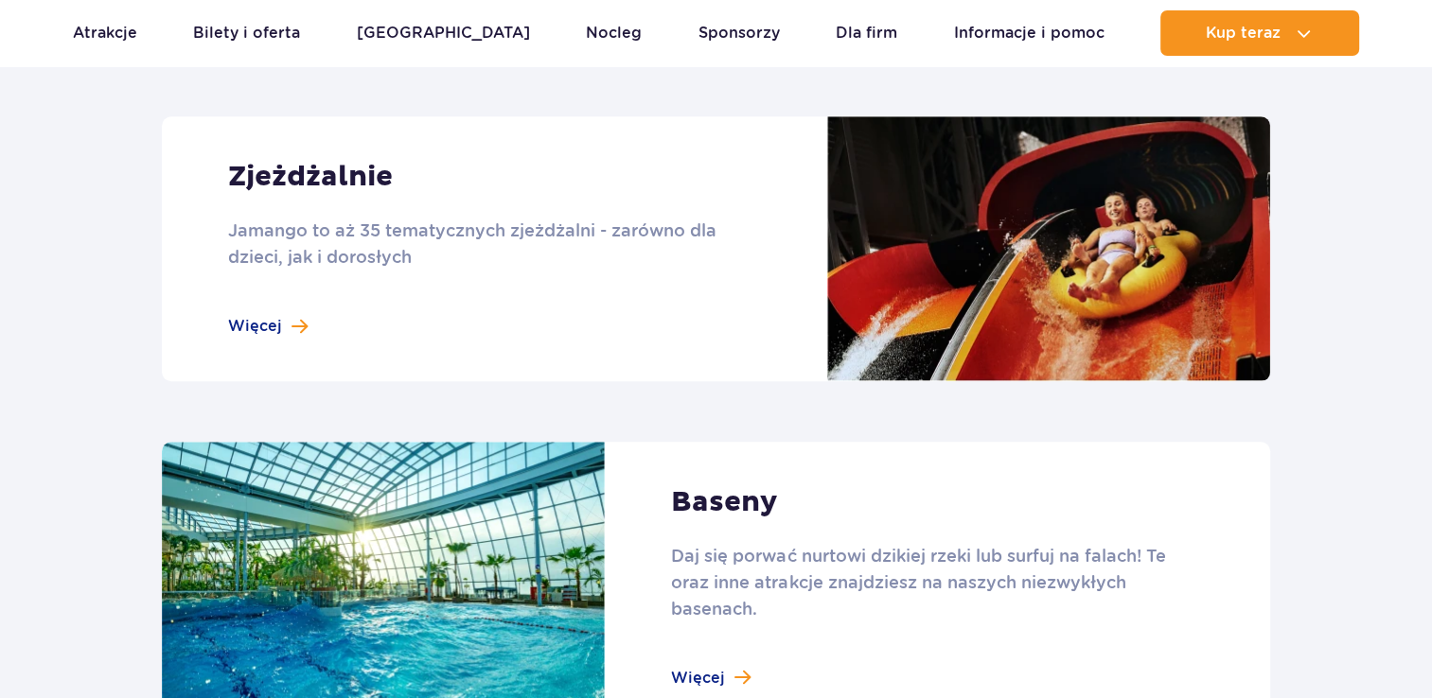
scroll to position [1659, 0]
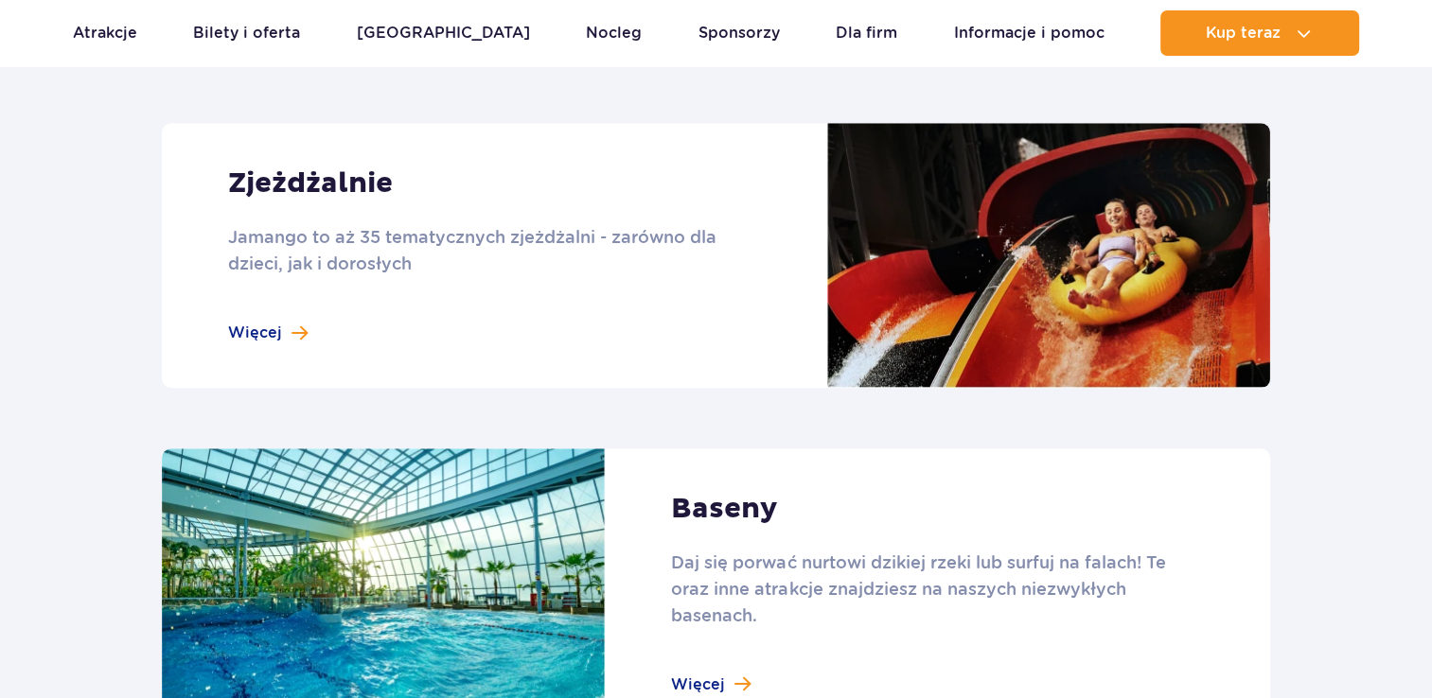
click at [304, 340] on link at bounding box center [716, 255] width 1108 height 265
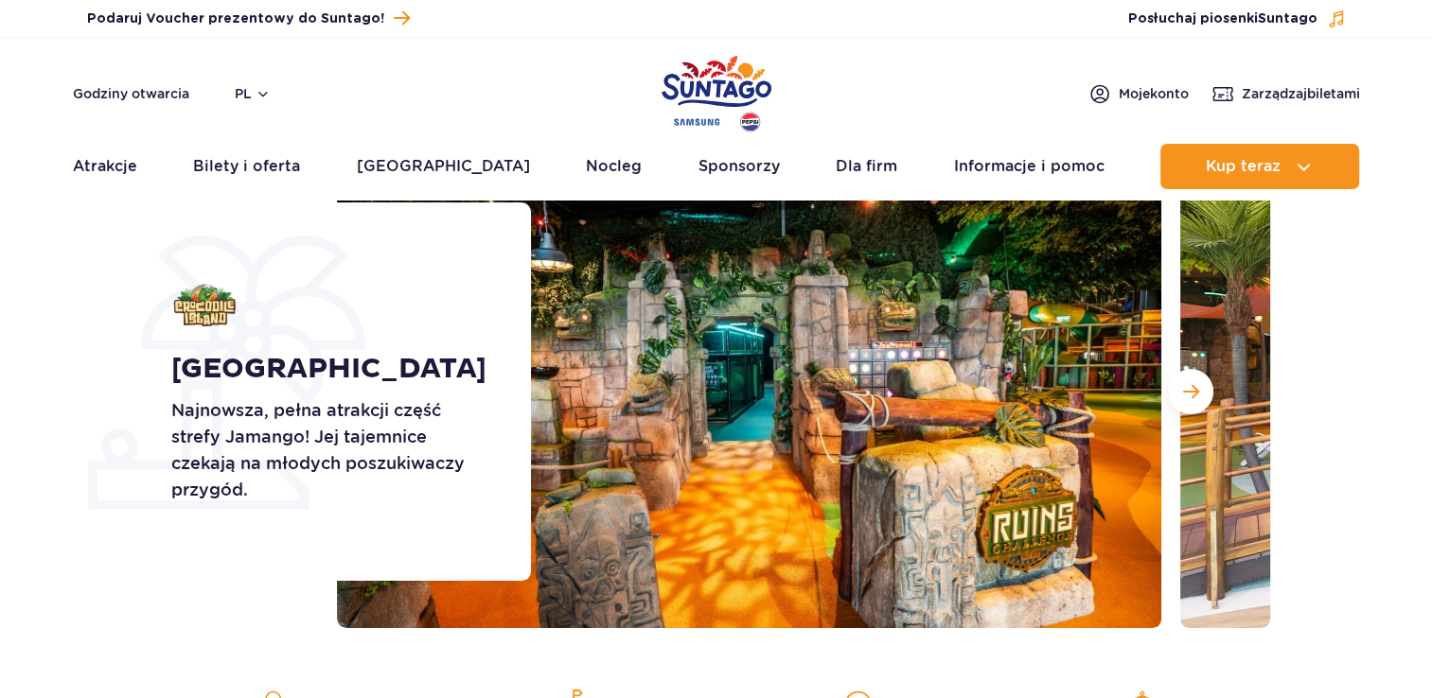
scroll to position [159, 0]
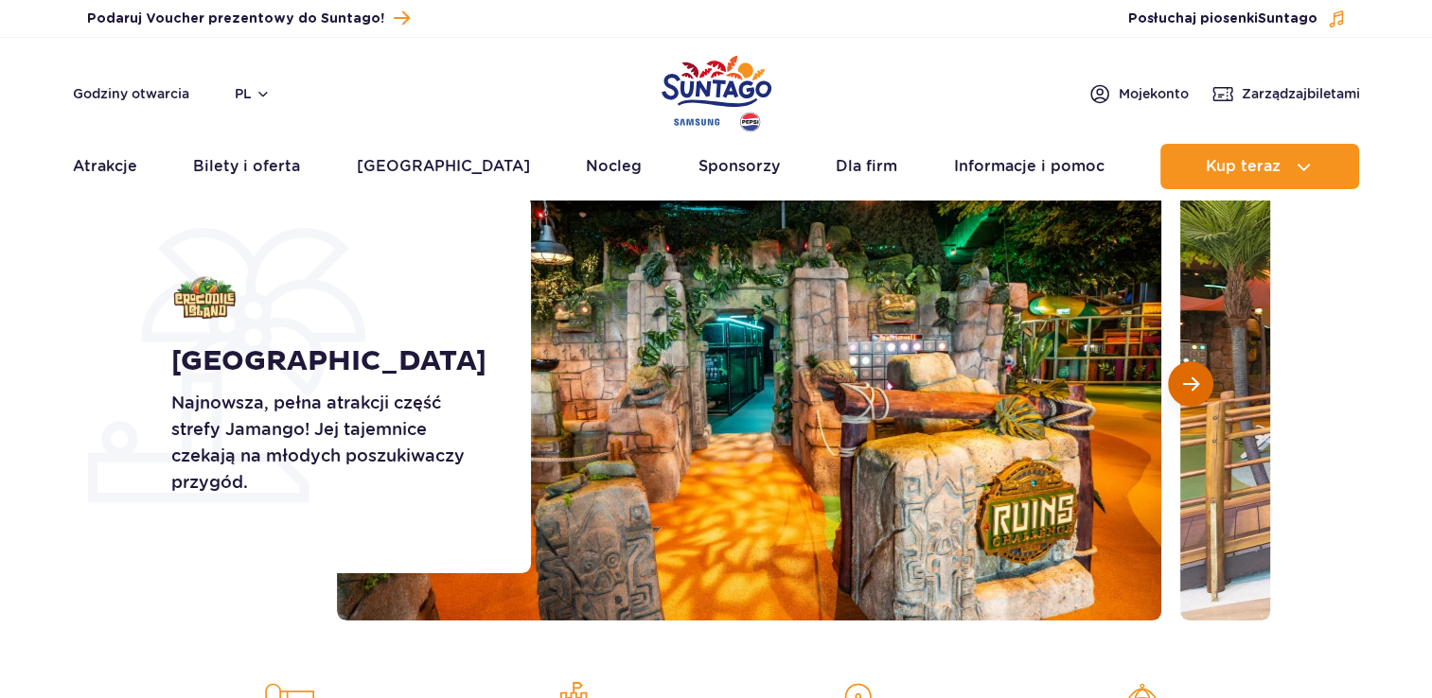
click at [1190, 401] on button "Następny slajd" at bounding box center [1190, 383] width 45 height 45
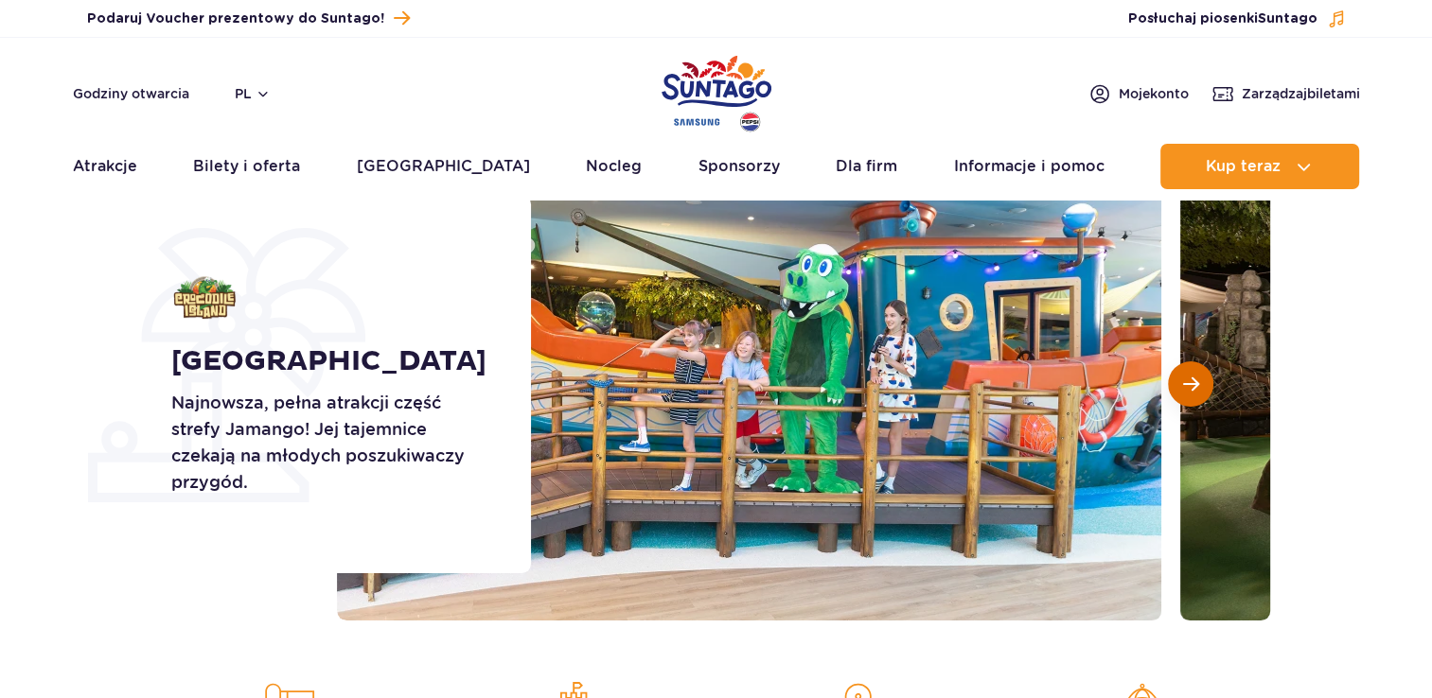
click at [1190, 401] on button "Następny slajd" at bounding box center [1190, 383] width 45 height 45
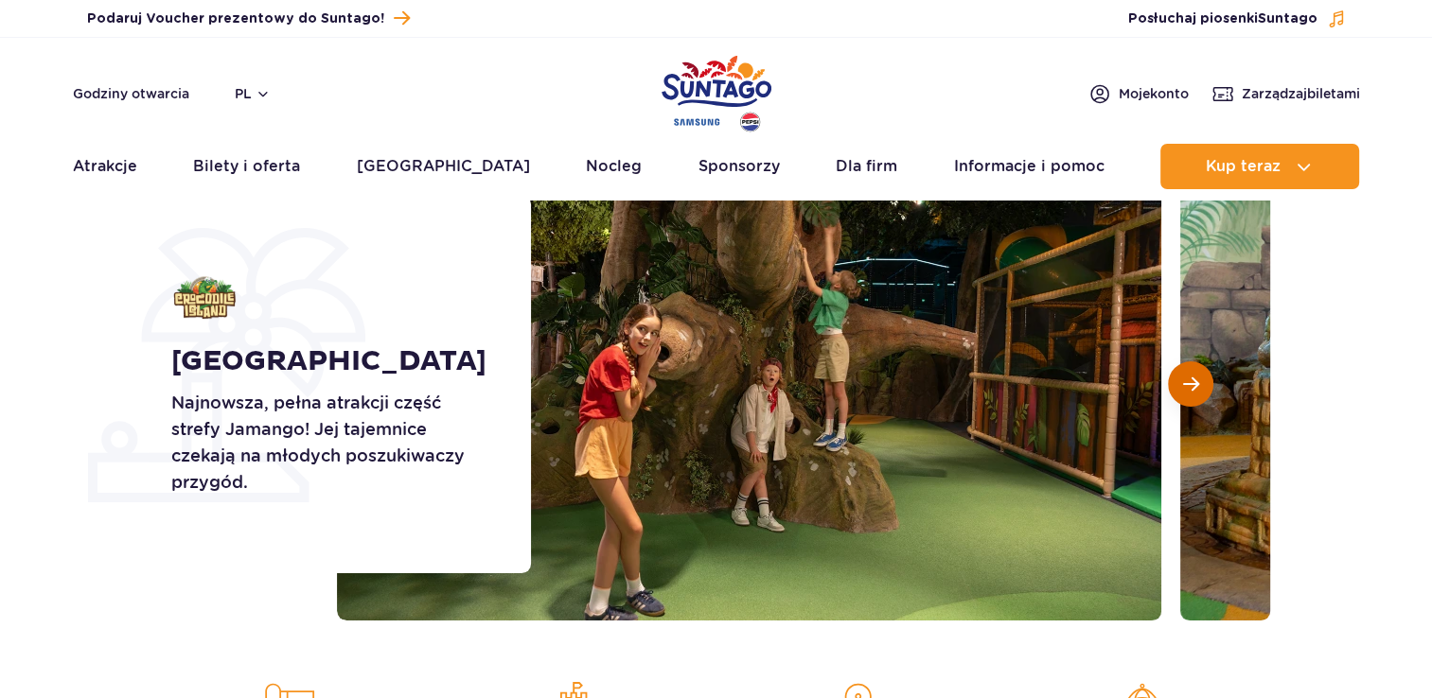
click at [1190, 401] on button "Następny slajd" at bounding box center [1190, 383] width 45 height 45
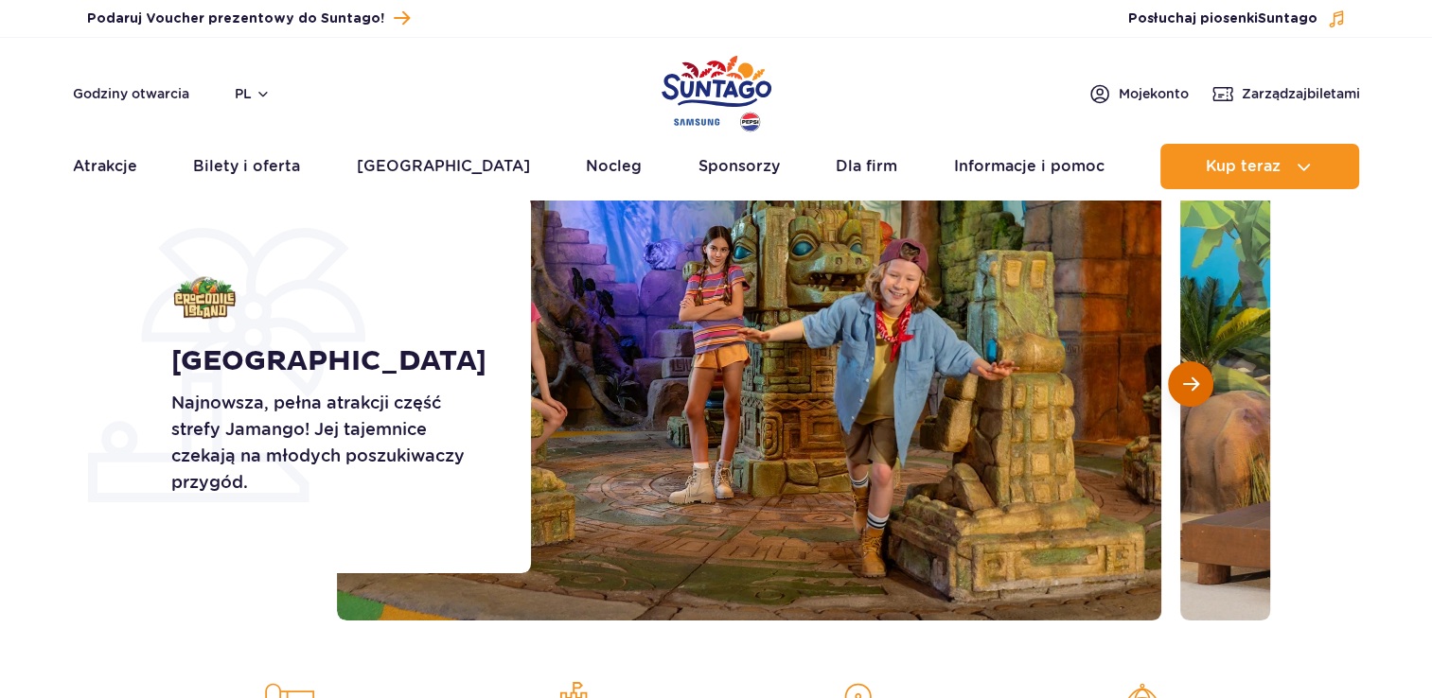
click at [1190, 401] on button "Następny slajd" at bounding box center [1190, 383] width 45 height 45
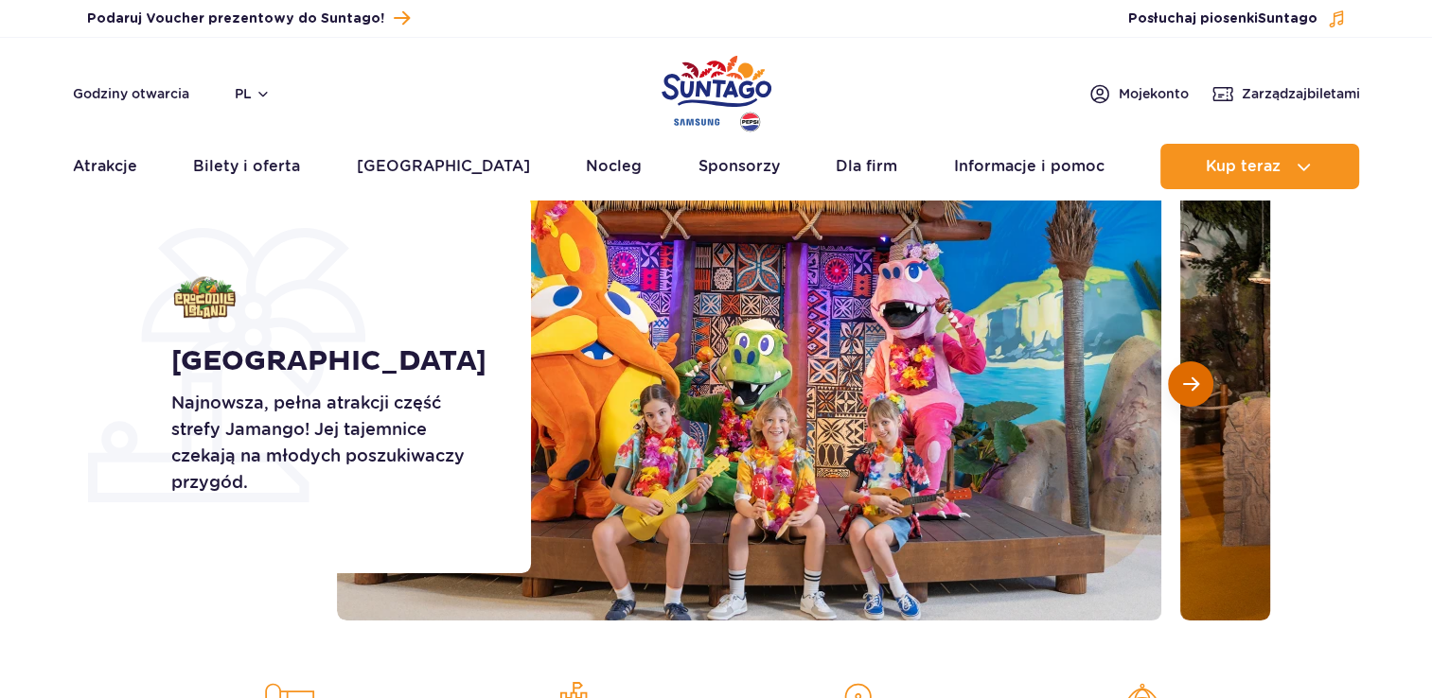
click at [1190, 401] on button "Następny slajd" at bounding box center [1190, 383] width 45 height 45
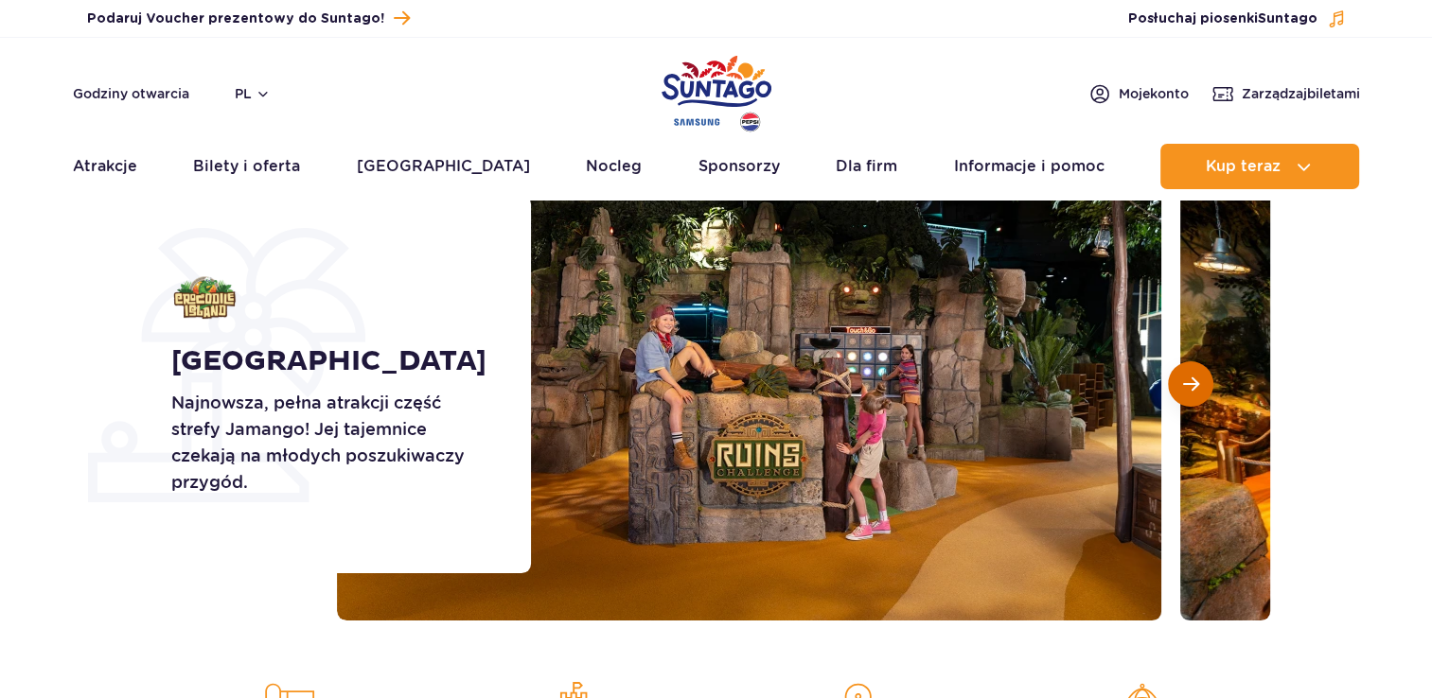
click at [1190, 401] on button "Następny slajd" at bounding box center [1190, 383] width 45 height 45
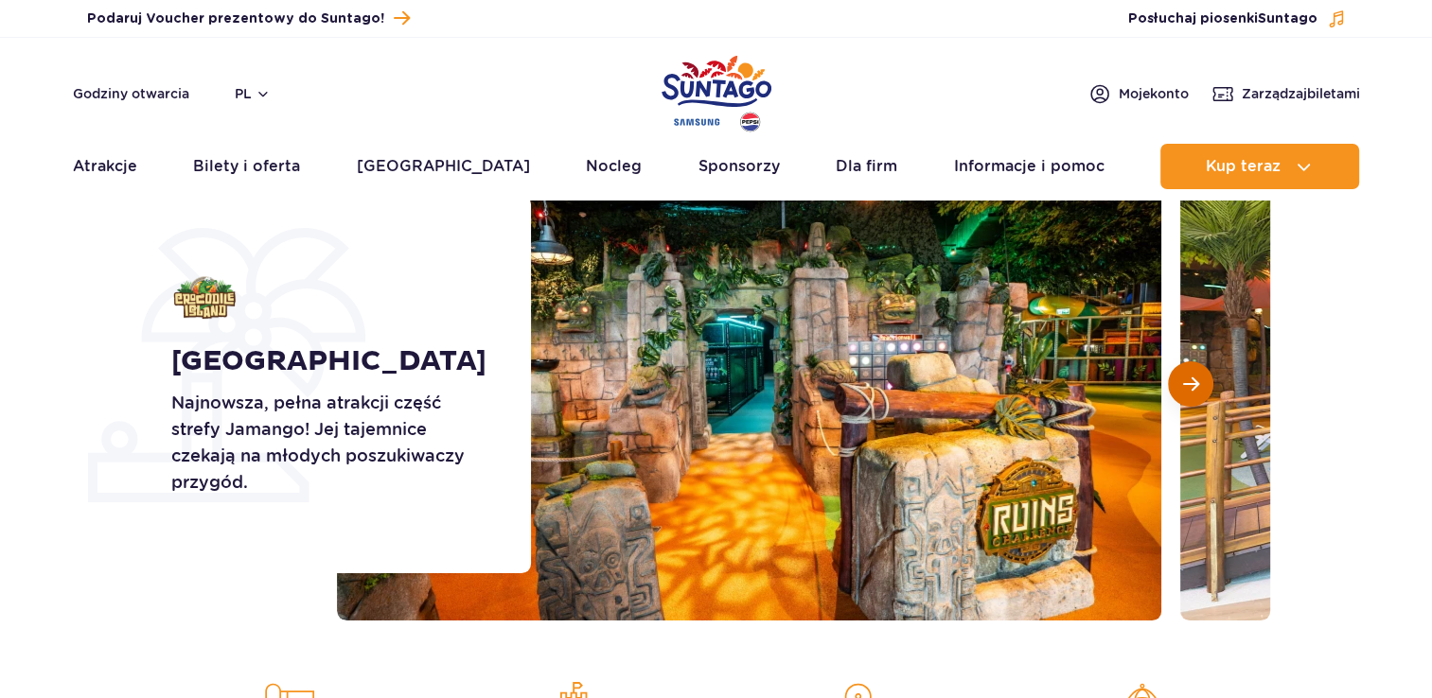
click at [1190, 401] on button "Następny slajd" at bounding box center [1190, 383] width 45 height 45
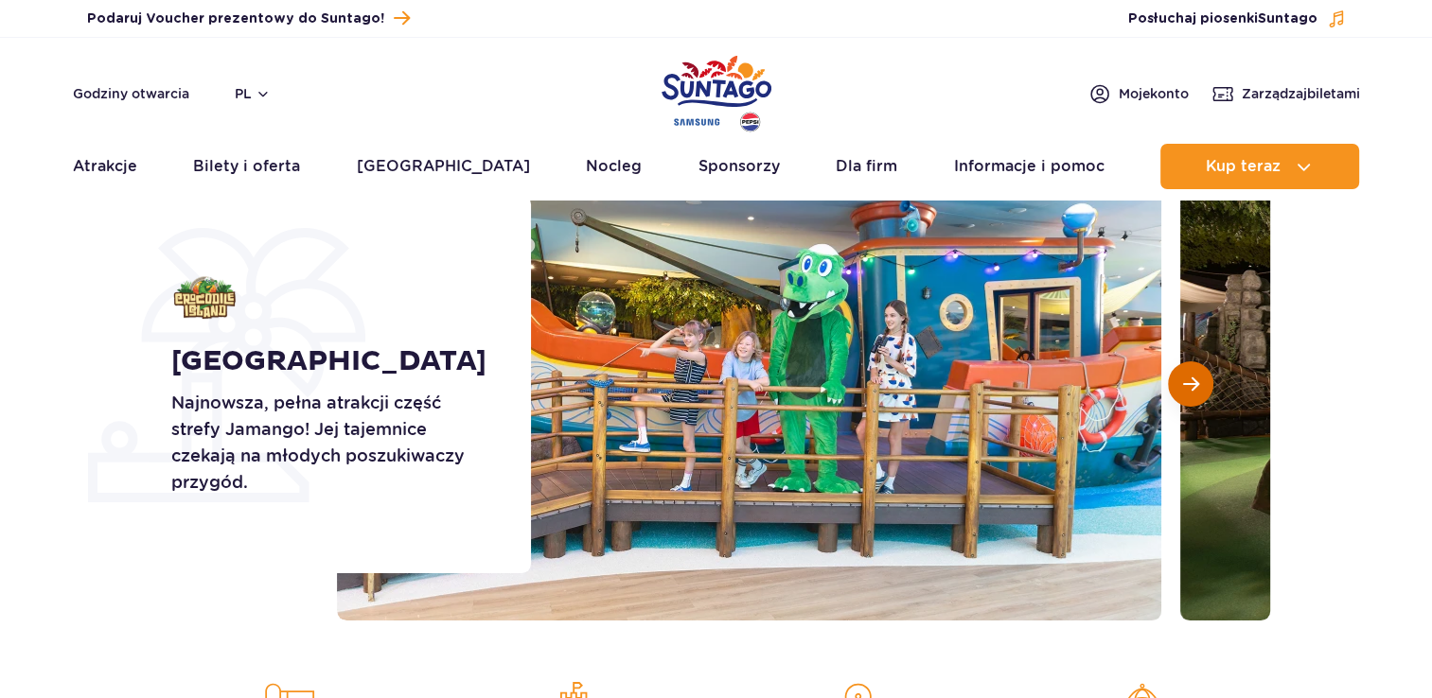
click at [1190, 401] on button "Następny slajd" at bounding box center [1190, 383] width 45 height 45
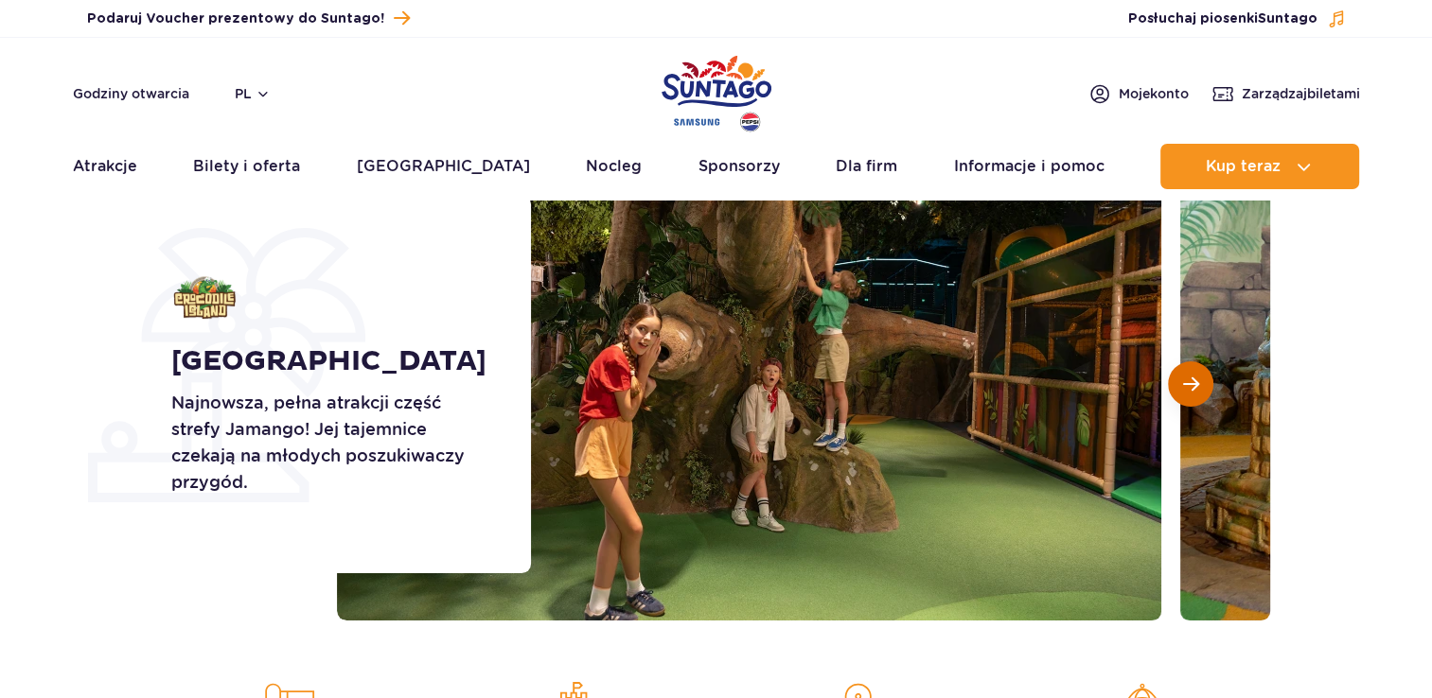
click at [1190, 401] on button "Następny slajd" at bounding box center [1190, 383] width 45 height 45
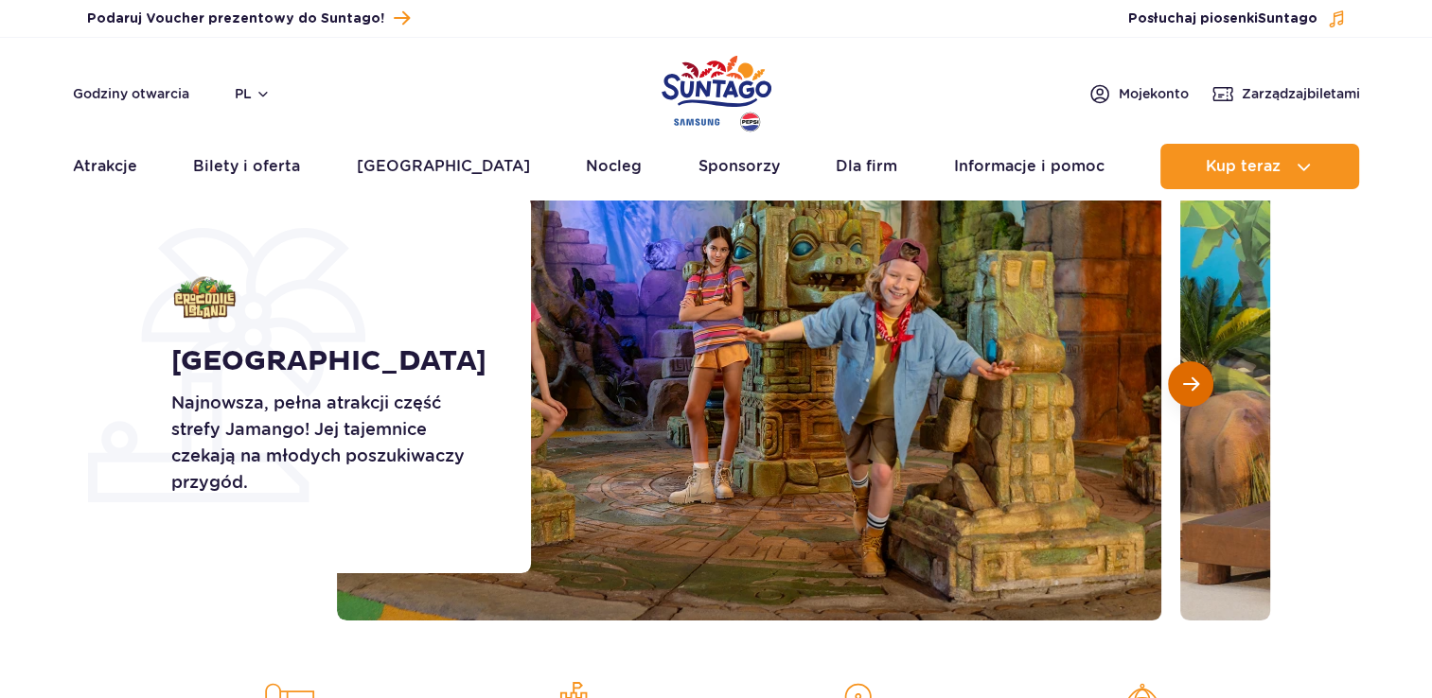
click at [1190, 401] on button "Następny slajd" at bounding box center [1190, 383] width 45 height 45
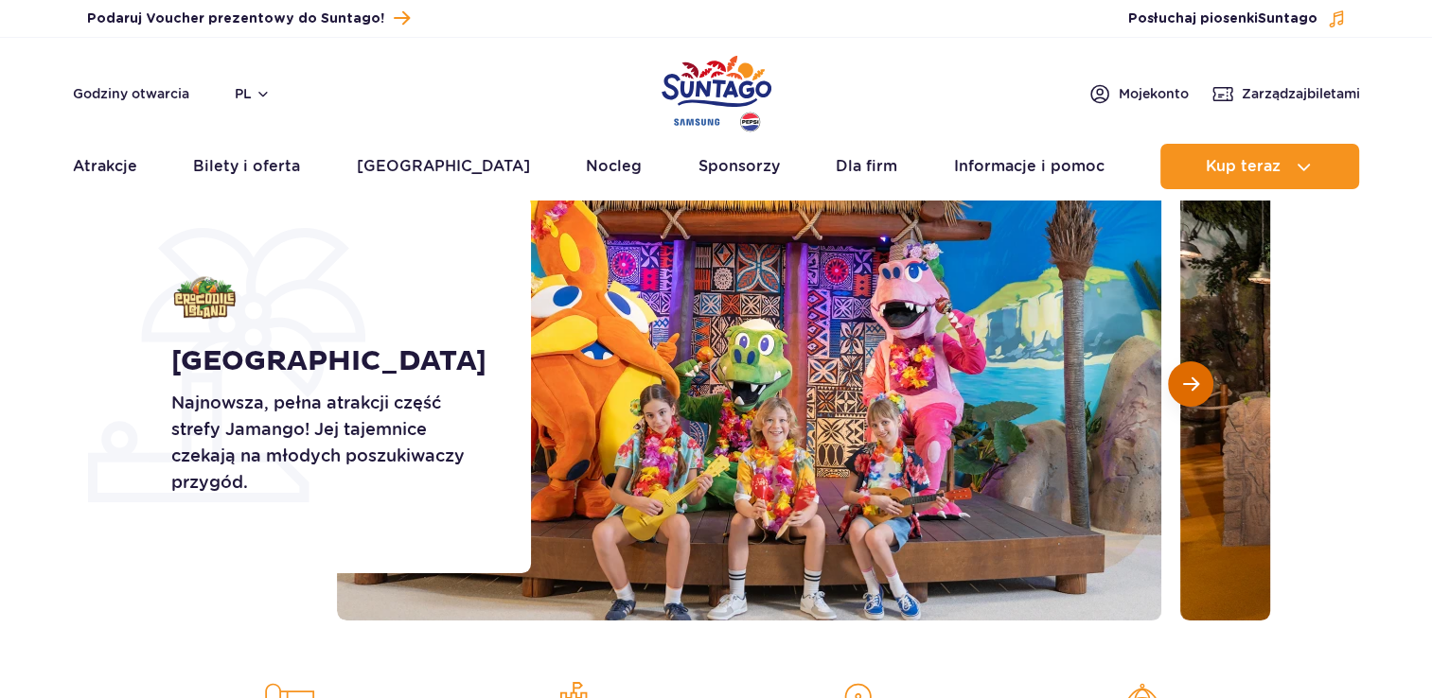
click at [1190, 401] on button "Następny slajd" at bounding box center [1190, 383] width 45 height 45
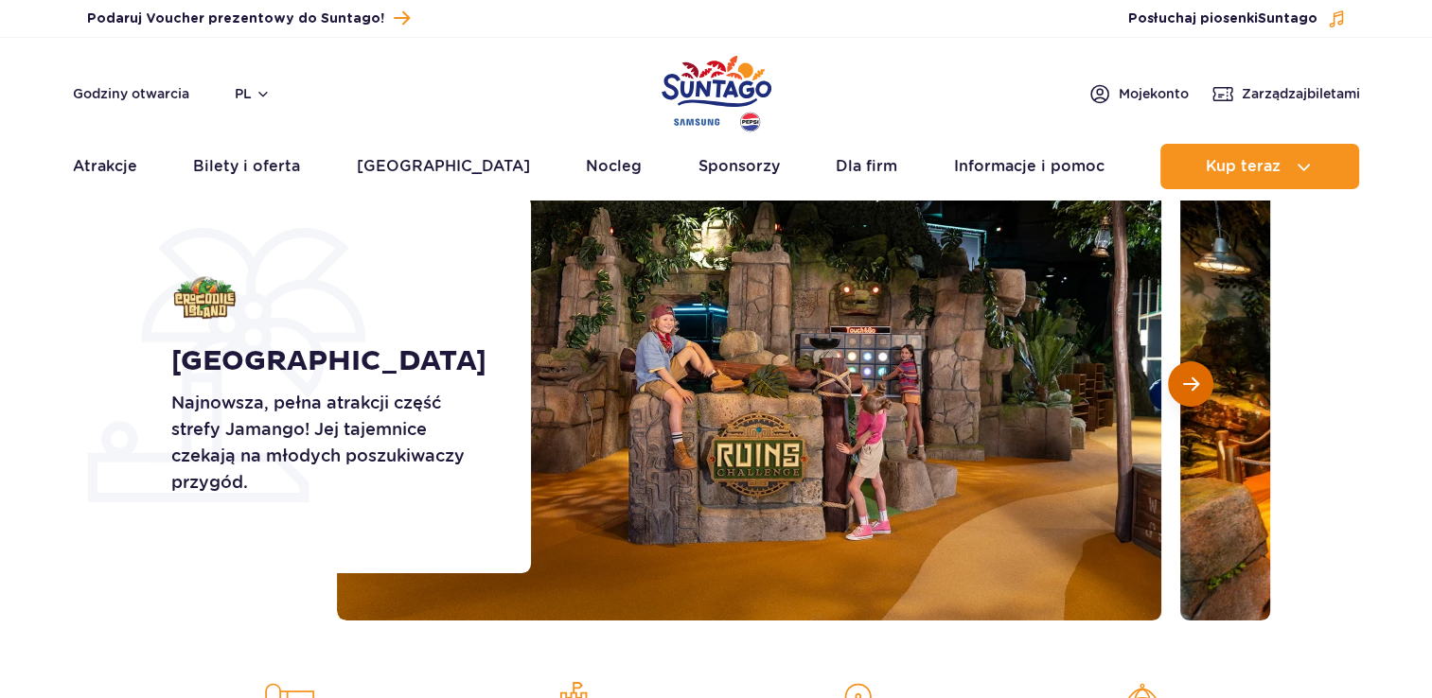
click at [1190, 401] on button "Następny slajd" at bounding box center [1190, 383] width 45 height 45
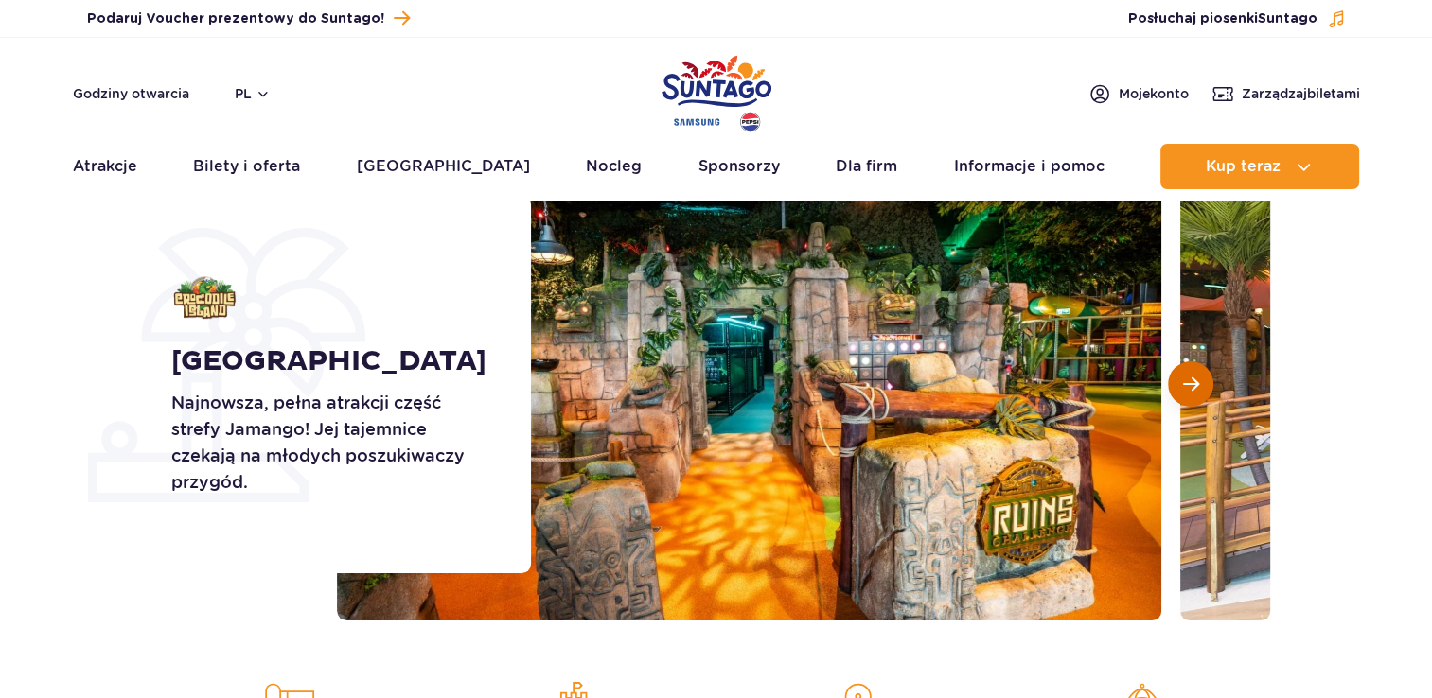
click at [1190, 401] on button "Następny slajd" at bounding box center [1190, 383] width 45 height 45
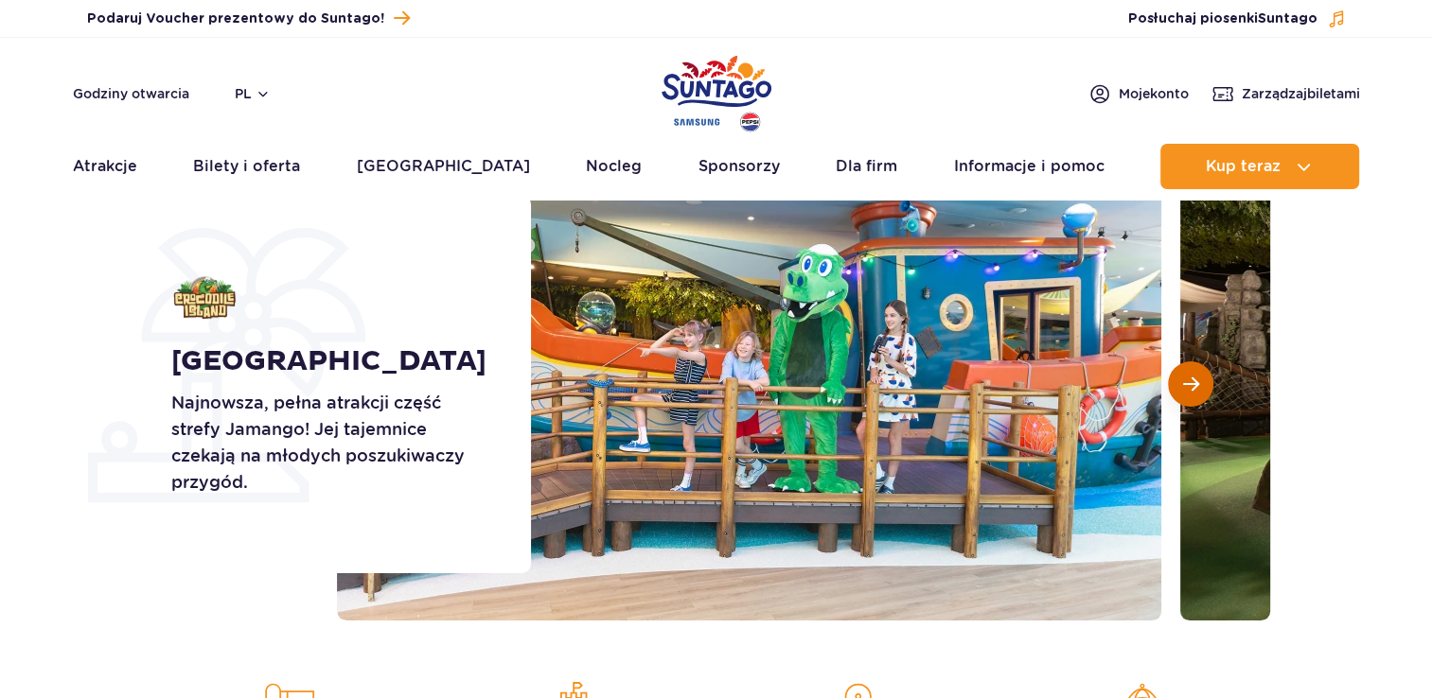
click at [1190, 401] on button "Następny slajd" at bounding box center [1190, 383] width 45 height 45
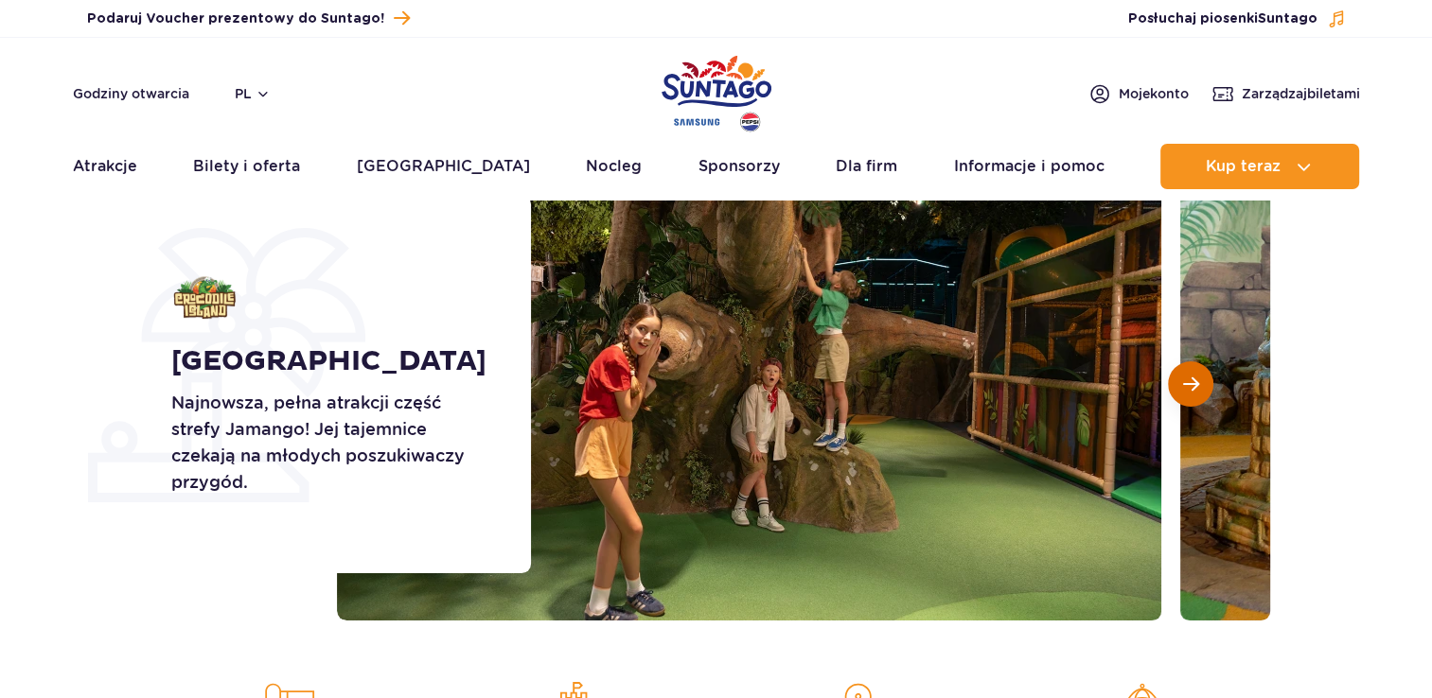
click at [1190, 401] on button "Następny slajd" at bounding box center [1190, 383] width 45 height 45
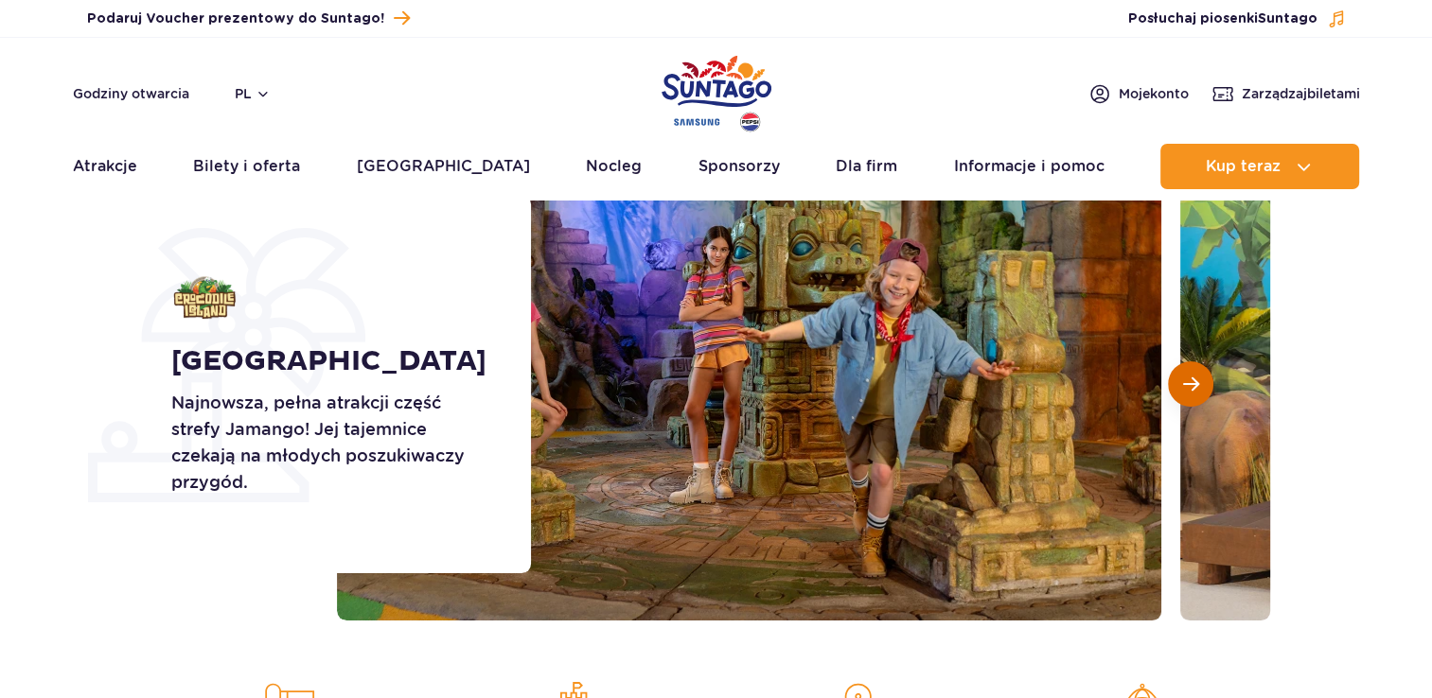
click at [1190, 401] on button "Następny slajd" at bounding box center [1190, 383] width 45 height 45
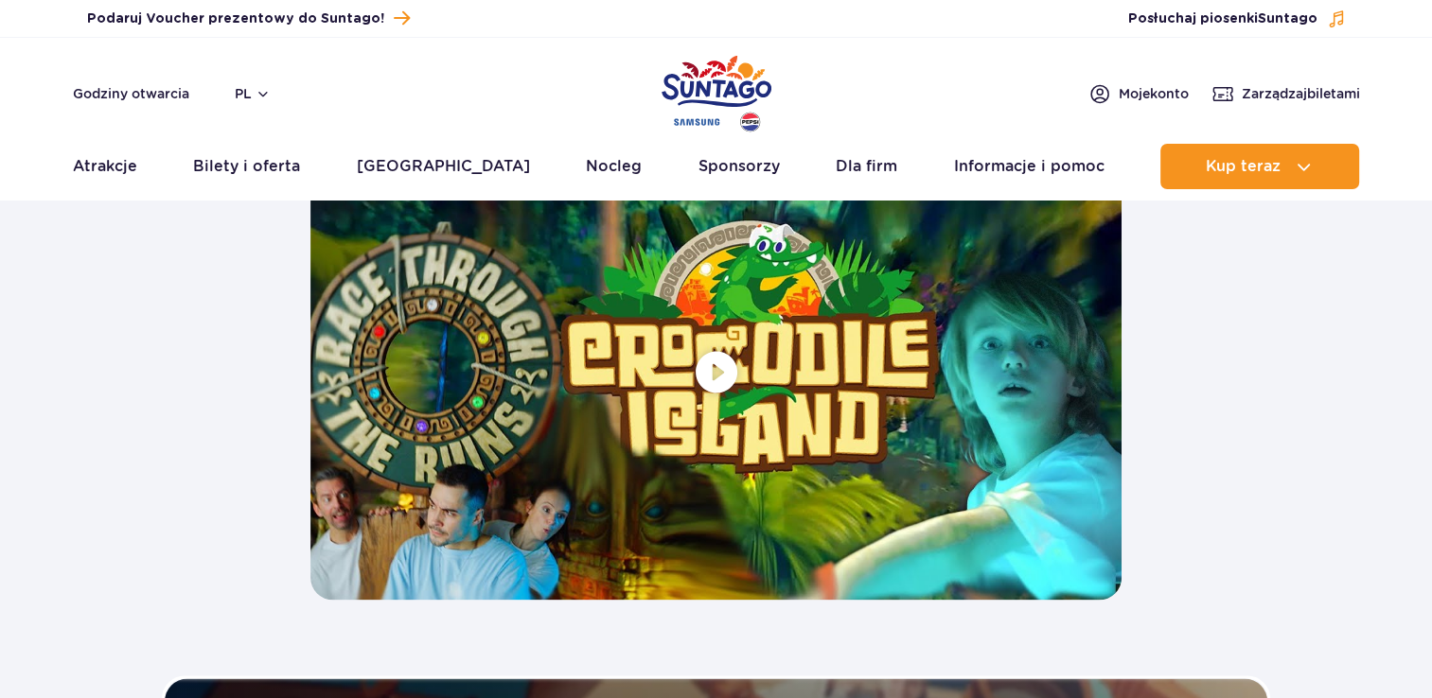
scroll to position [3569, 0]
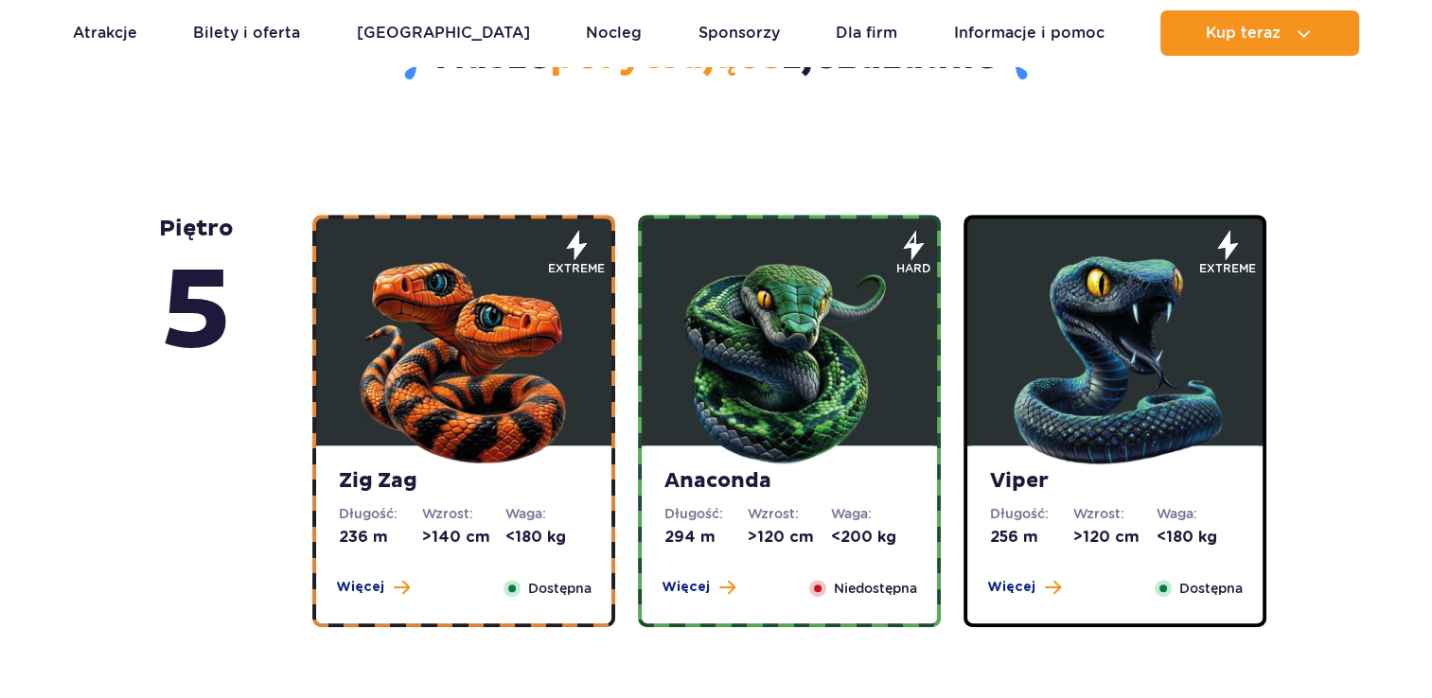
scroll to position [1054, 0]
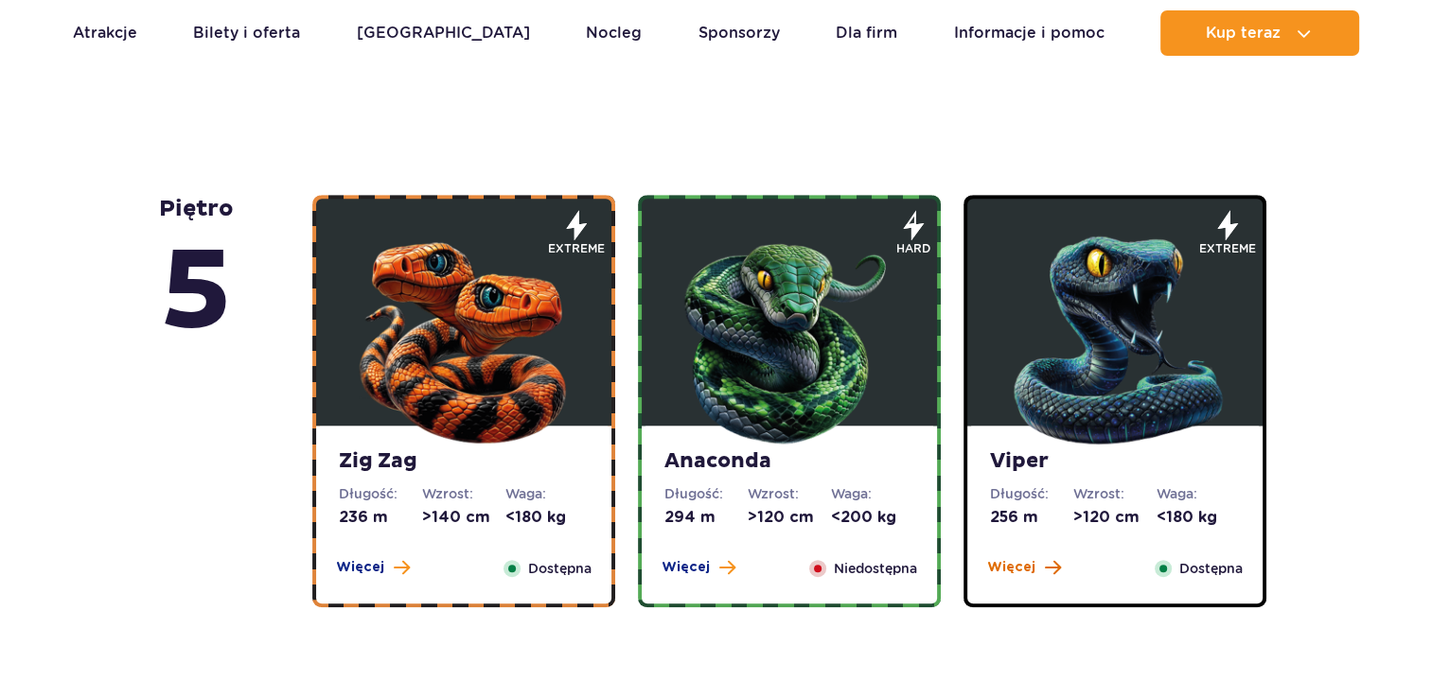
click at [1037, 571] on button "Więcej" at bounding box center [1024, 567] width 74 height 19
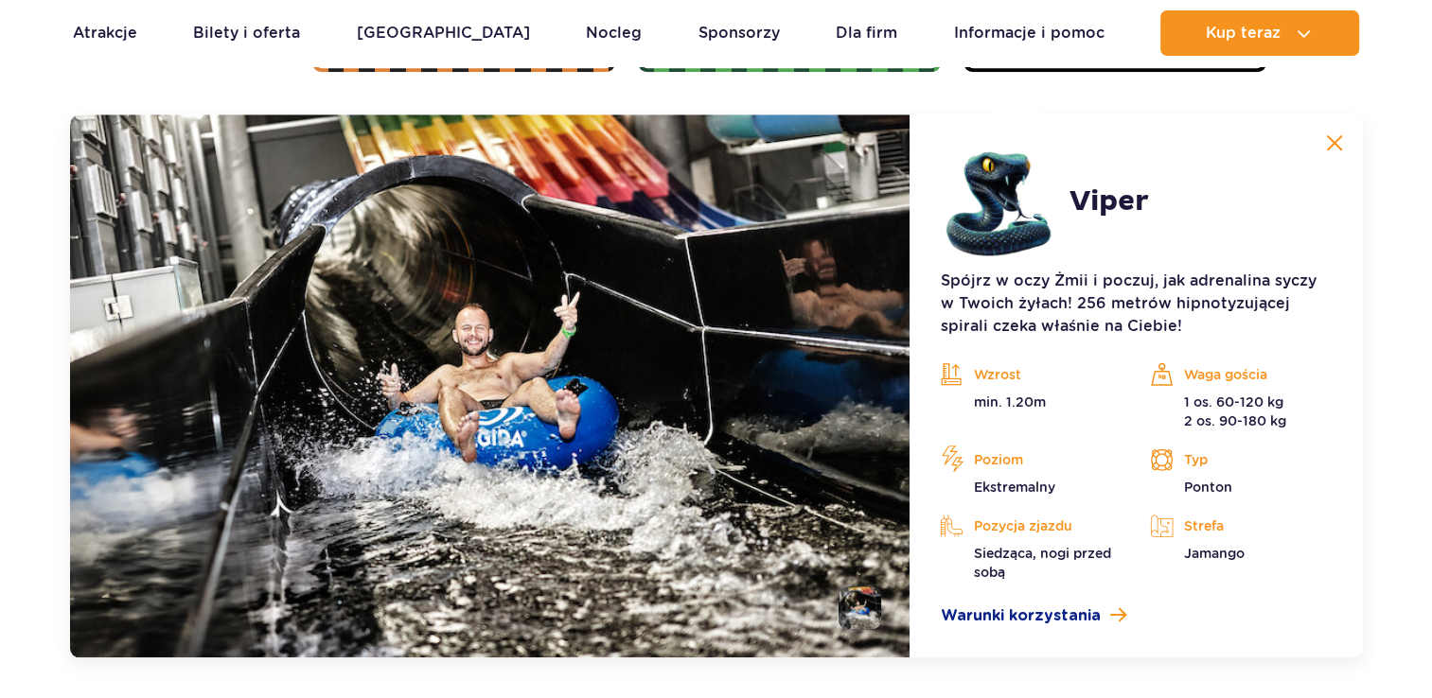
scroll to position [1590, 0]
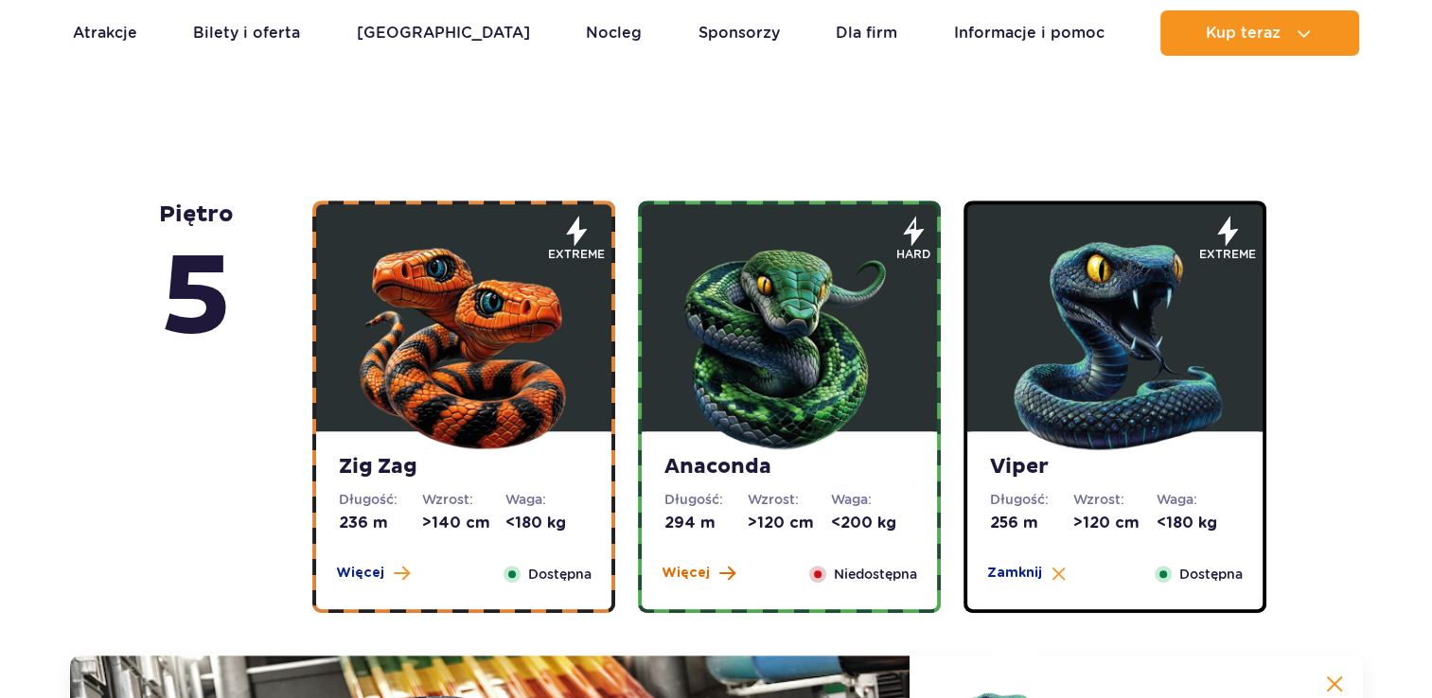
click at [689, 568] on span "Więcej" at bounding box center [685, 573] width 48 height 19
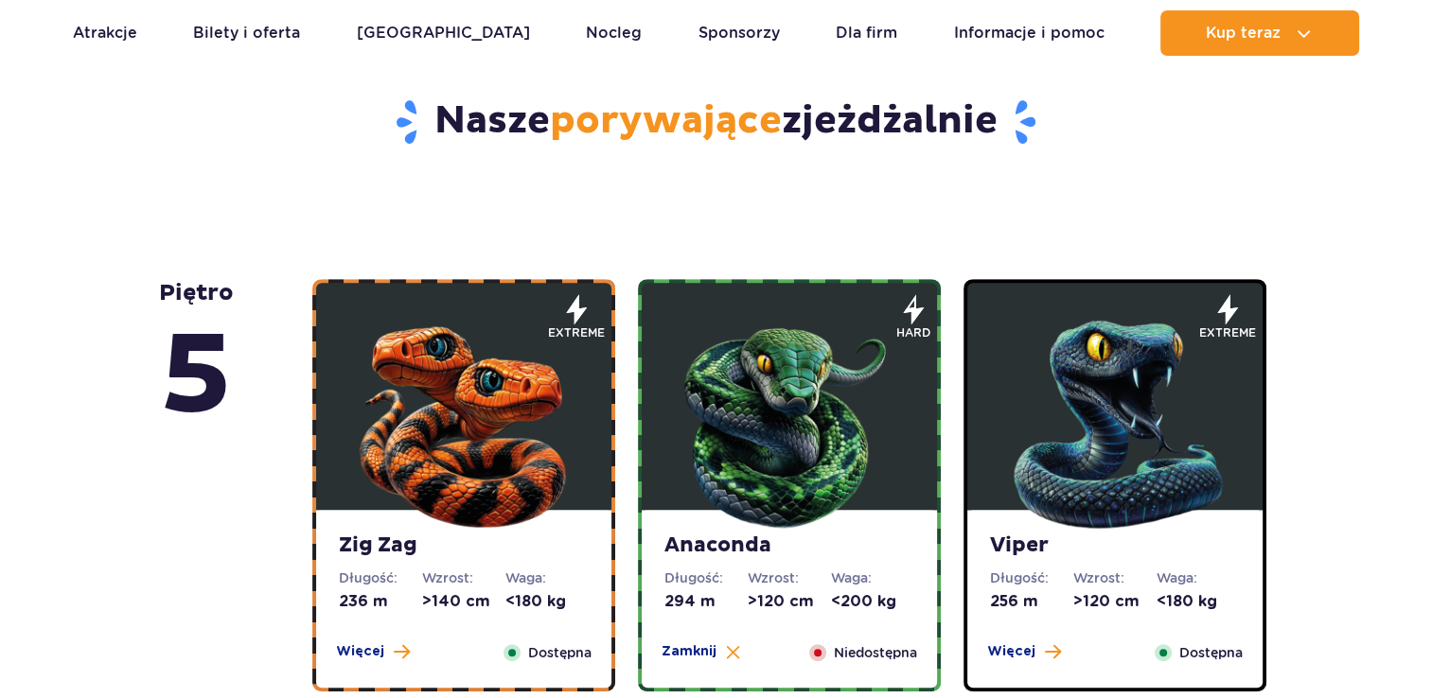
scroll to position [1032, 0]
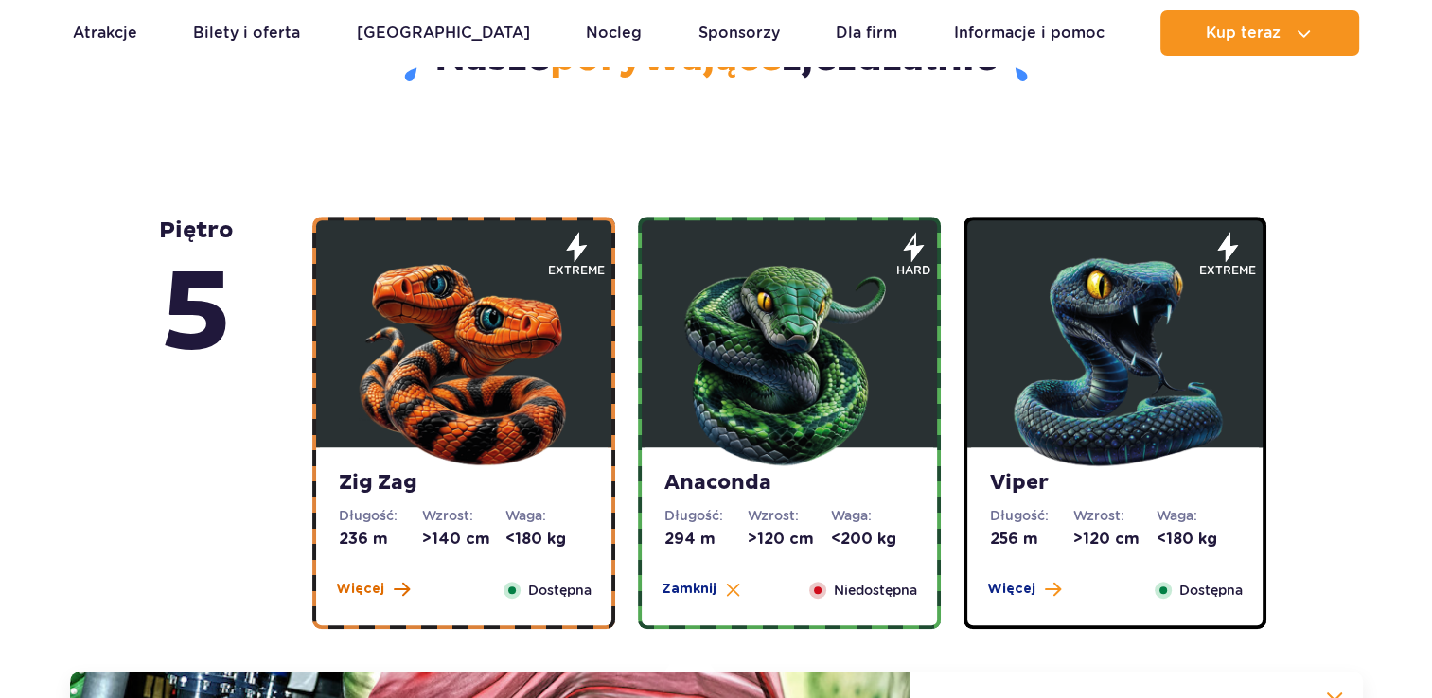
click at [355, 592] on span "Więcej" at bounding box center [360, 589] width 48 height 19
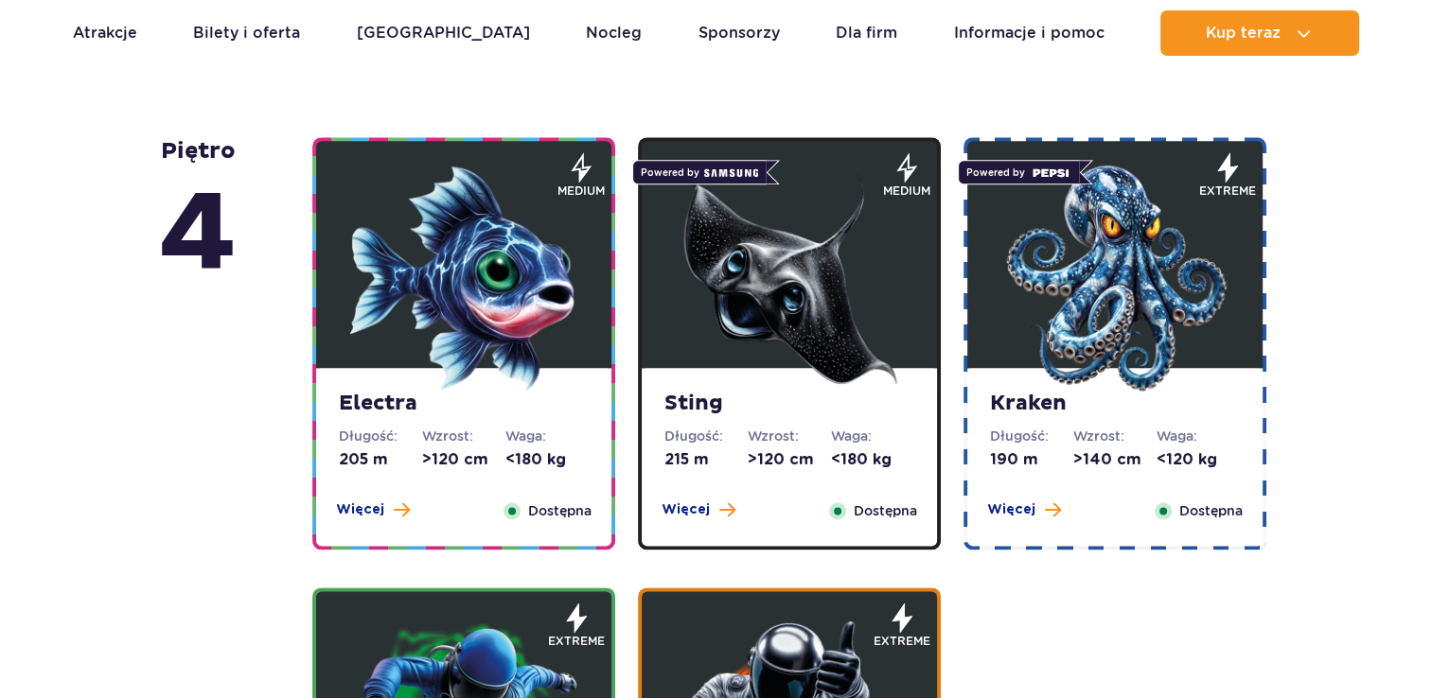
scroll to position [2255, 0]
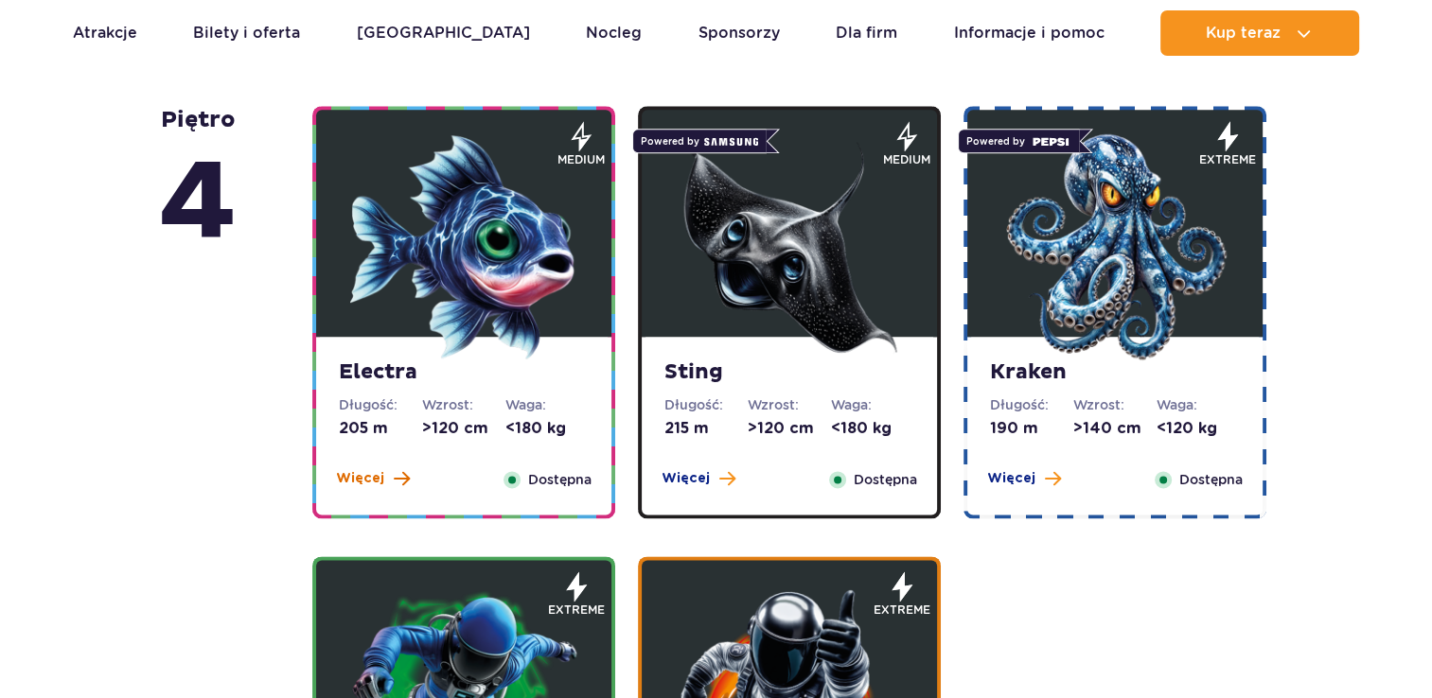
click at [344, 480] on span "Więcej" at bounding box center [360, 478] width 48 height 19
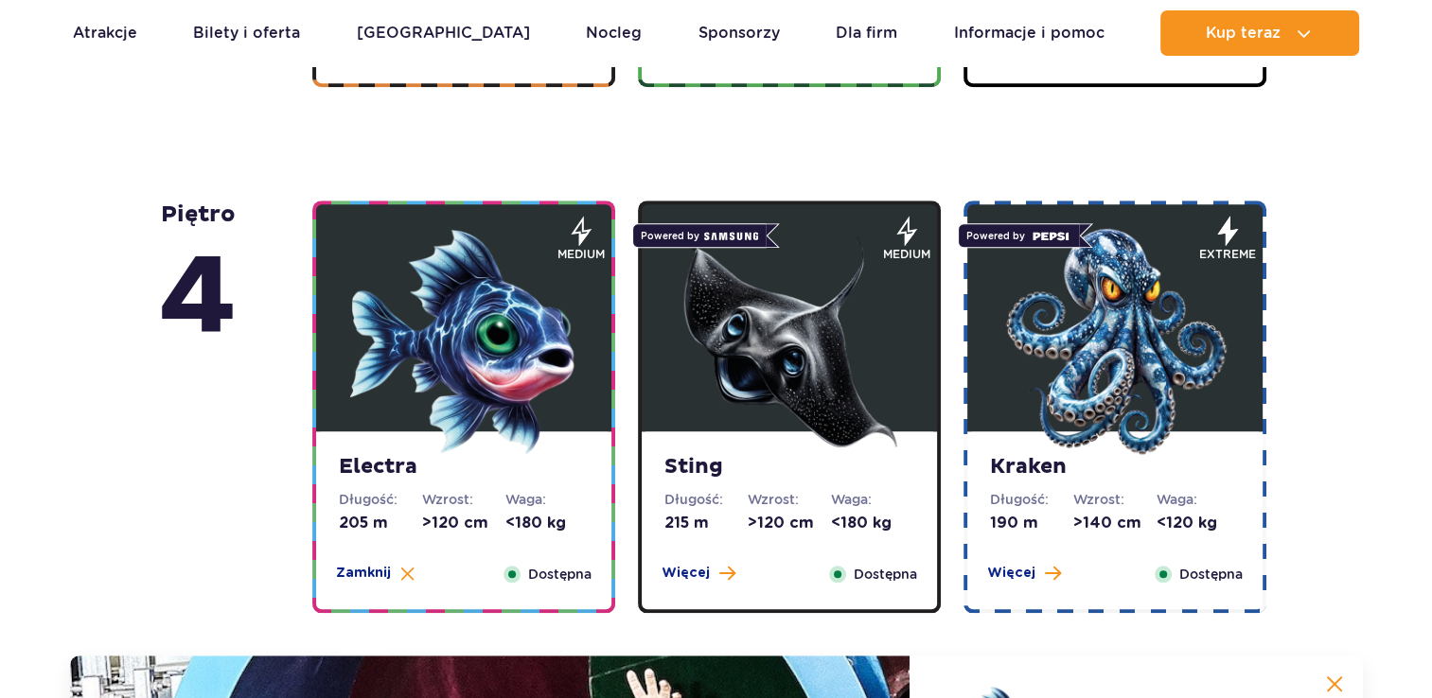
scroll to position [1605, 0]
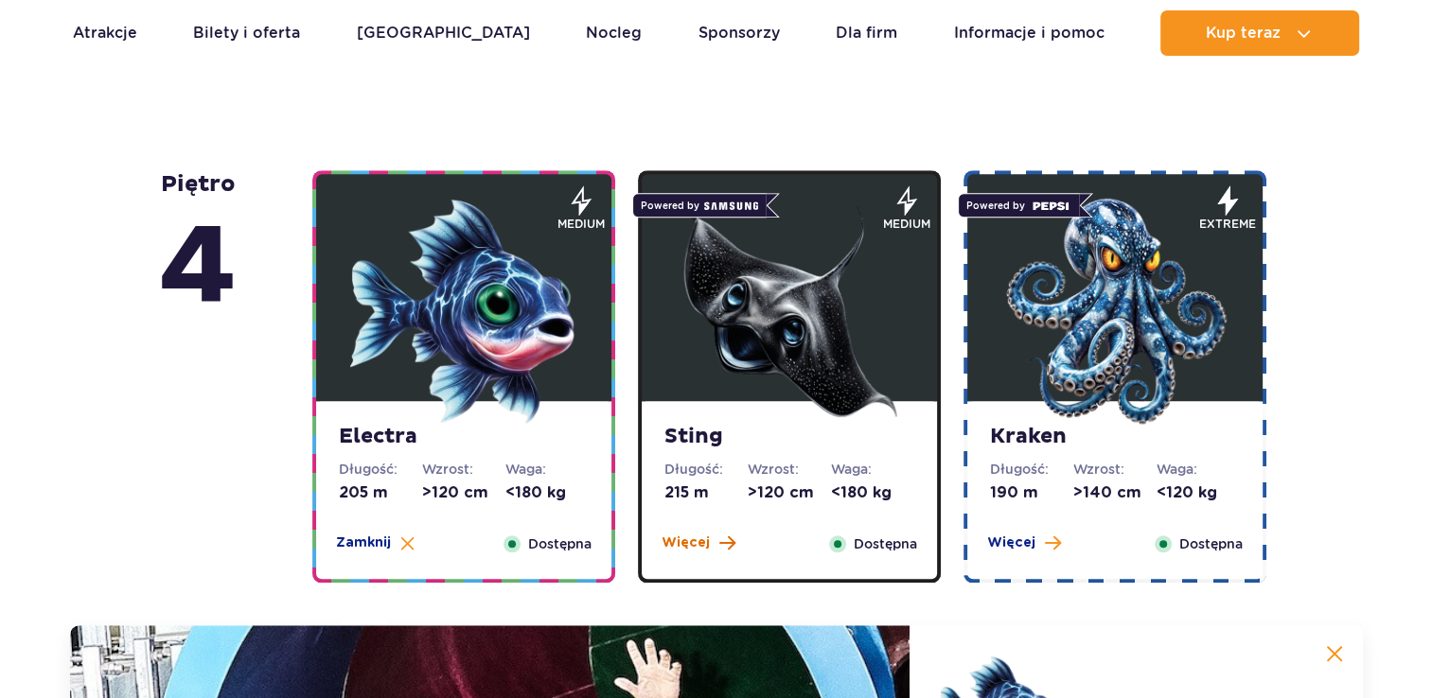
click at [704, 538] on span "Więcej" at bounding box center [685, 543] width 48 height 19
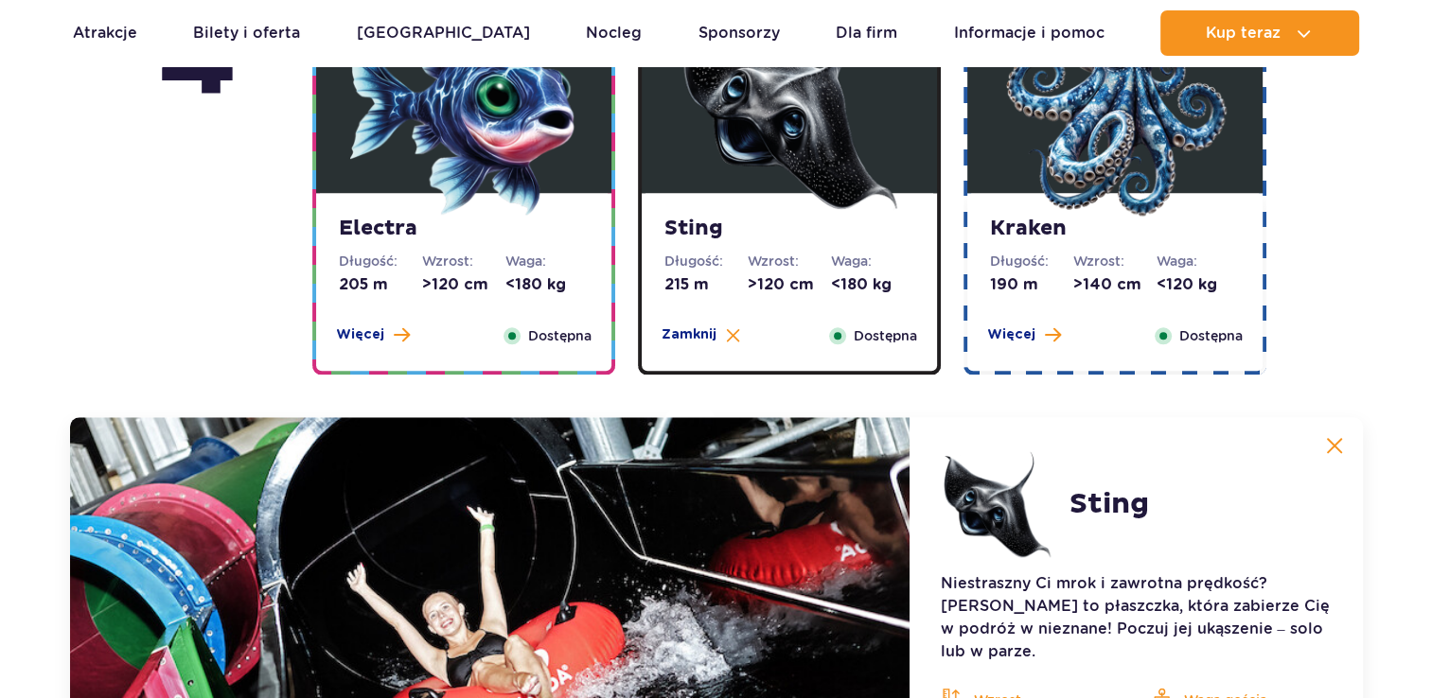
scroll to position [1596, 0]
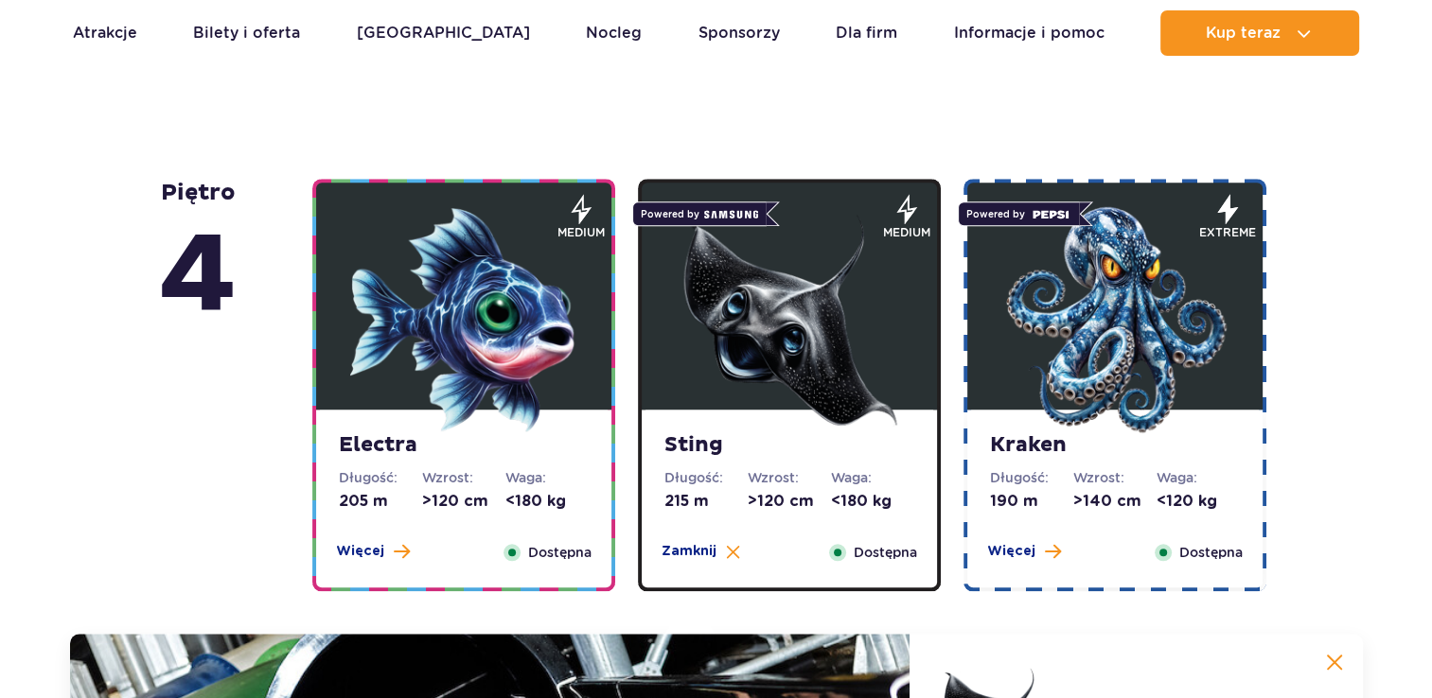
click at [1007, 538] on div "Kraken Długość: 190 m Wzrost: >140 cm Waga: <120 kg Więcej Zamknij Dostępna" at bounding box center [1114, 499] width 295 height 178
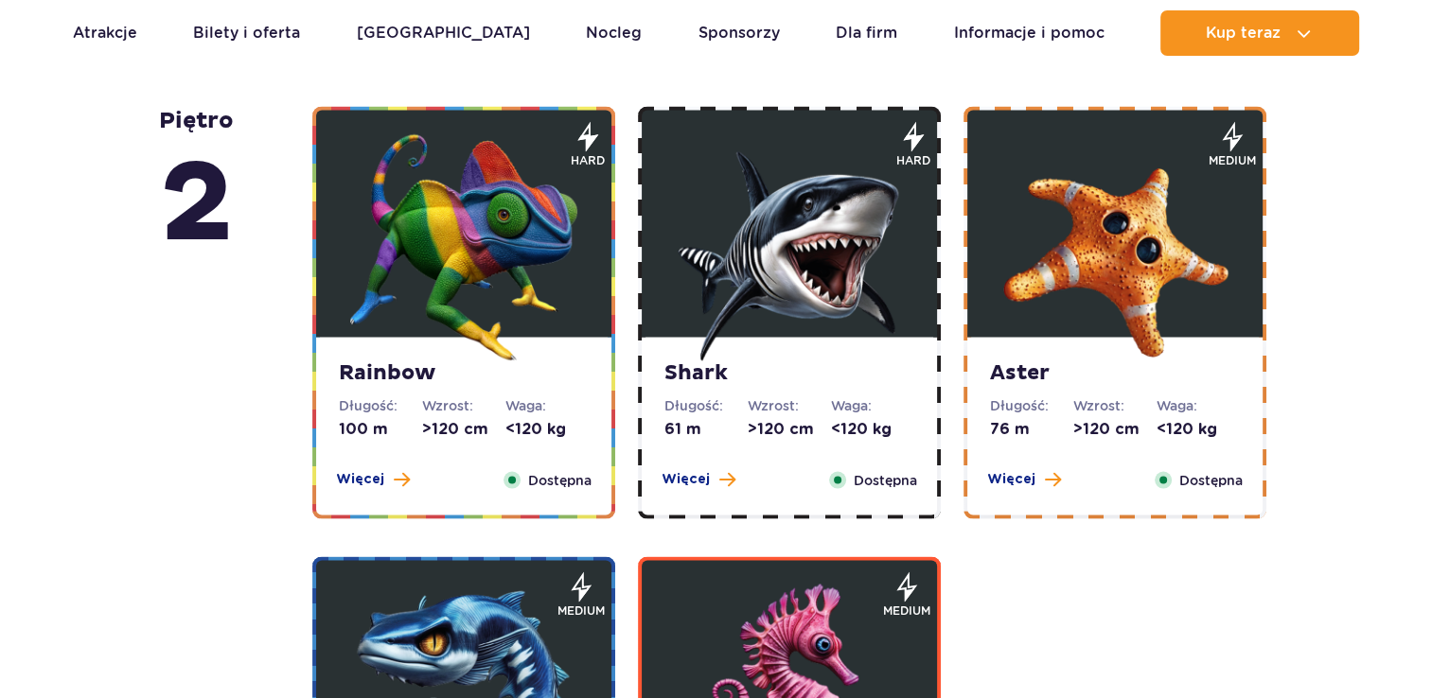
scroll to position [3812, 0]
